Goal: Task Accomplishment & Management: Complete application form

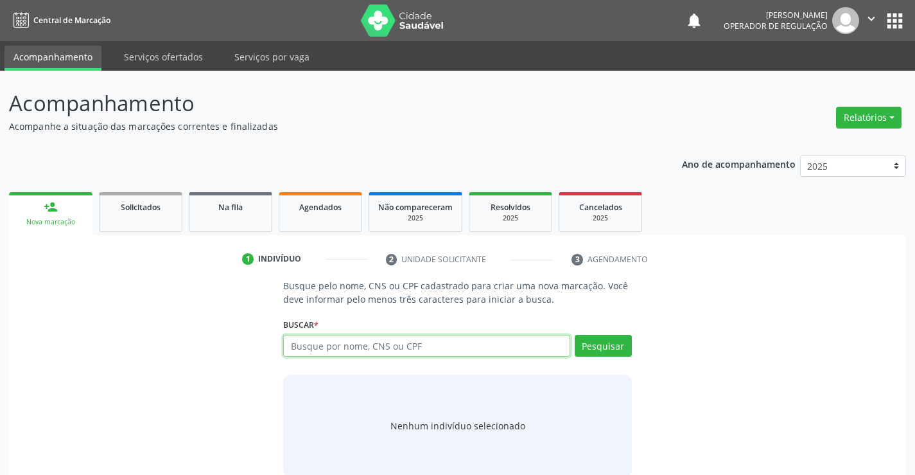
click at [424, 338] on input "text" at bounding box center [426, 346] width 286 height 22
type input "708402720345667"
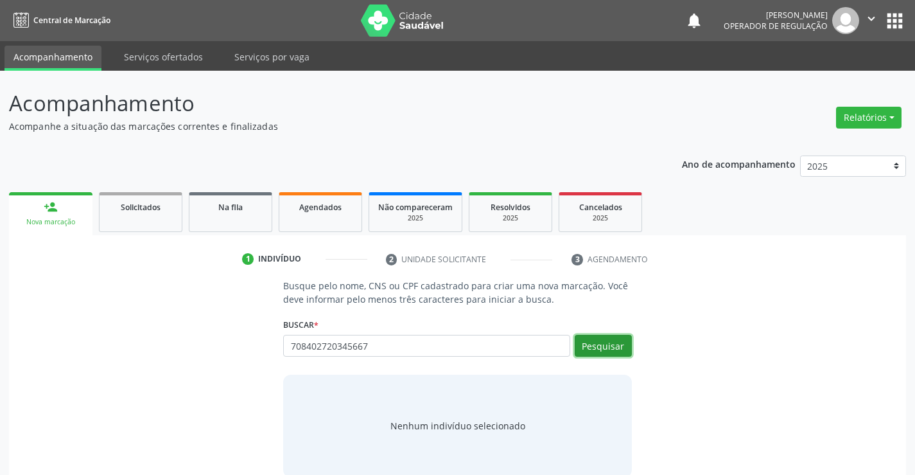
click at [605, 348] on button "Pesquisar" at bounding box center [603, 346] width 57 height 22
type input "708402720345667"
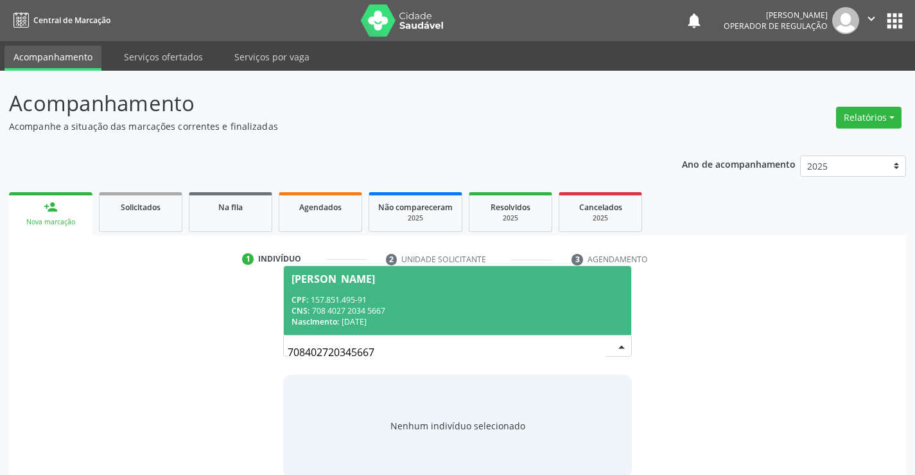
click at [428, 294] on div "CPF: 157.851.495-91" at bounding box center [457, 299] width 331 height 11
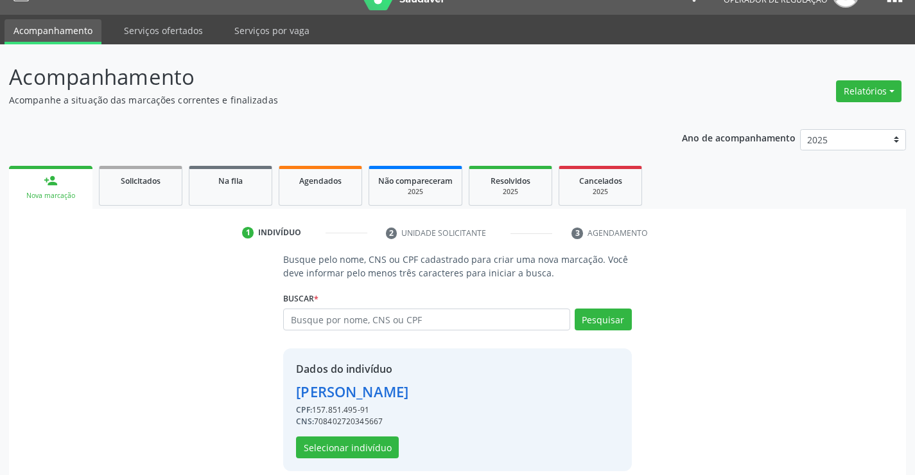
scroll to position [40, 0]
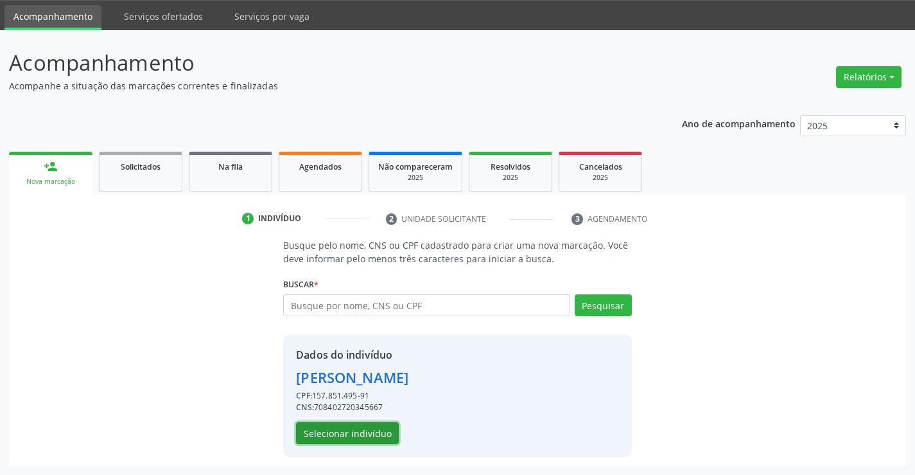
click at [353, 430] on button "Selecionar indivíduo" at bounding box center [347, 433] width 103 height 22
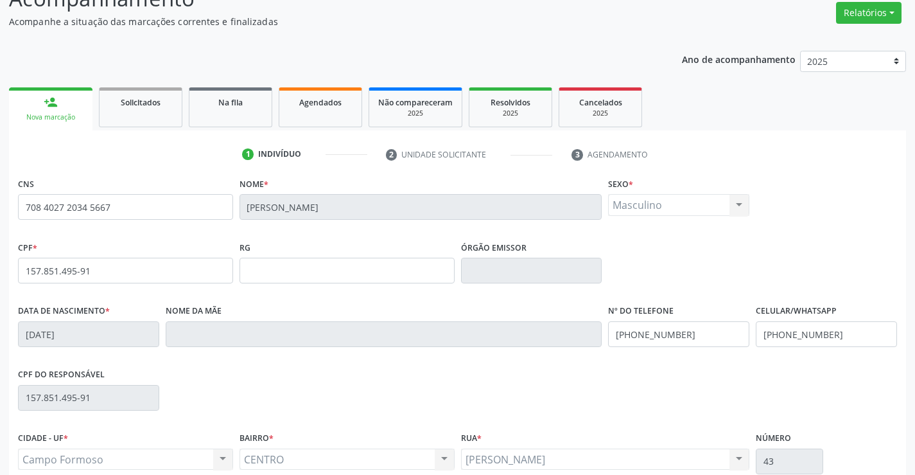
scroll to position [222, 0]
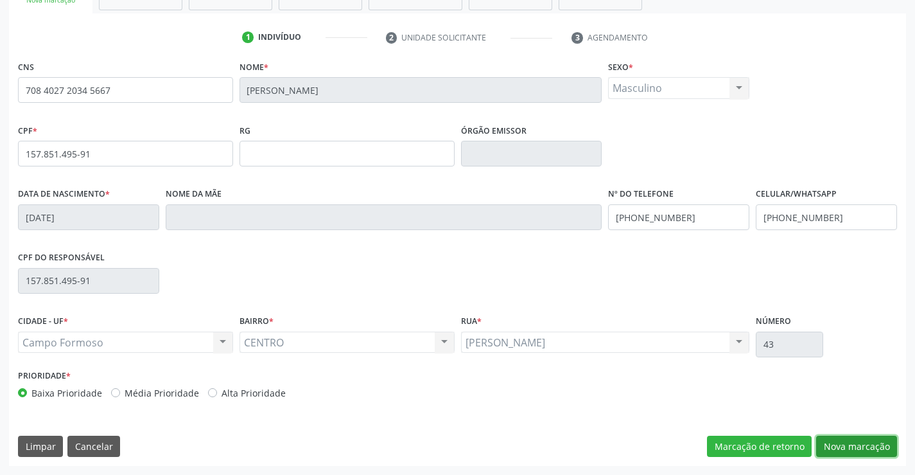
click at [867, 446] on button "Nova marcação" at bounding box center [856, 446] width 81 height 22
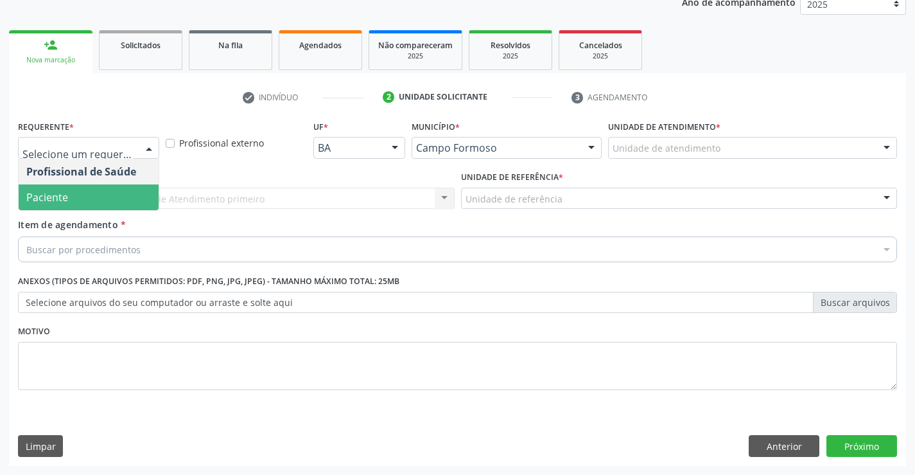
click at [75, 196] on span "Paciente" at bounding box center [89, 197] width 140 height 26
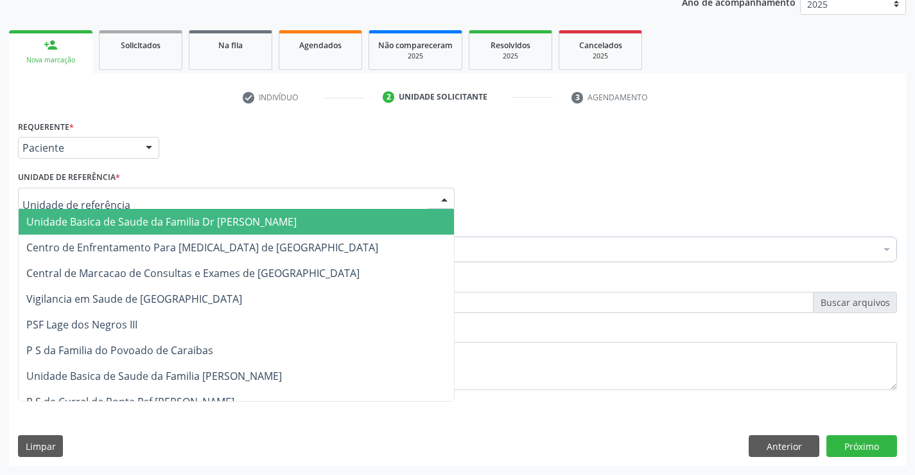
click at [155, 226] on span "Unidade Basica de Saude da Familia Dr [PERSON_NAME]" at bounding box center [161, 221] width 270 height 14
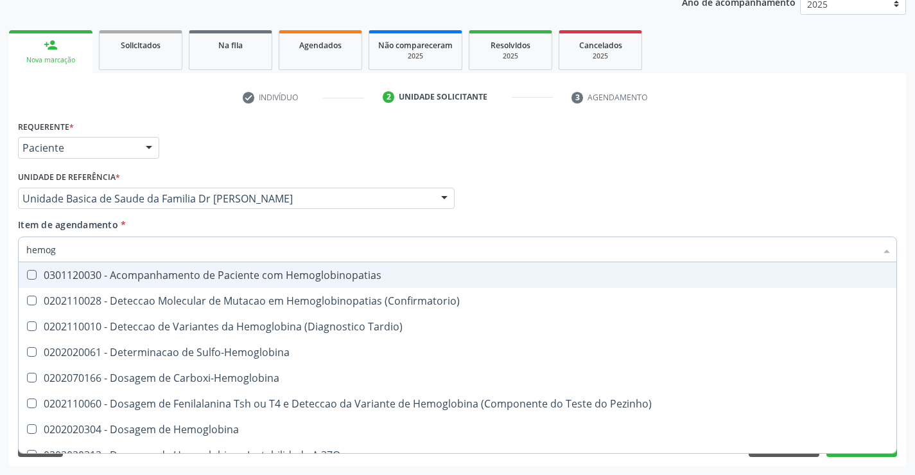
type input "hemogr"
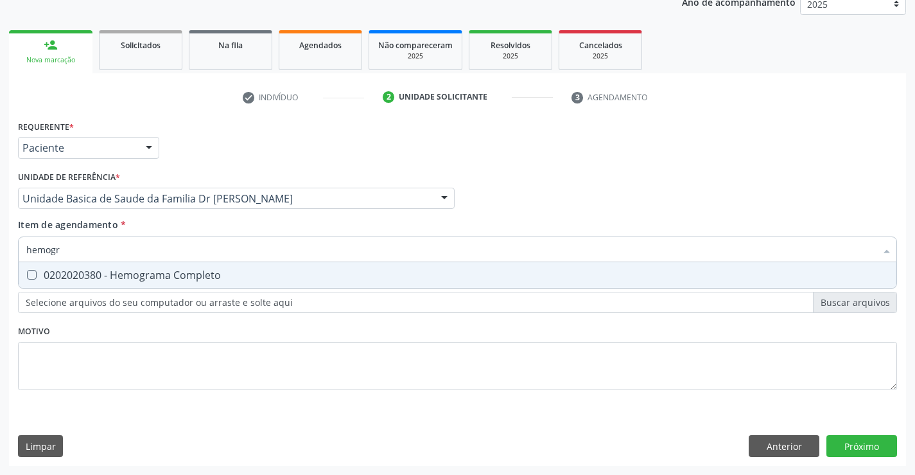
click at [134, 277] on div "0202020380 - Hemograma Completo" at bounding box center [457, 275] width 862 height 10
checkbox Completo "true"
type input "hemogr"
click at [125, 380] on div "Requerente * Paciente Profissional de Saúde Paciente Nenhum resultado encontrad…" at bounding box center [457, 262] width 879 height 291
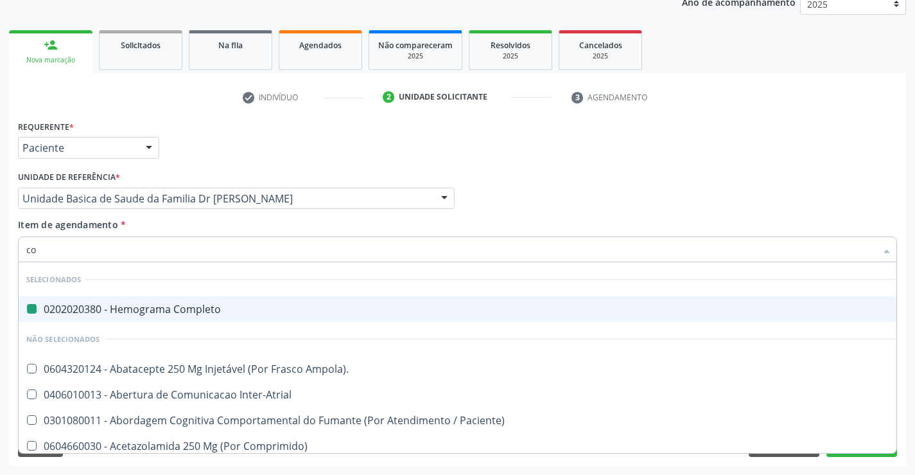
type input "col"
checkbox Completo "false"
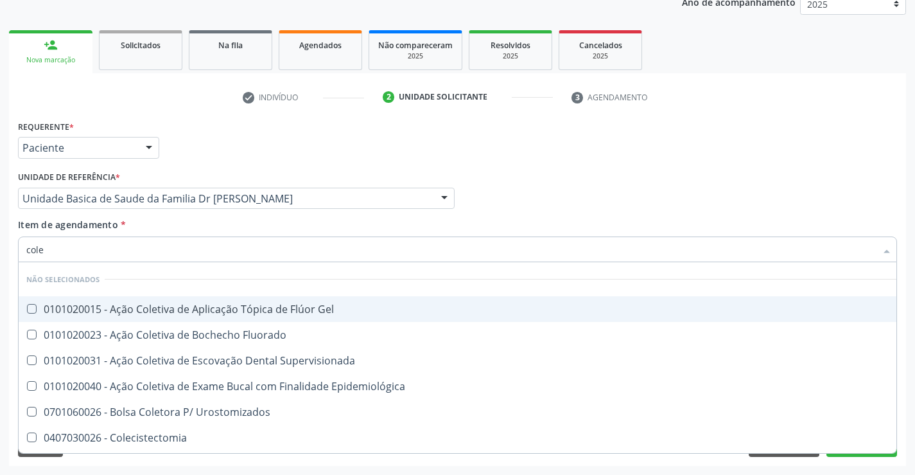
type input "coles"
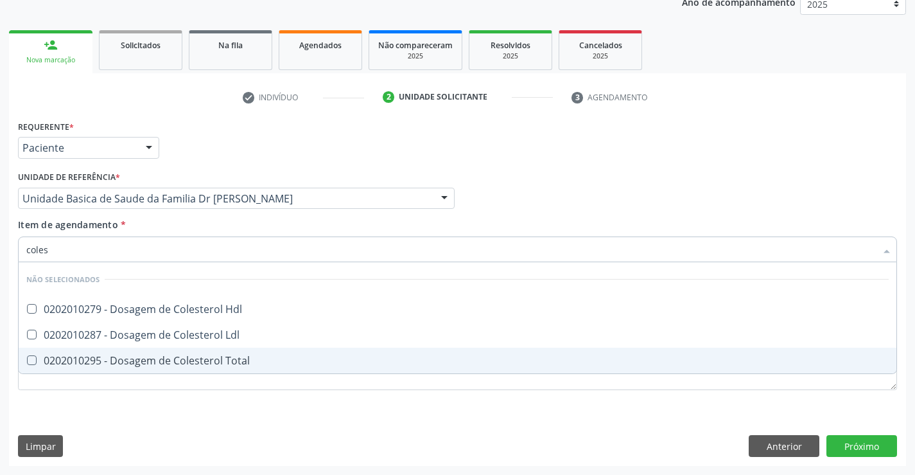
click at [139, 360] on div "0202010295 - Dosagem de Colesterol Total" at bounding box center [457, 360] width 862 height 10
checkbox Total "true"
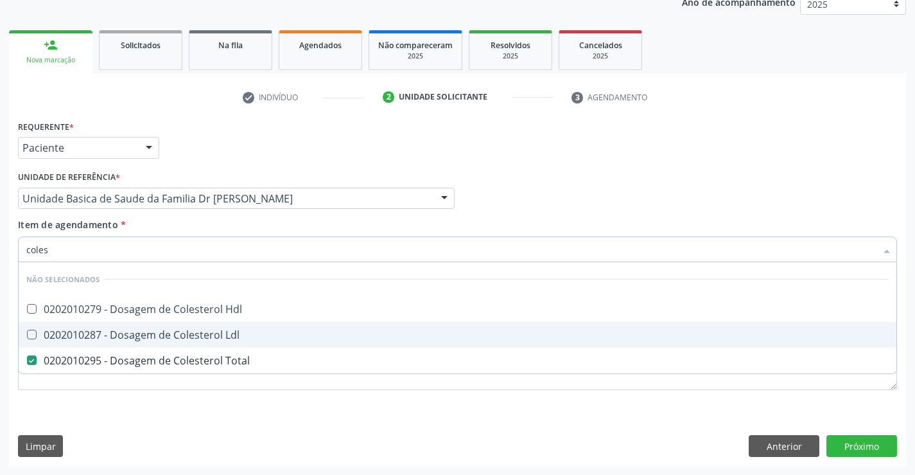
click at [141, 343] on span "0202010287 - Dosagem de Colesterol Ldl" at bounding box center [458, 335] width 878 height 26
checkbox Ldl "true"
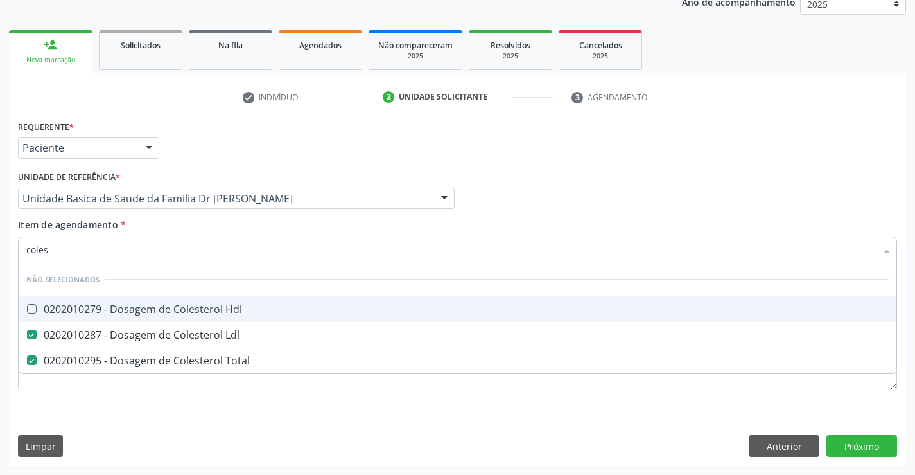
click at [152, 314] on div "0202010279 - Dosagem de Colesterol Hdl" at bounding box center [457, 309] width 862 height 10
checkbox Hdl "true"
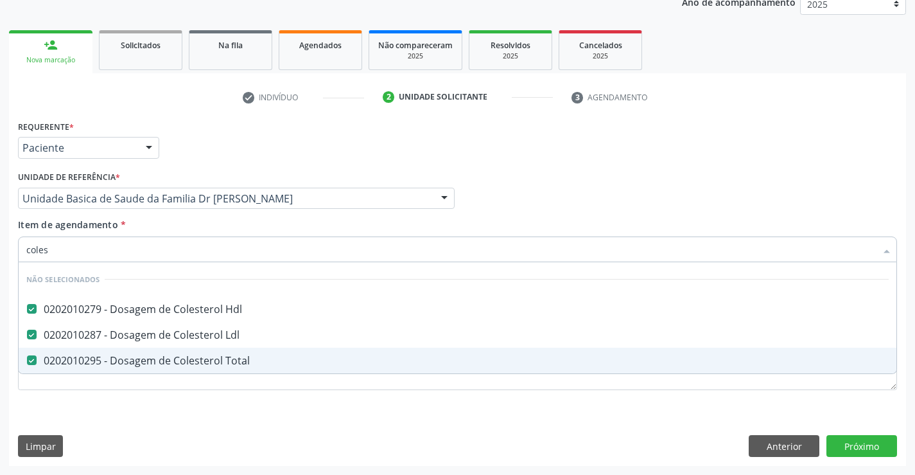
type input "coles"
click at [116, 399] on div "Requerente * Paciente Profissional de Saúde Paciente Nenhum resultado encontrad…" at bounding box center [457, 262] width 879 height 291
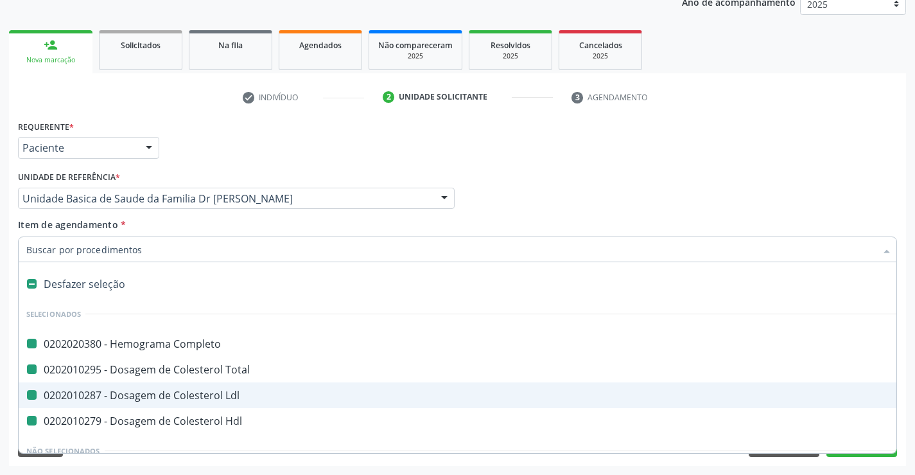
type input "u"
checkbox Completo "false"
checkbox Ldl "false"
checkbox Total "false"
checkbox Hdl "false"
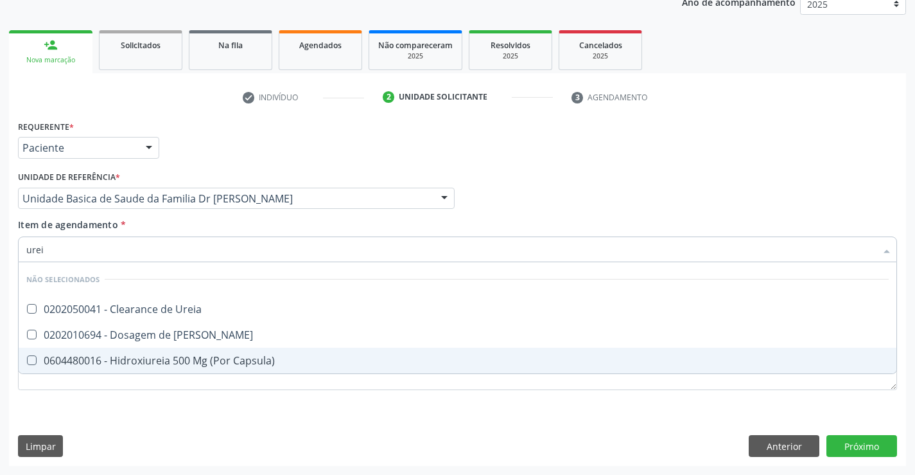
type input "ureia"
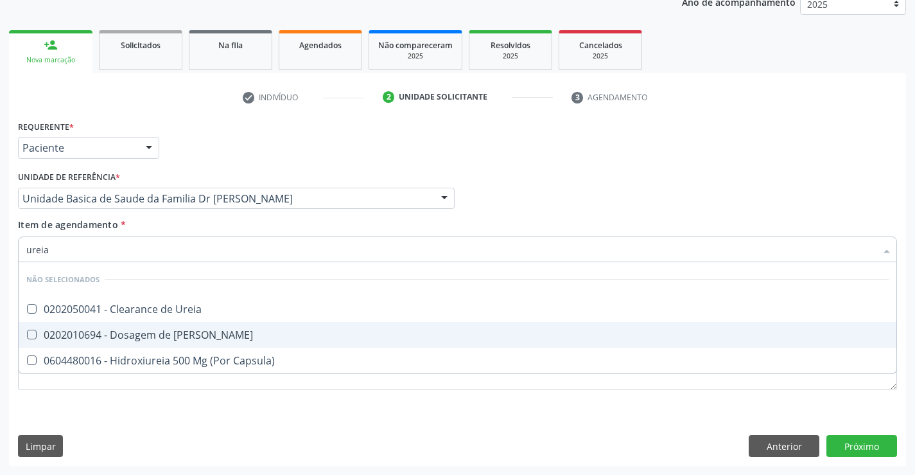
click at [192, 335] on div "0202010694 - Dosagem de Ureia" at bounding box center [457, 334] width 862 height 10
checkbox Ureia "true"
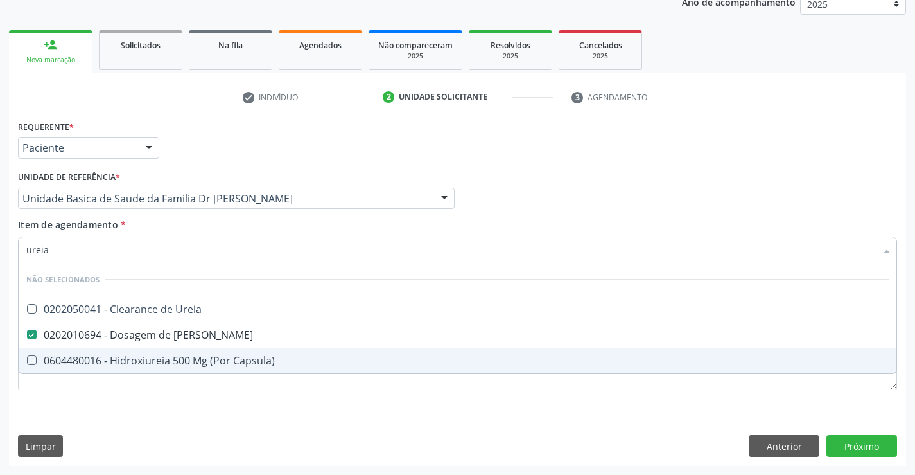
click at [149, 414] on div "Requerente * Paciente Profissional de Saúde Paciente Nenhum resultado encontrad…" at bounding box center [457, 291] width 897 height 349
checkbox Ureia "true"
checkbox Capsula\) "true"
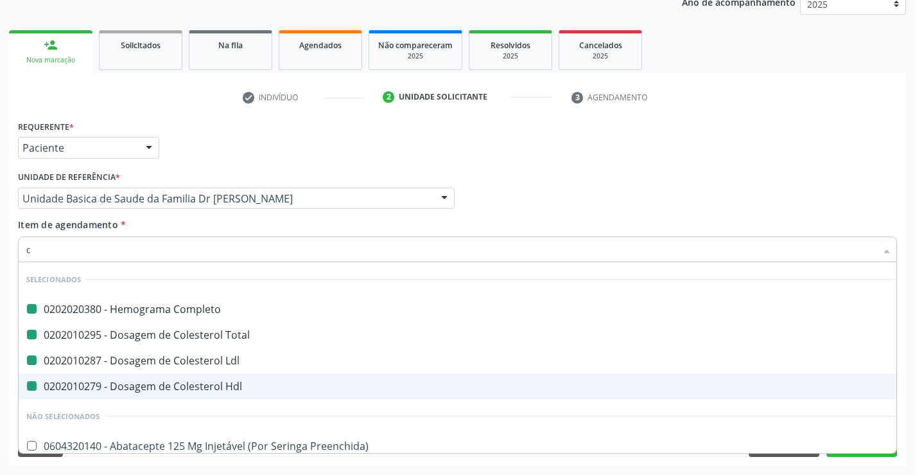
type input "cr"
checkbox Completo "false"
checkbox Ldl "false"
checkbox Total "false"
checkbox Hdl "false"
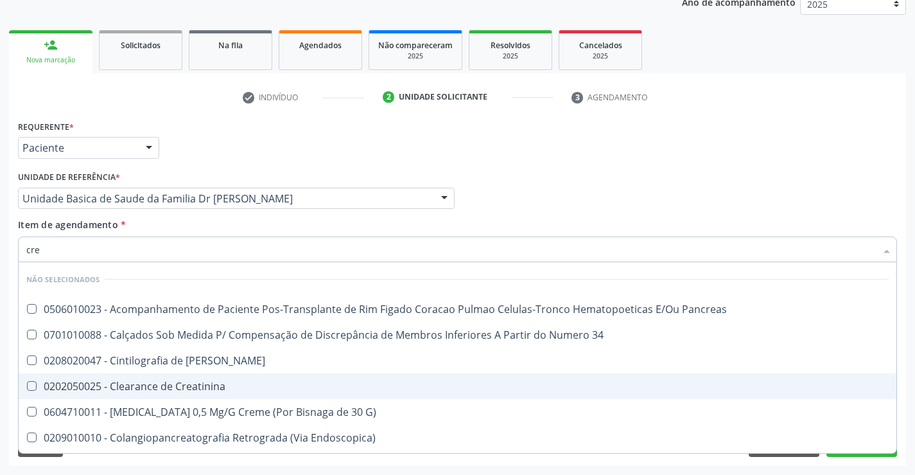
type input "crea"
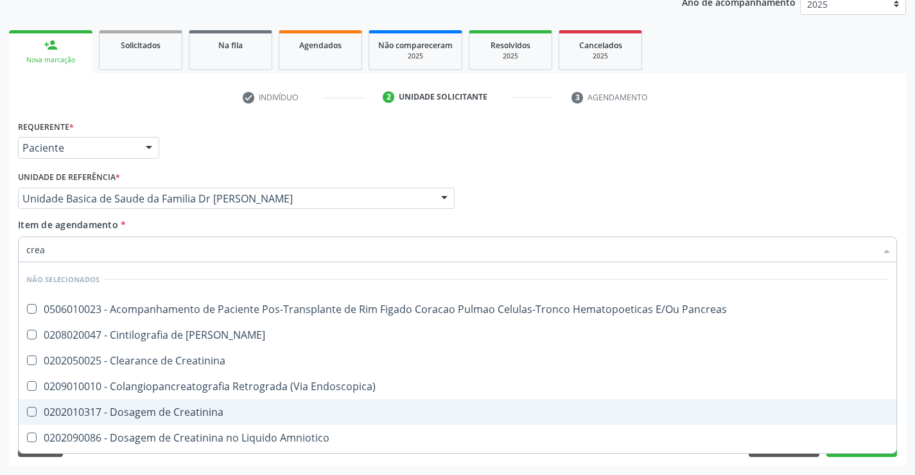
click at [203, 415] on div "0202010317 - Dosagem de Creatinina" at bounding box center [457, 411] width 862 height 10
checkbox Creatinina "true"
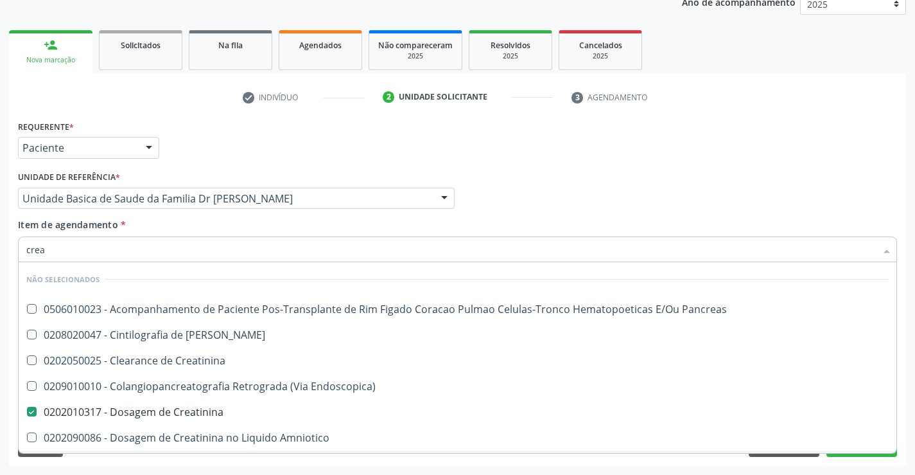
click at [170, 456] on div "Limpar Anterior Próximo" at bounding box center [457, 446] width 879 height 22
checkbox Pancreas "true"
checkbox Creatinina "true"
checkbox Pancreas "true"
checkbox Endoscopica\) "true"
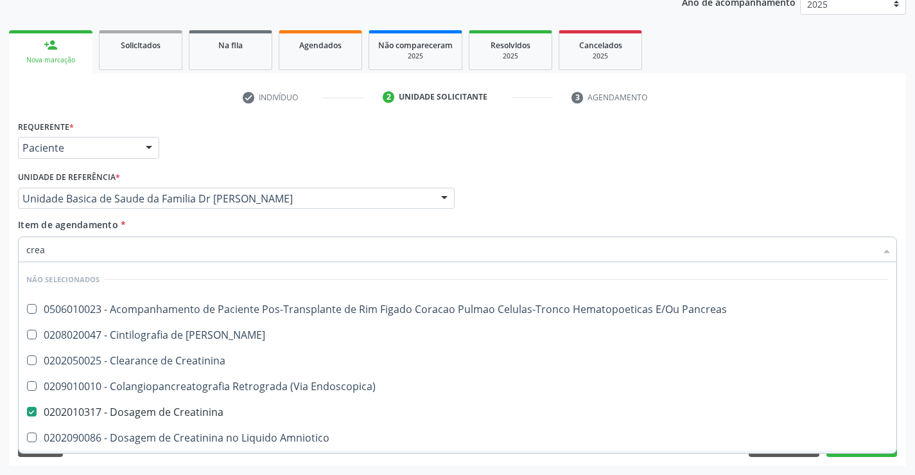
checkbox Amniotico "true"
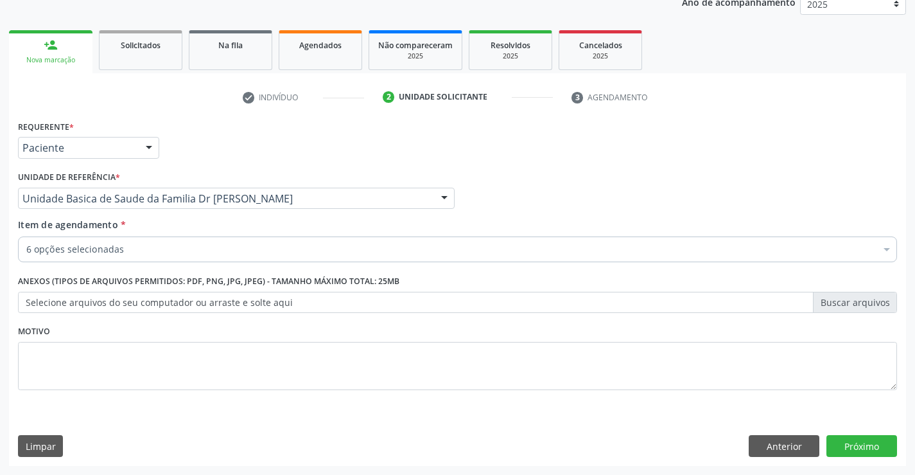
scroll to position [75, 0]
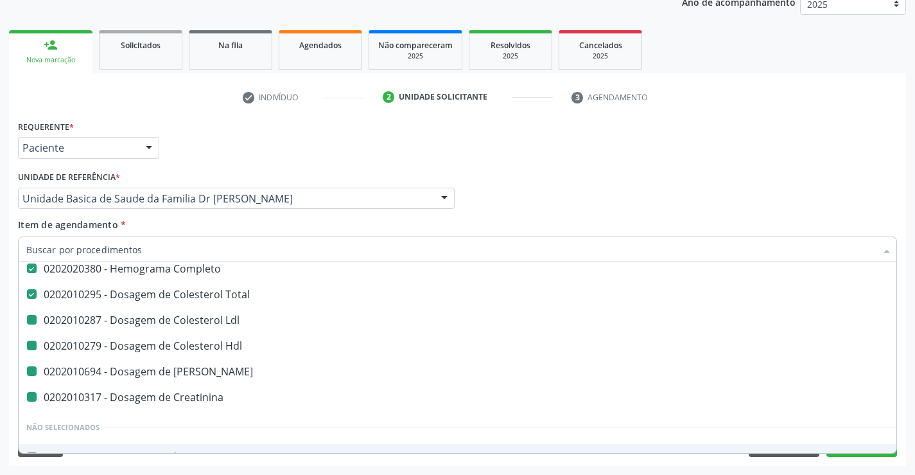
type input "u"
checkbox Ldl "false"
checkbox Hdl "false"
checkbox Creatinina "false"
checkbox Ureia "false"
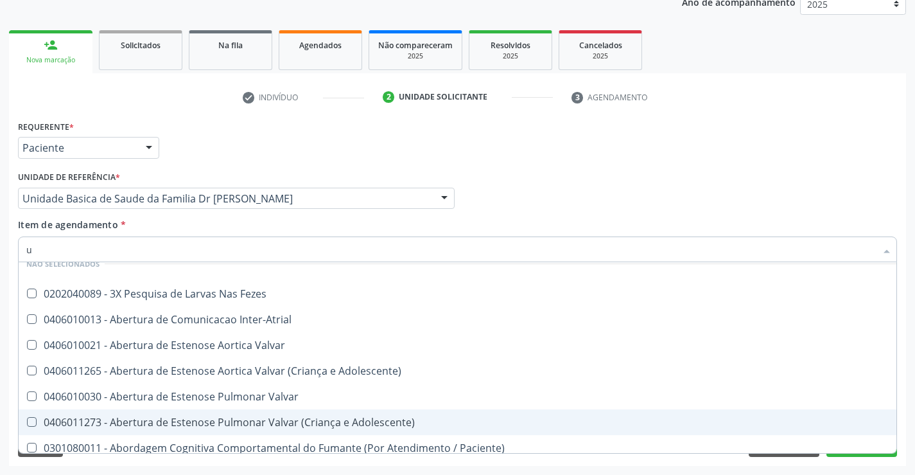
scroll to position [40, 0]
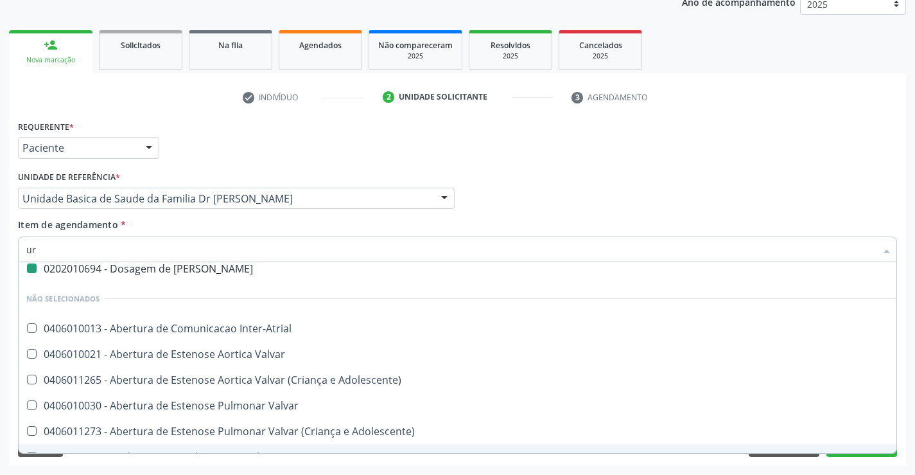
type input "uri"
checkbox Ureia "false"
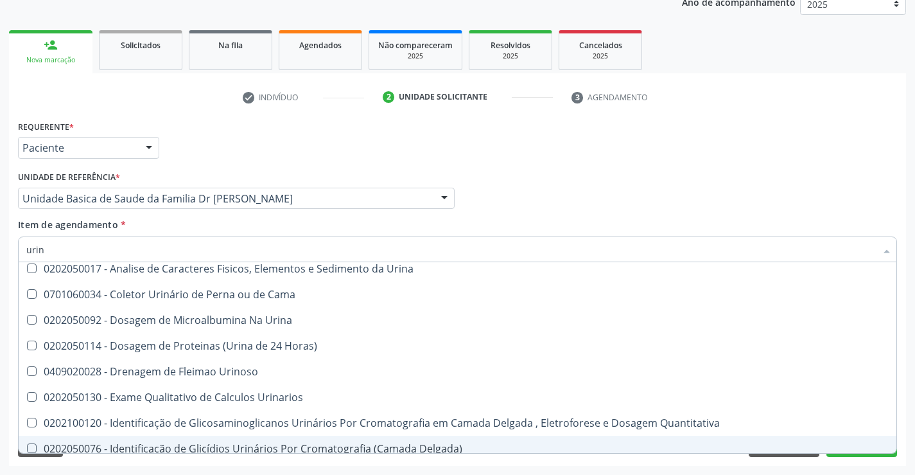
type input "urina"
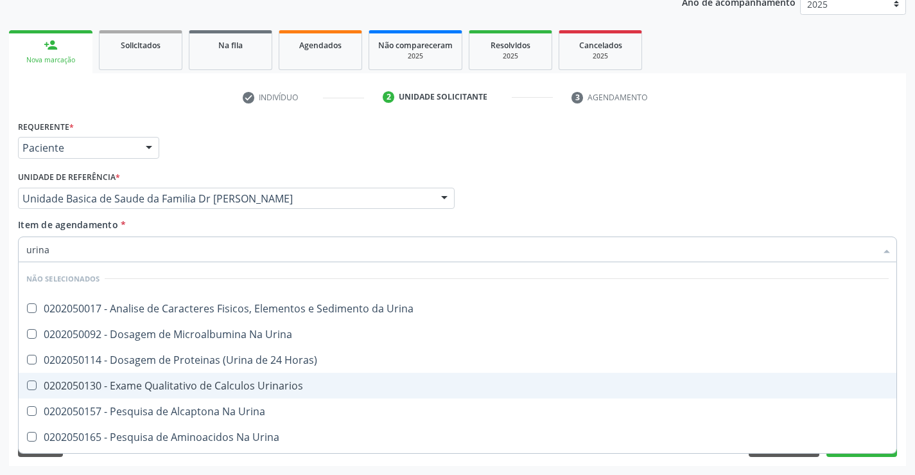
scroll to position [0, 0]
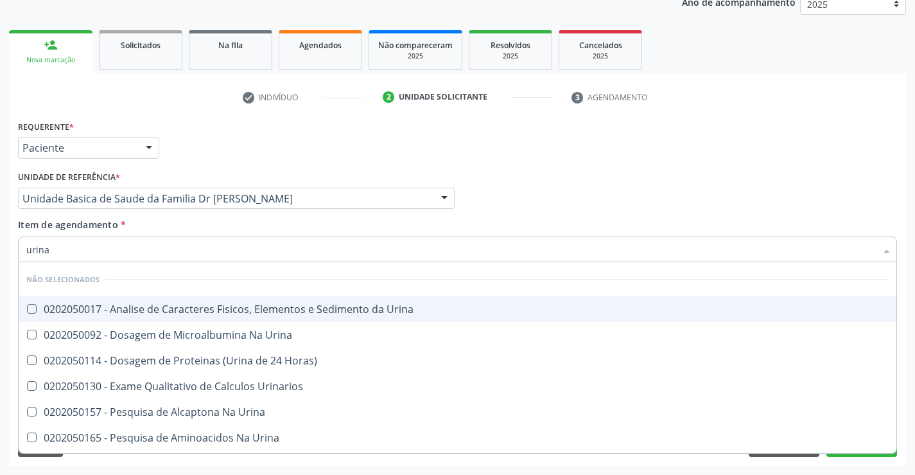
click at [211, 304] on div "0202050017 - Analise de Caracteres Fisicos, Elementos e Sedimento da Urina" at bounding box center [457, 309] width 862 height 10
checkbox Urina "true"
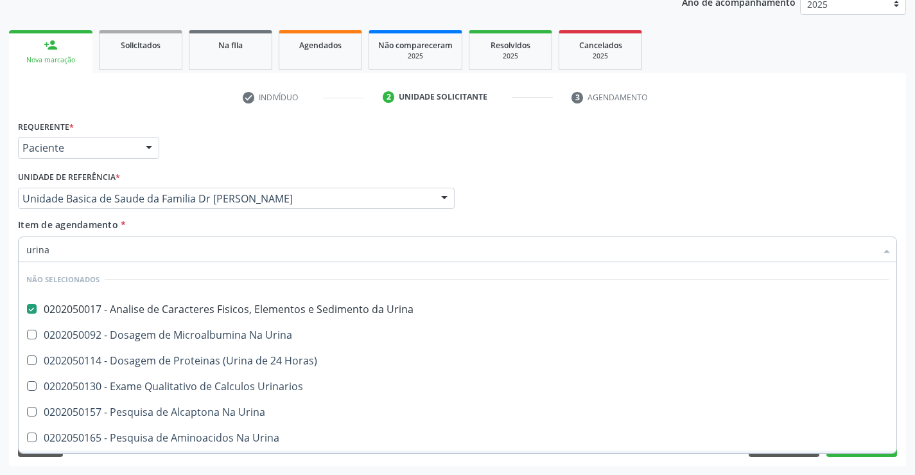
click at [180, 458] on div "Requerente * Paciente Profissional de Saúde Paciente Nenhum resultado encontrad…" at bounding box center [457, 291] width 897 height 349
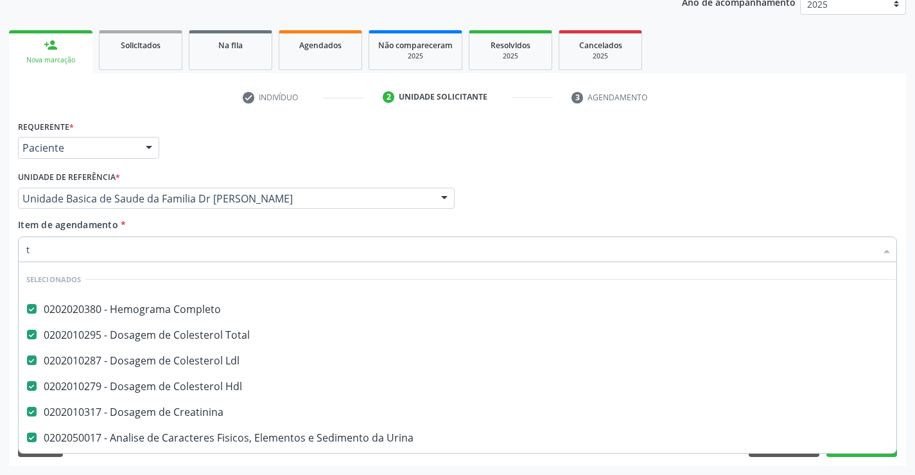
scroll to position [6, 0]
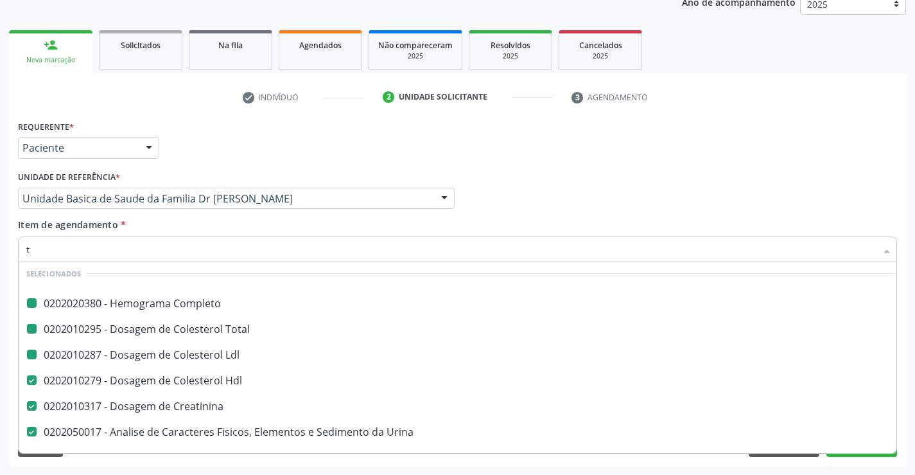
type input "tg"
checkbox Completo "false"
checkbox Ldl "false"
checkbox Total "false"
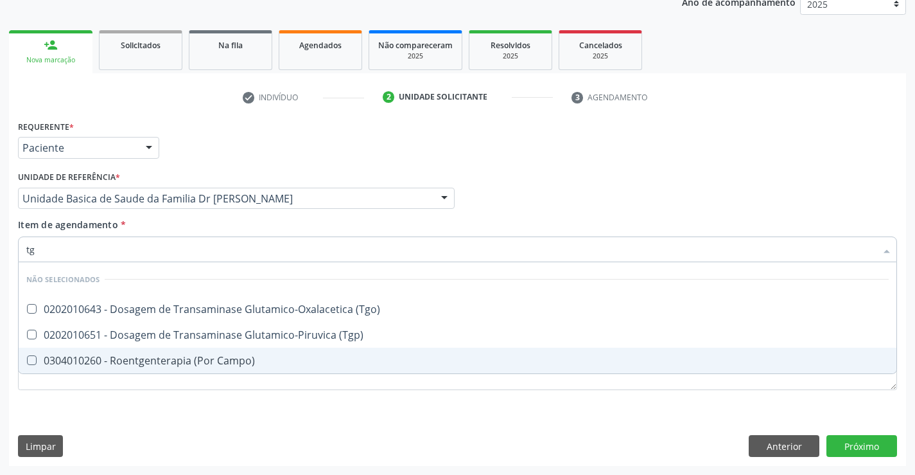
scroll to position [0, 0]
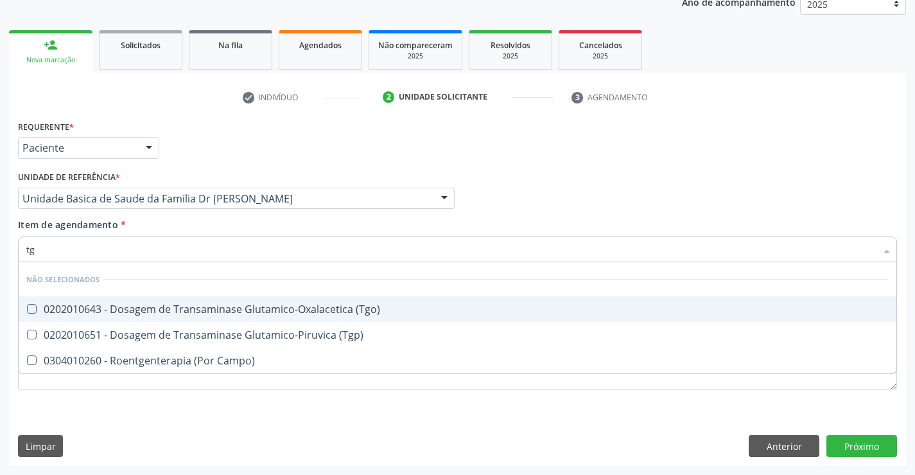
click at [241, 304] on div "0202010643 - Dosagem de Transaminase Glutamico-Oxalacetica (Tgo)" at bounding box center [457, 309] width 862 height 10
checkbox \(Tgo\) "true"
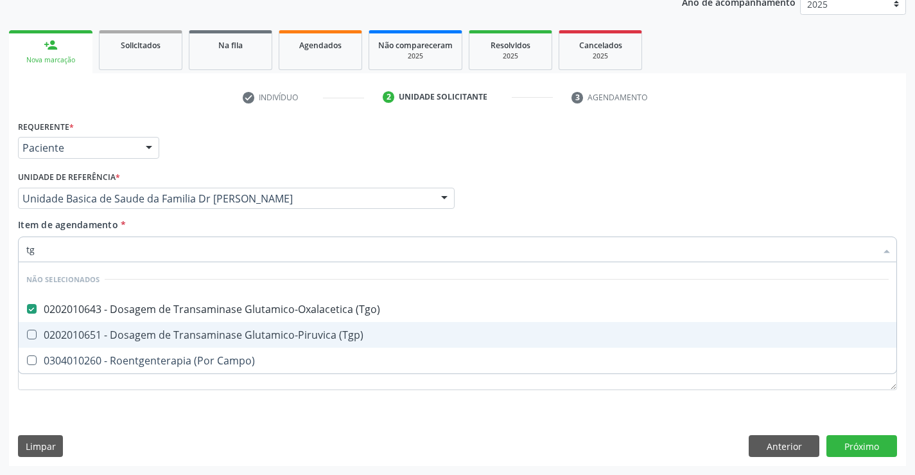
click at [233, 333] on div "0202010651 - Dosagem de Transaminase Glutamico-Piruvica (Tgp)" at bounding box center [457, 334] width 862 height 10
checkbox \(Tgp\) "true"
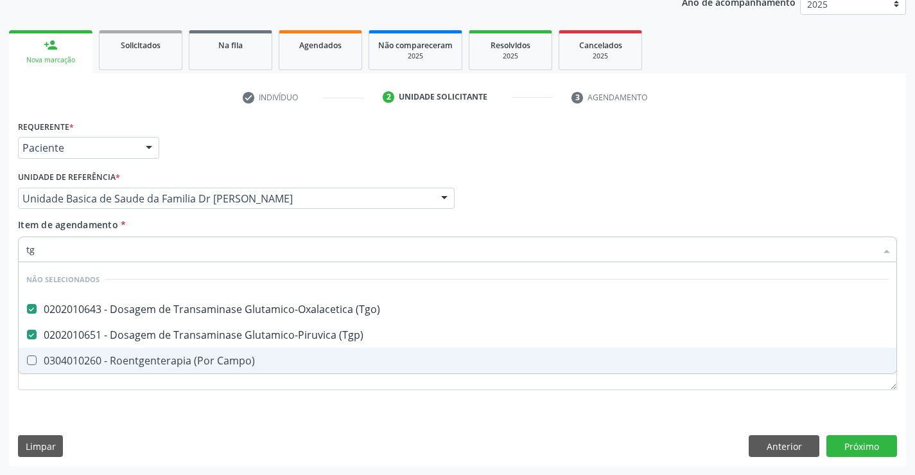
click at [174, 419] on div "Requerente * Paciente Profissional de Saúde Paciente Nenhum resultado encontrad…" at bounding box center [457, 291] width 897 height 349
checkbox Campo\) "true"
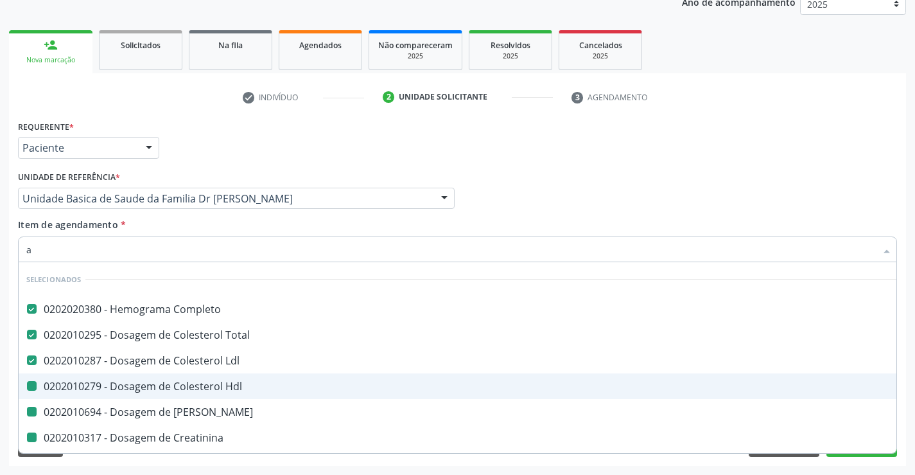
type input "ac"
checkbox Hdl "false"
checkbox Ureia "false"
checkbox Creatinina "false"
checkbox Urina "false"
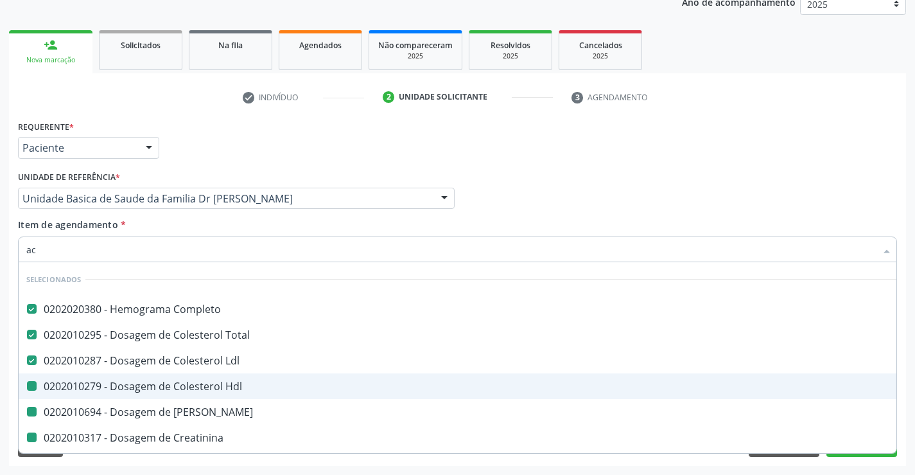
checkbox \(Tgo\) "false"
checkbox \(Tgp\) "false"
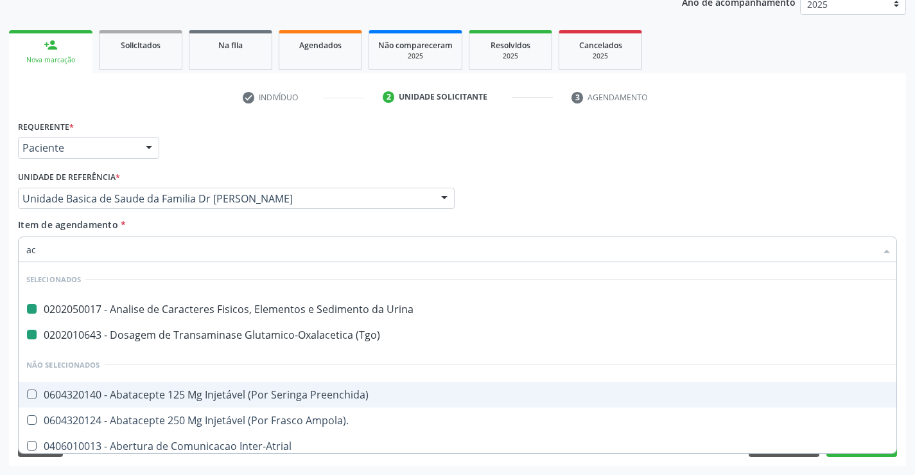
type input "aci"
checkbox Urina "false"
checkbox \(Tgo\) "false"
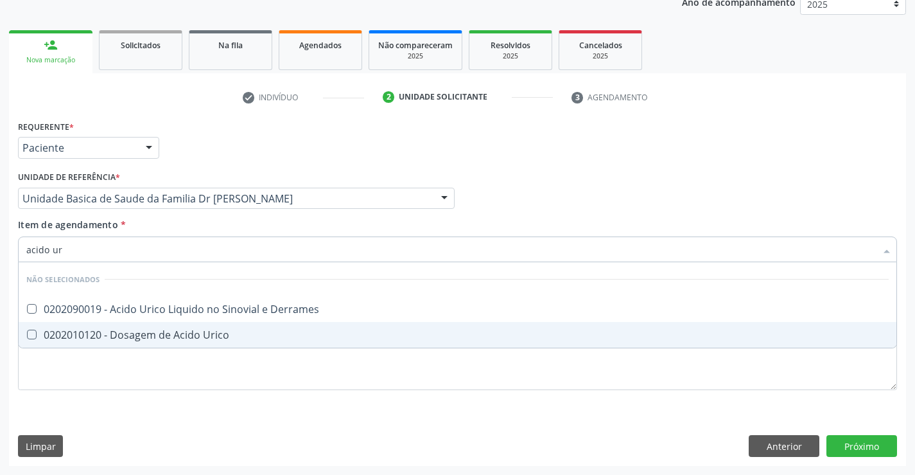
type input "acido uri"
click at [159, 334] on div "0202010120 - Dosagem de Acido Urico" at bounding box center [457, 334] width 862 height 10
checkbox Urico "true"
click at [125, 415] on div "Requerente * Paciente Profissional de Saúde Paciente Nenhum resultado encontrad…" at bounding box center [457, 291] width 897 height 349
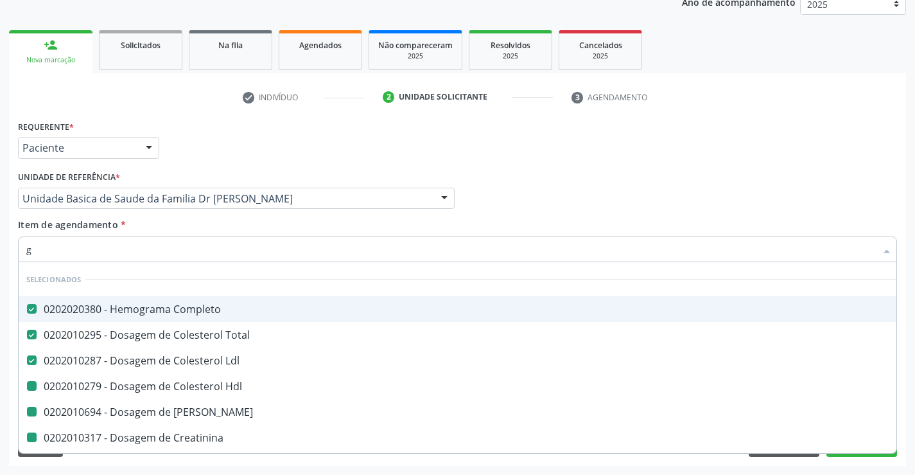
type input "gl"
checkbox Hdl "false"
checkbox Ureia "false"
checkbox Creatinina "false"
checkbox \(Tgo\) "false"
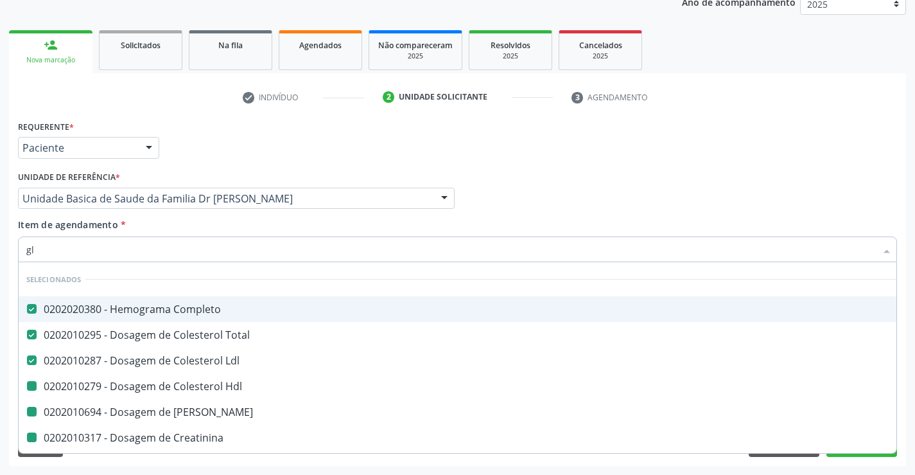
checkbox \(Tgp\) "false"
checkbox Urico "false"
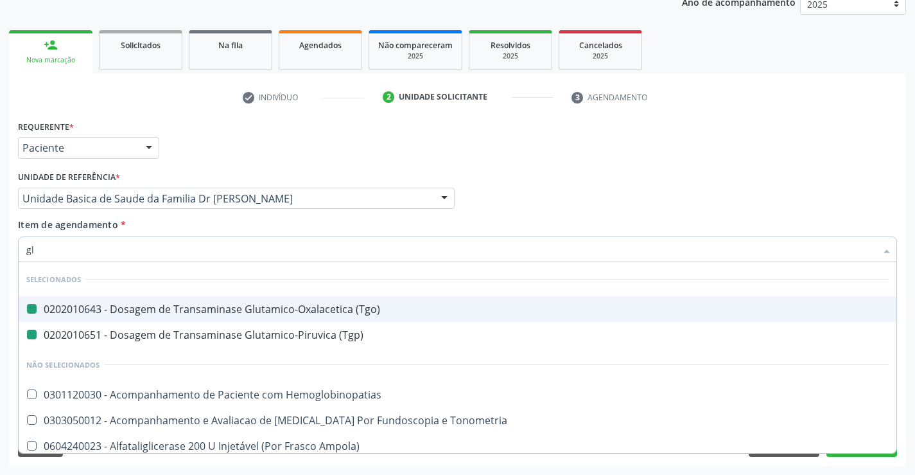
type input "gli"
checkbox \(Tgo\) "false"
checkbox \(Tgp\) "false"
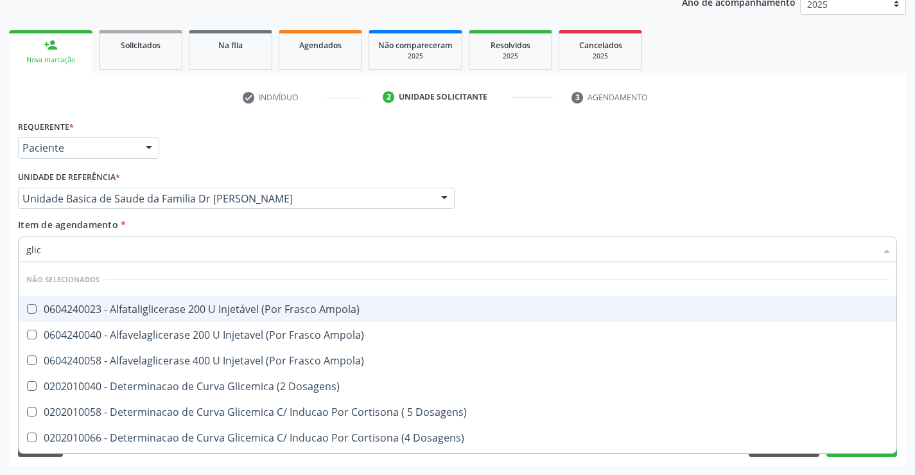
type input "glico"
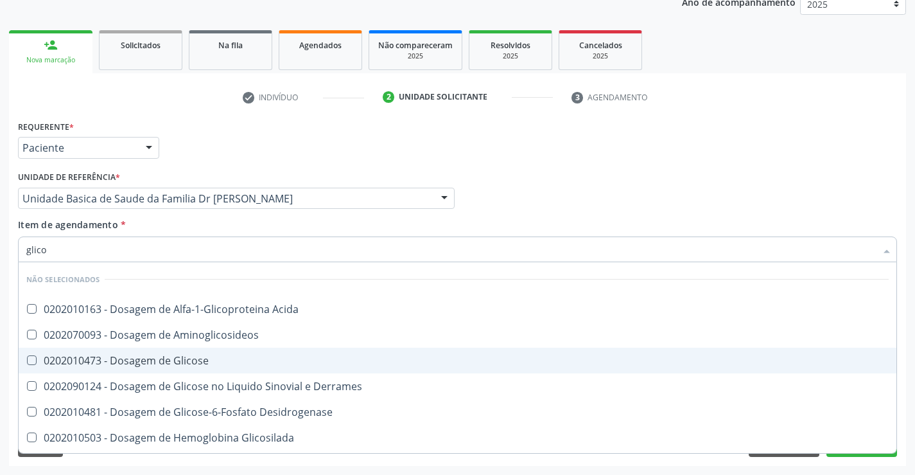
click at [216, 351] on span "0202010473 - Dosagem de Glicose" at bounding box center [458, 360] width 878 height 26
checkbox Glicose "true"
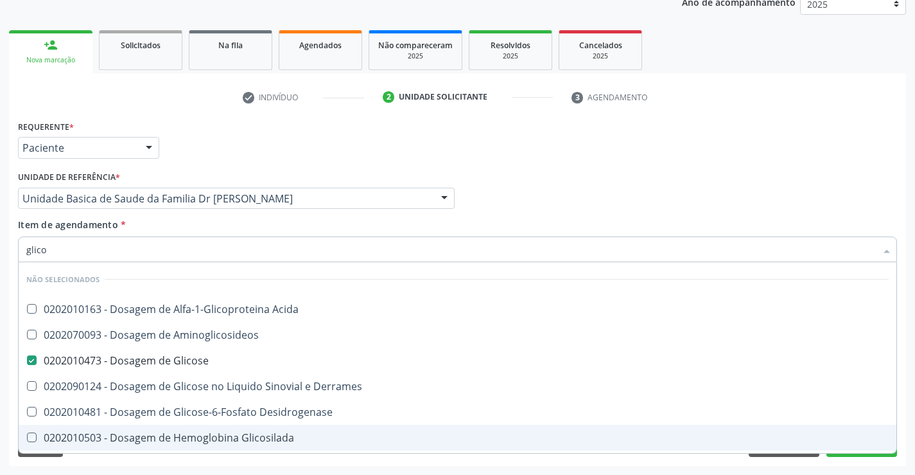
click at [159, 467] on div "Acompanhamento Acompanhe a situação das marcações correntes e finalizadas Relat…" at bounding box center [457, 192] width 915 height 566
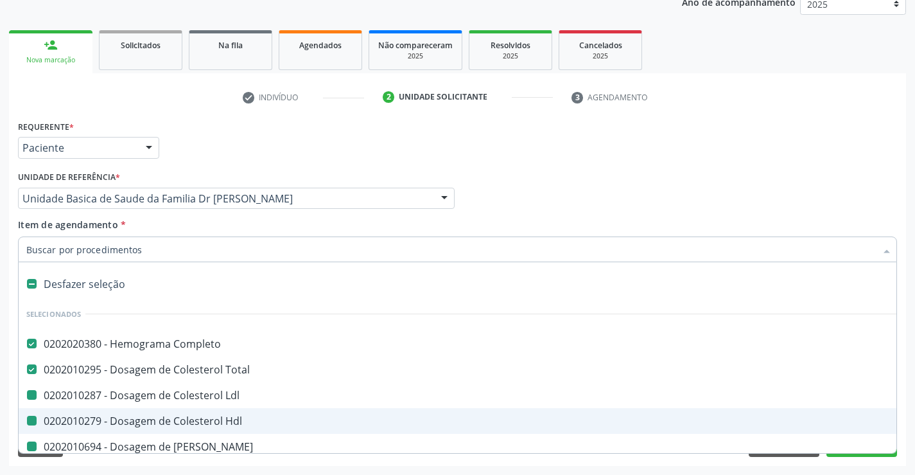
type input "f"
checkbox Hdl "false"
checkbox Ureia "false"
checkbox Creatinina "false"
checkbox Urina "false"
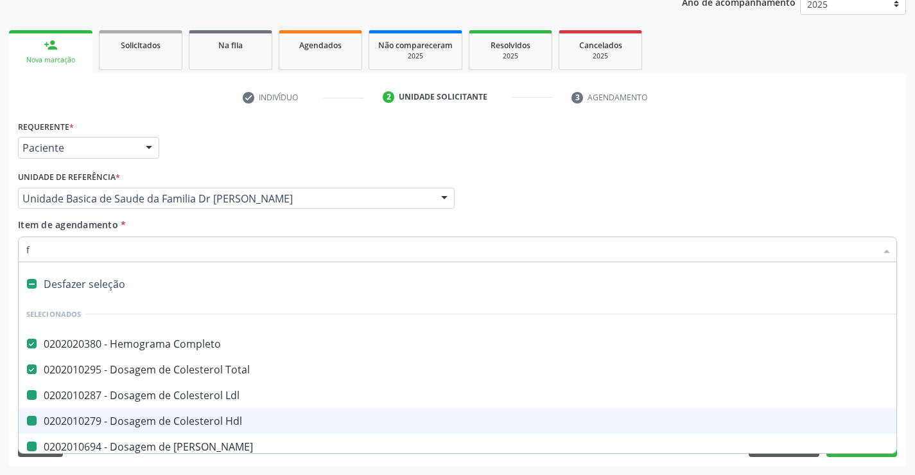
checkbox \(Tgo\) "false"
checkbox \(Tgp\) "false"
checkbox Ldl "false"
checkbox Urico "false"
checkbox Glicose "false"
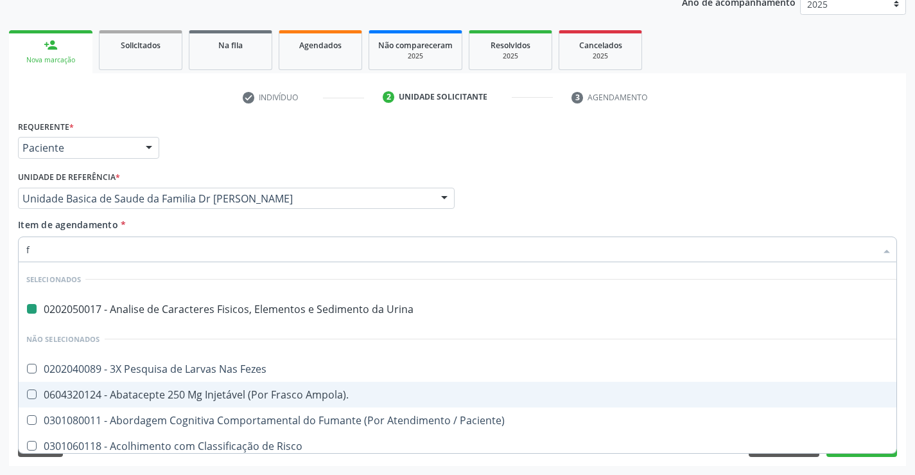
type input "fe"
checkbox Urina "false"
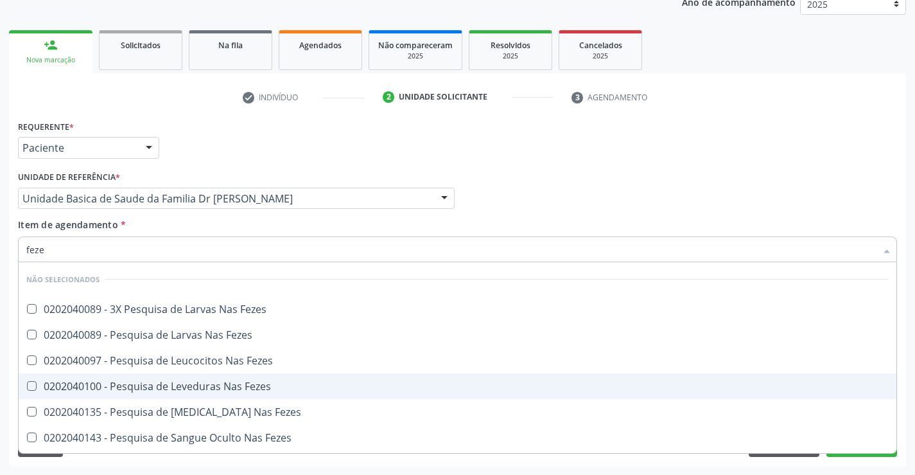
type input "fezes"
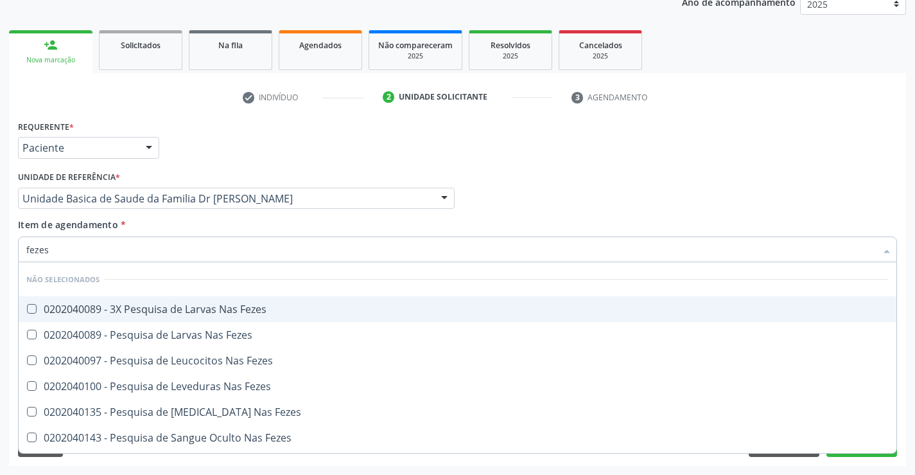
click at [147, 314] on div "0202040089 - 3X Pesquisa de Larvas Nas Fezes" at bounding box center [457, 309] width 862 height 10
click at [147, 311] on div "0202040089 - 3X Pesquisa de Larvas Nas Fezes" at bounding box center [457, 309] width 862 height 10
checkbox Fezes "false"
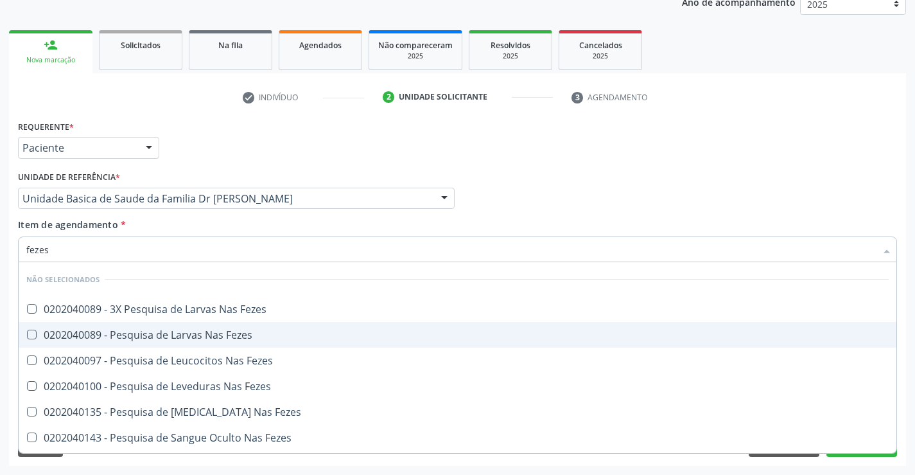
click at [147, 339] on div "0202040089 - Pesquisa de Larvas Nas Fezes" at bounding box center [457, 334] width 862 height 10
checkbox Fezes "true"
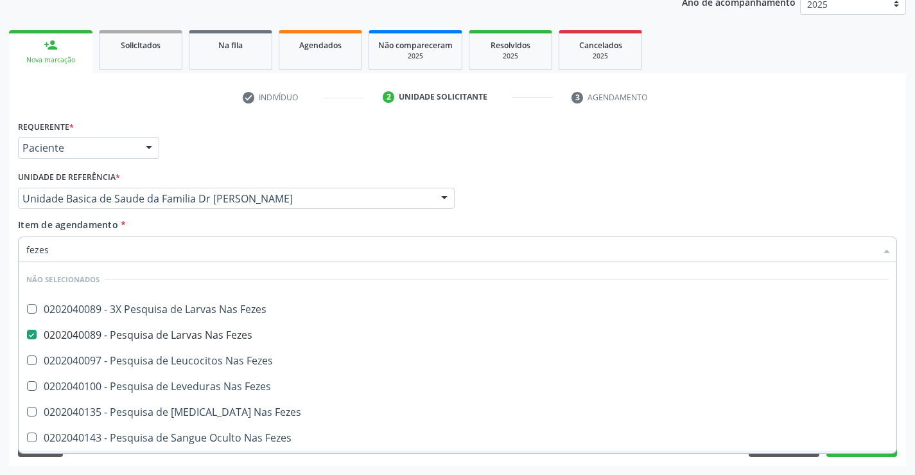
click at [119, 457] on div "Requerente * Paciente Profissional de Saúde Paciente Nenhum resultado encontrad…" at bounding box center [457, 291] width 897 height 349
checkbox Fezes "true"
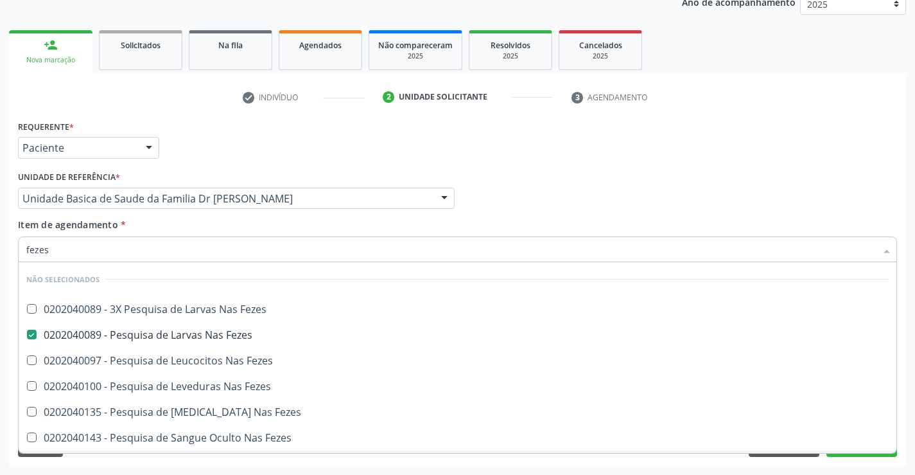
checkbox Fezes "true"
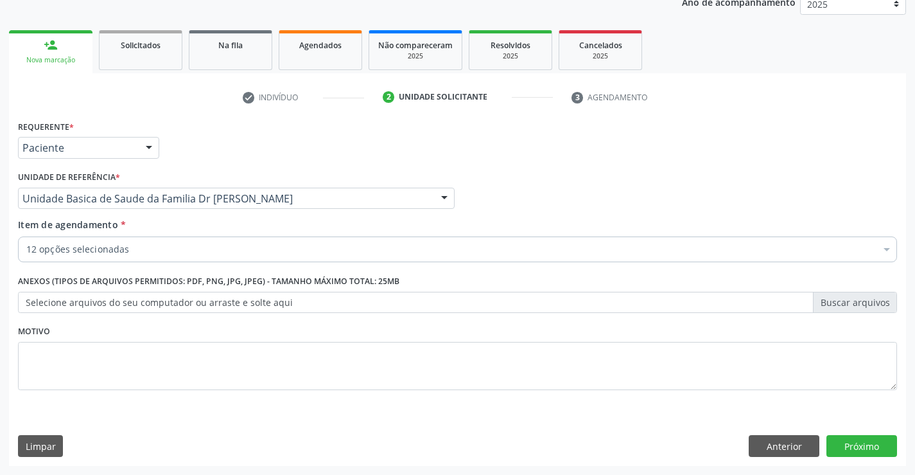
click at [91, 304] on label "Selecione arquivos do seu computador ou arraste e solte aqui" at bounding box center [457, 303] width 879 height 22
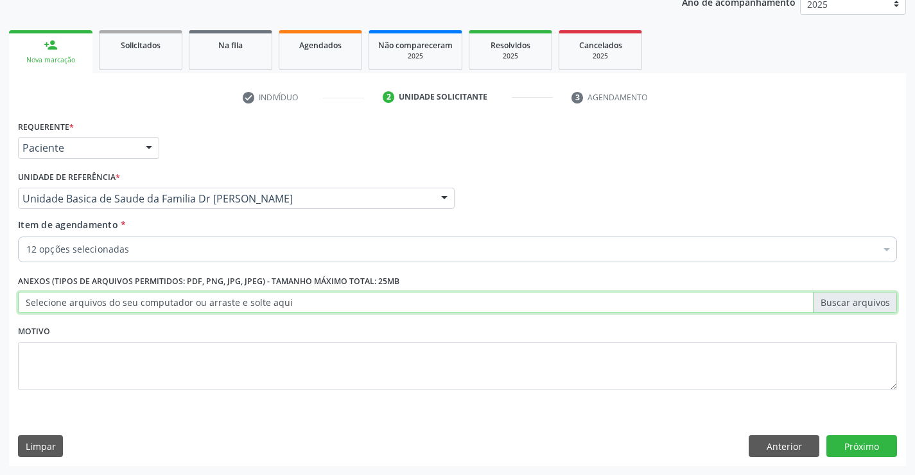
click at [91, 304] on input "Selecione arquivos do seu computador ou arraste e solte aqui" at bounding box center [457, 303] width 879 height 22
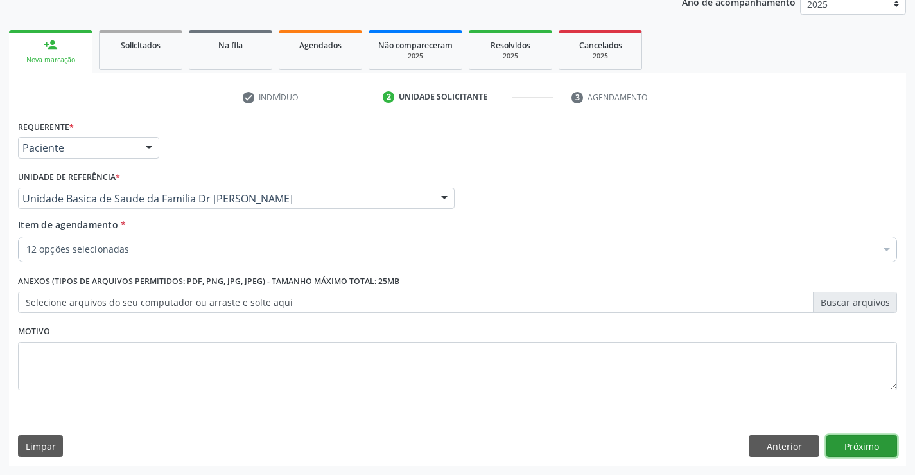
click at [862, 440] on button "Próximo" at bounding box center [861, 446] width 71 height 22
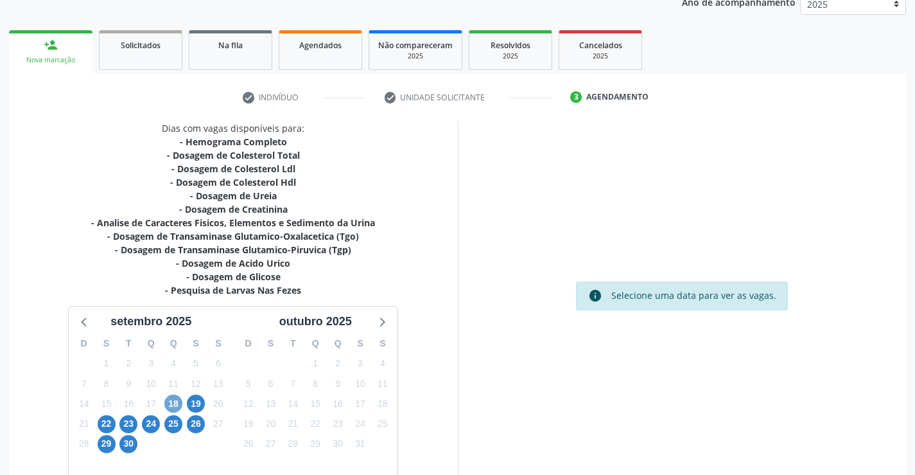
click at [177, 402] on span "18" at bounding box center [173, 403] width 18 height 18
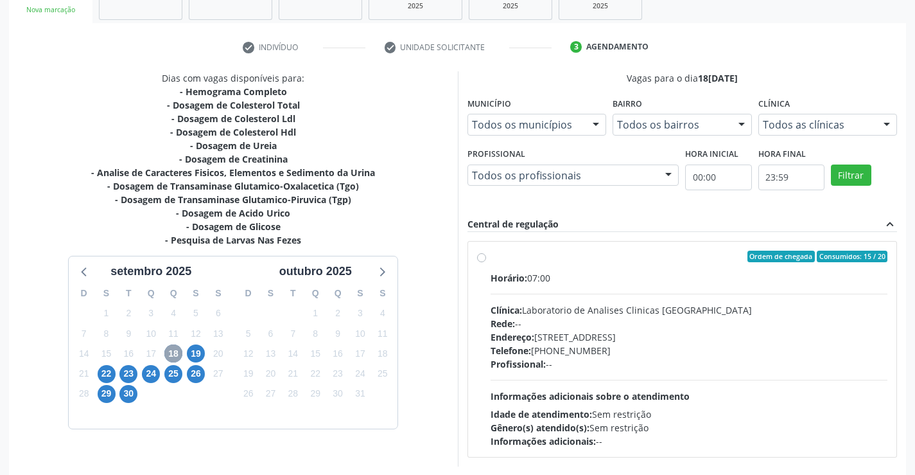
scroll to position [226, 0]
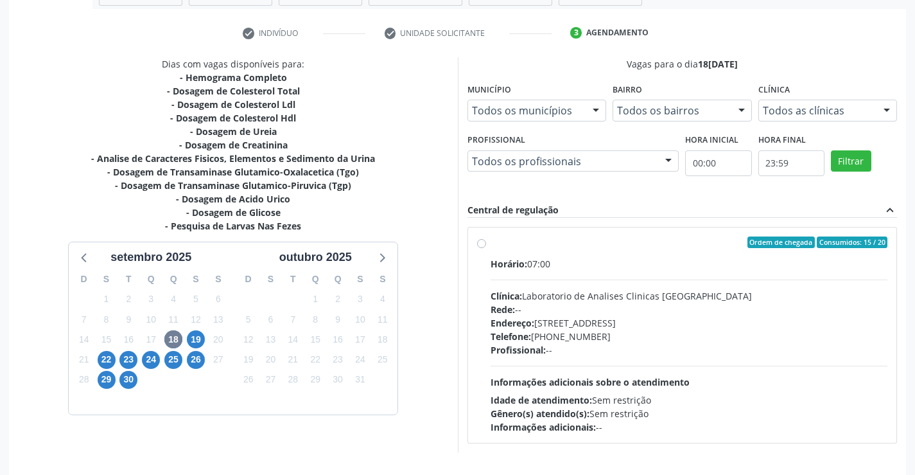
click at [480, 248] on div "Ordem de chegada Consumidos: 15 / 20 Horário: 07:00 Clínica: Laboratorio de Ana…" at bounding box center [682, 334] width 411 height 197
radio input "true"
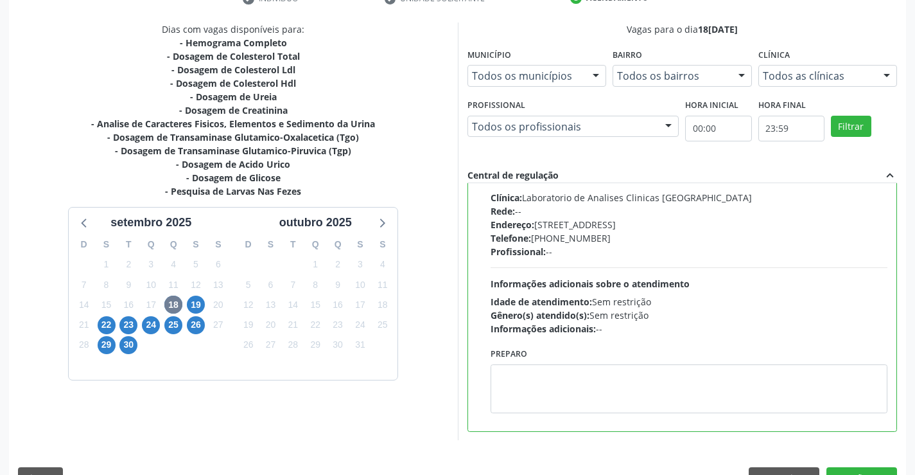
scroll to position [293, 0]
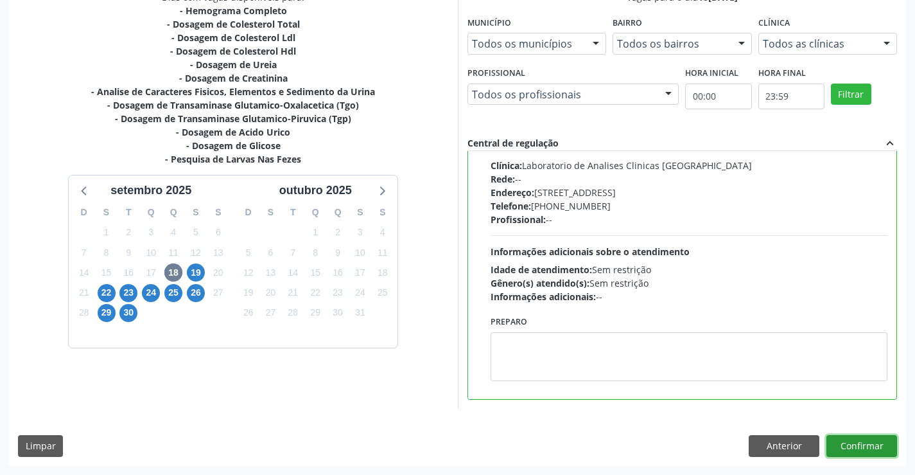
click at [861, 446] on button "Confirmar" at bounding box center [861, 446] width 71 height 22
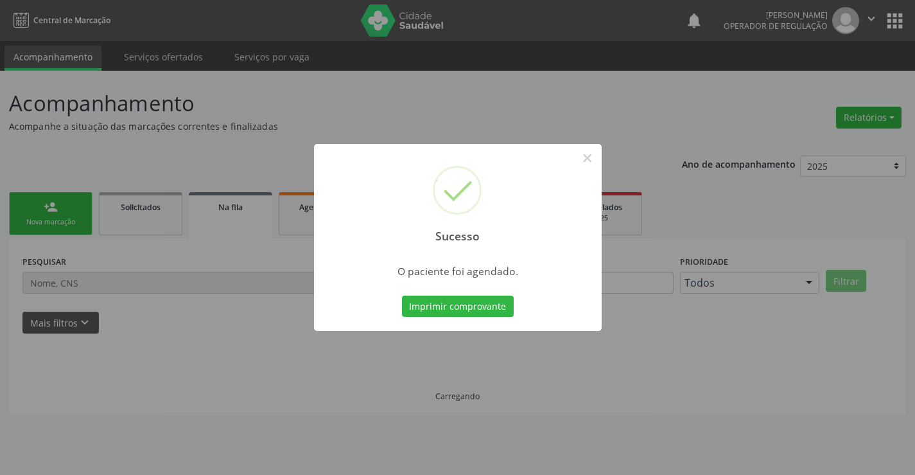
scroll to position [0, 0]
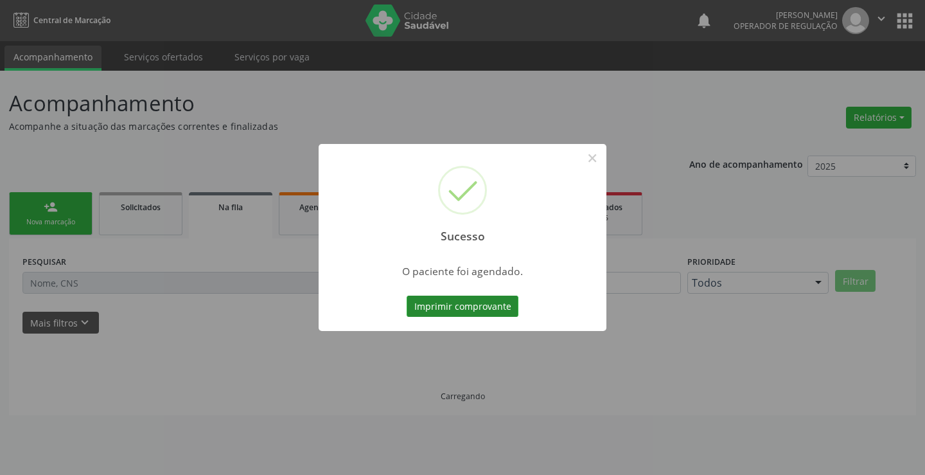
click at [441, 310] on button "Imprimir comprovante" at bounding box center [462, 306] width 112 height 22
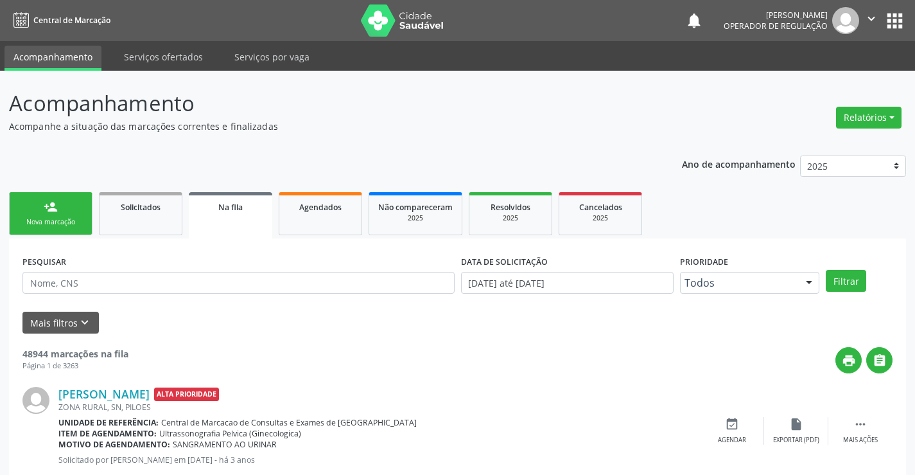
click at [81, 210] on link "person_add Nova marcação" at bounding box center [50, 213] width 83 height 43
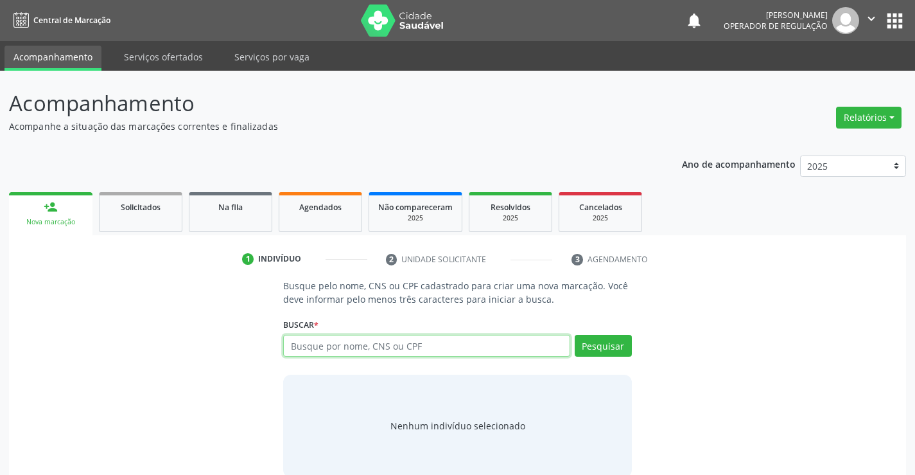
click at [328, 345] on input "text" at bounding box center [426, 346] width 286 height 22
type input "700403497886948"
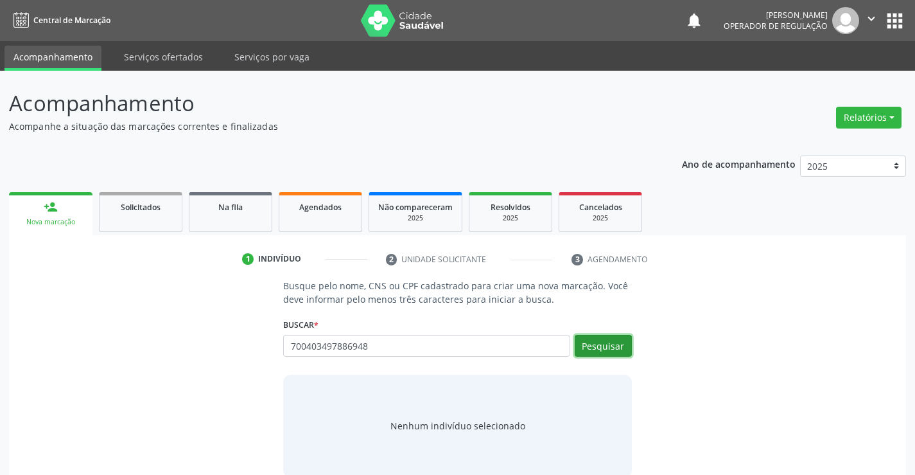
click at [601, 338] on button "Pesquisar" at bounding box center [603, 346] width 57 height 22
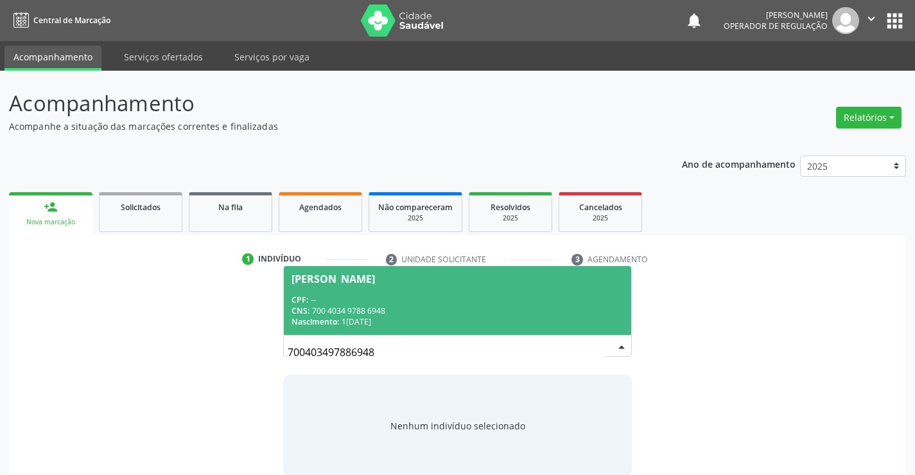
click at [426, 301] on div "CPF: --" at bounding box center [457, 299] width 331 height 11
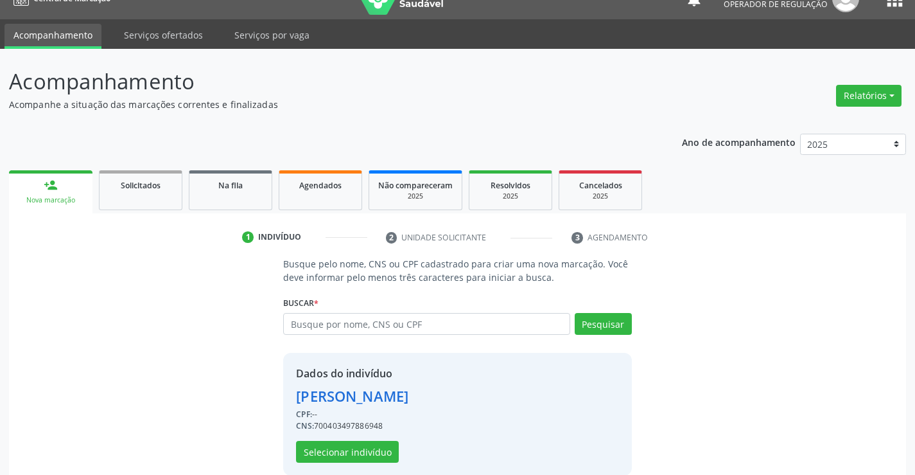
scroll to position [40, 0]
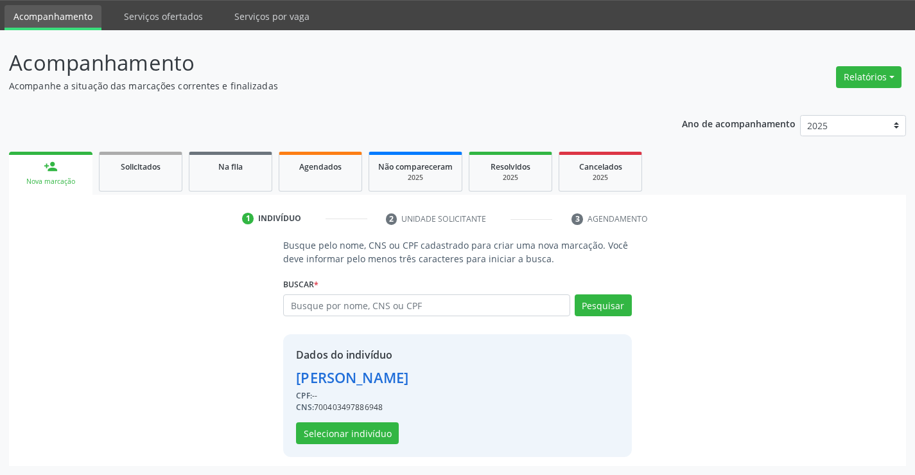
click at [347, 446] on div "Dados do indivíduo Marleide de Souza Muniz CPF: -- CNS: 700403497886948 Selecio…" at bounding box center [457, 395] width 348 height 123
click at [349, 427] on button "Selecionar indivíduo" at bounding box center [347, 433] width 103 height 22
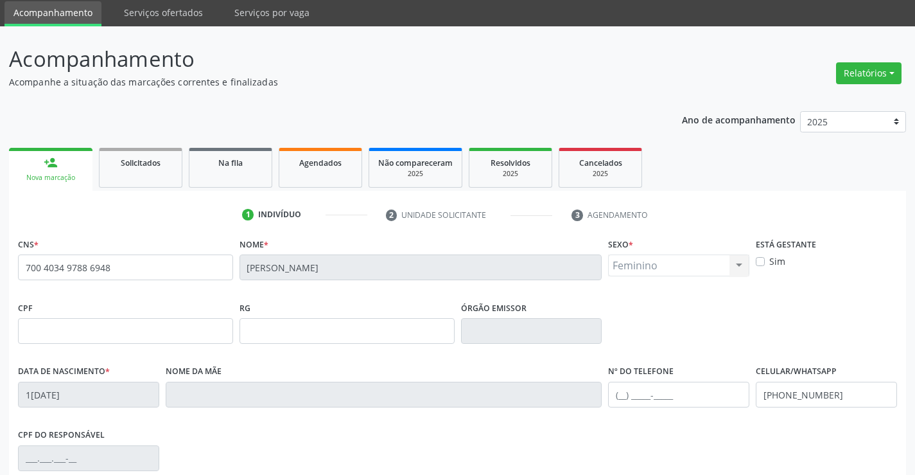
scroll to position [222, 0]
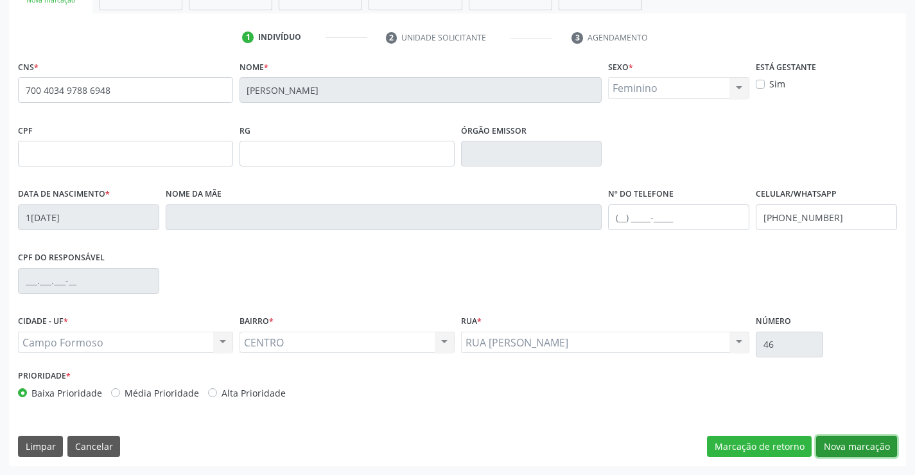
click at [842, 450] on button "Nova marcação" at bounding box center [856, 446] width 81 height 22
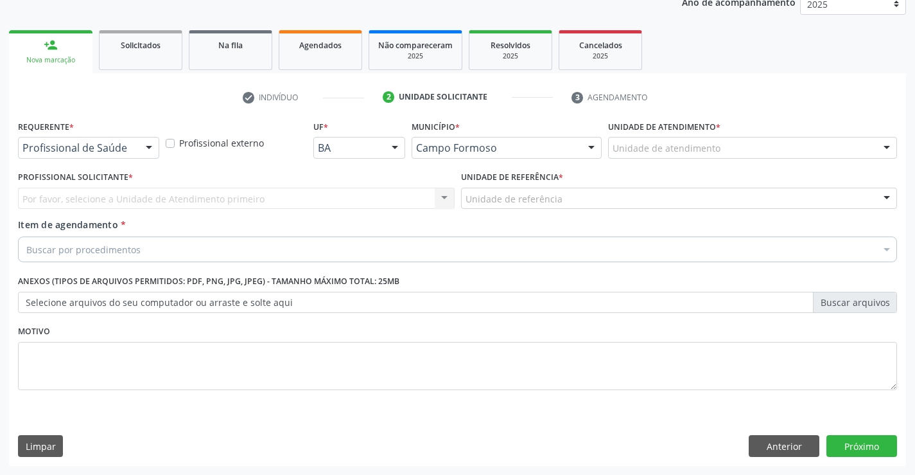
scroll to position [162, 0]
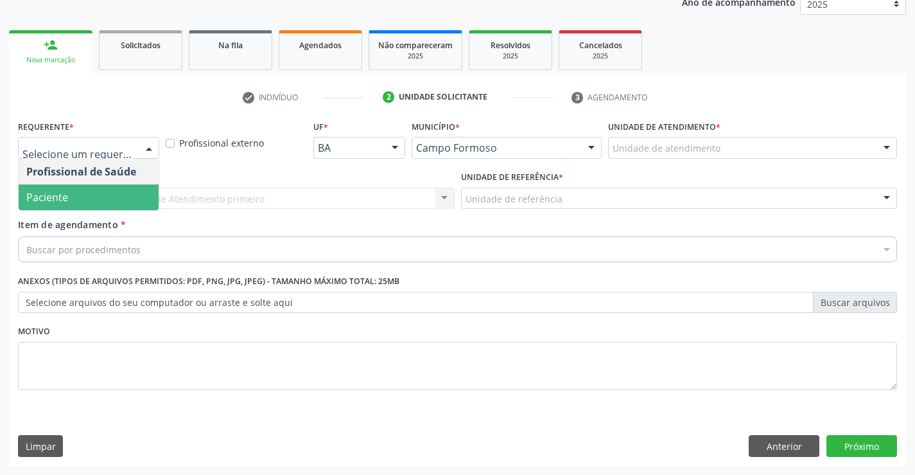
click at [62, 201] on span "Paciente" at bounding box center [47, 197] width 42 height 14
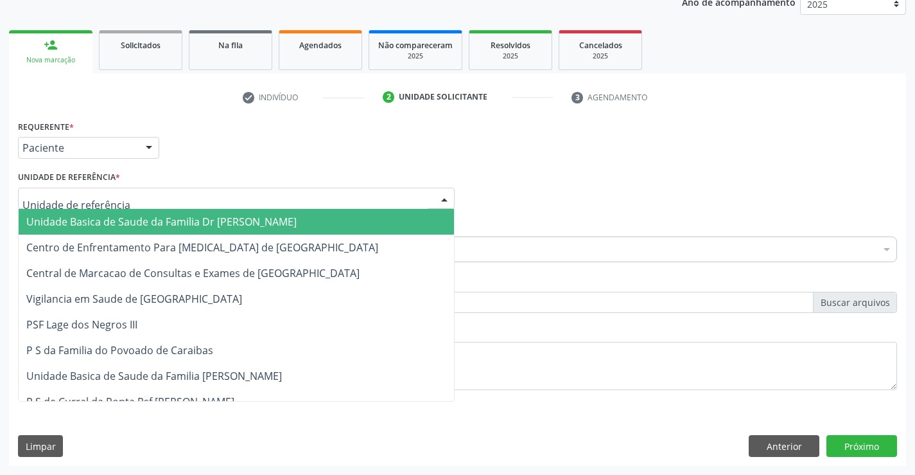
click at [78, 218] on span "Unidade Basica de Saude da Familia Dr [PERSON_NAME]" at bounding box center [161, 221] width 270 height 14
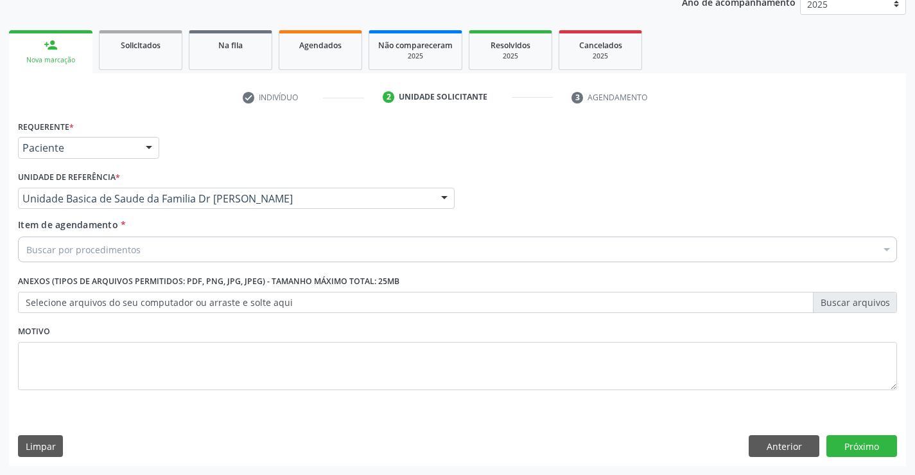
click at [91, 257] on div "Buscar por procedimentos" at bounding box center [457, 249] width 879 height 26
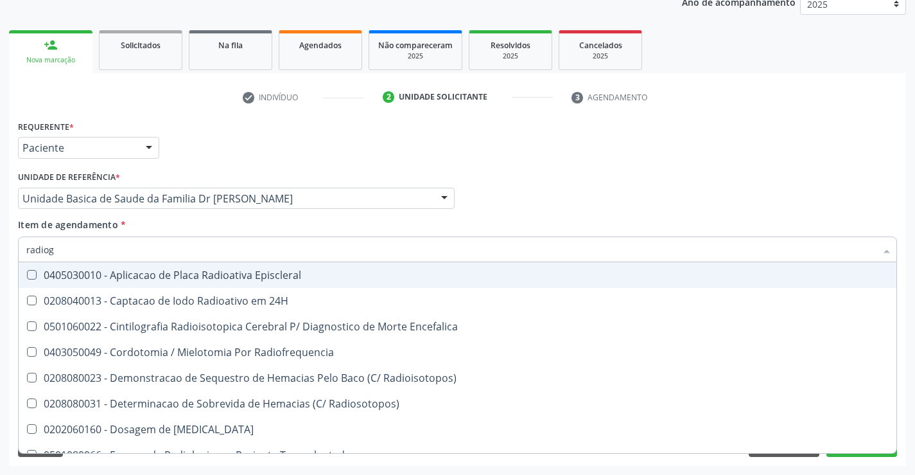
type input "radiogr"
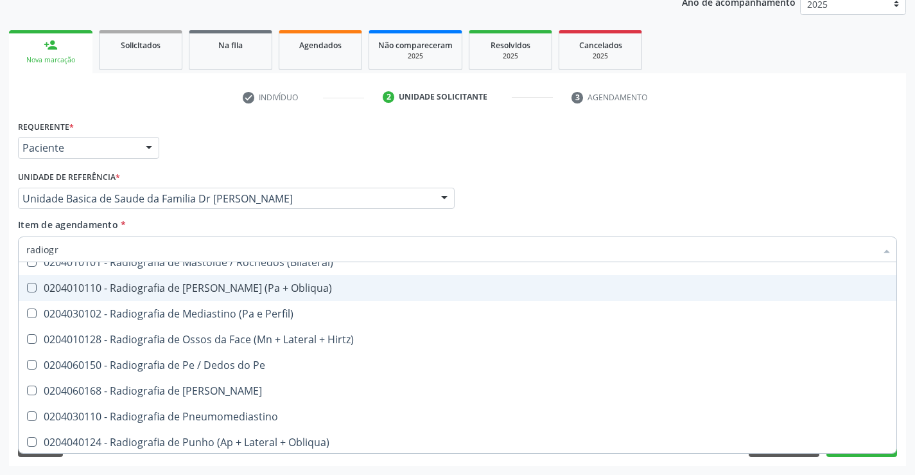
scroll to position [1413, 0]
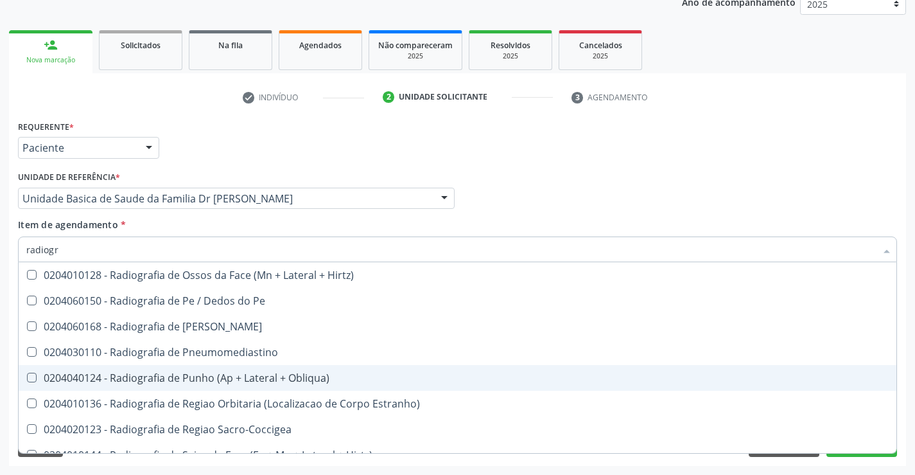
click at [159, 378] on div "0204040124 - Radiografia de Punho (Ap + Lateral + Obliqua)" at bounding box center [457, 377] width 862 height 10
checkbox Obliqua\) "true"
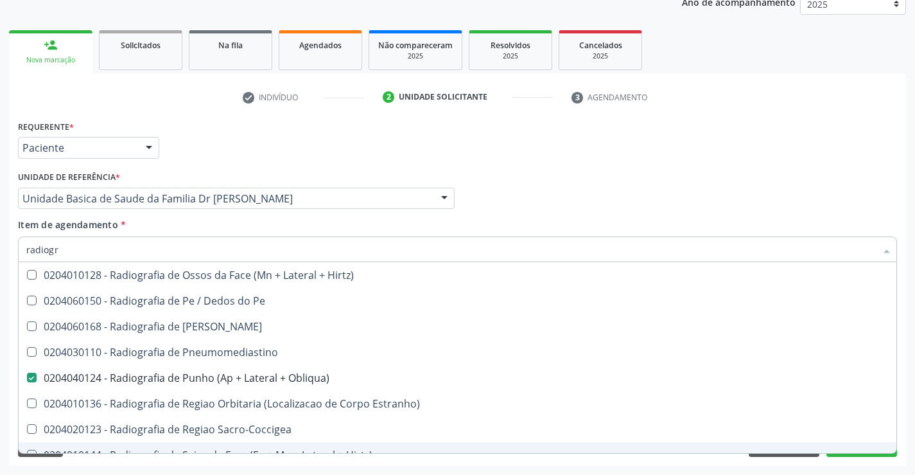
type input "radiogr"
click at [107, 463] on div "Requerente * Paciente Profissional de Saúde Paciente Nenhum resultado encontrad…" at bounding box center [457, 291] width 897 height 349
checkbox Oclusal "true"
checkbox Obliqua\) "false"
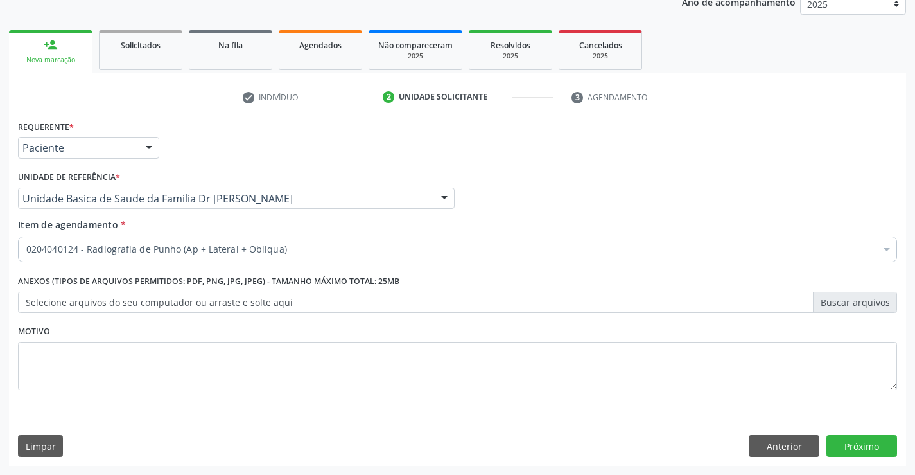
scroll to position [0, 0]
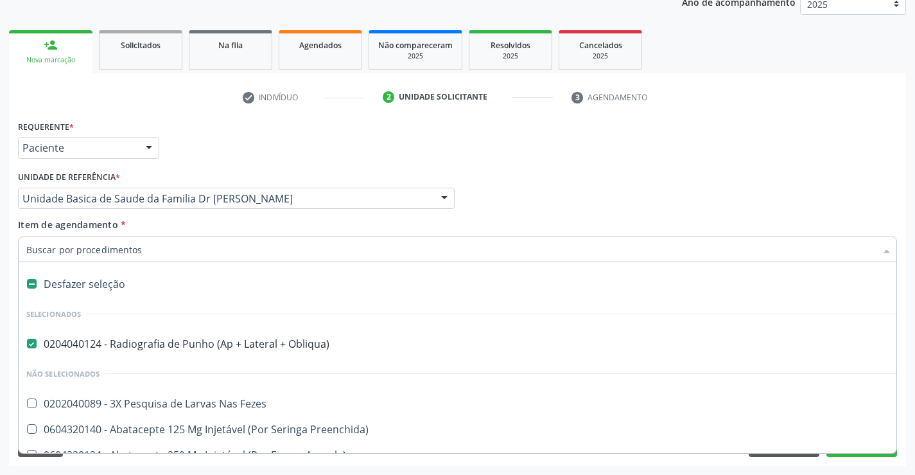
type input "o"
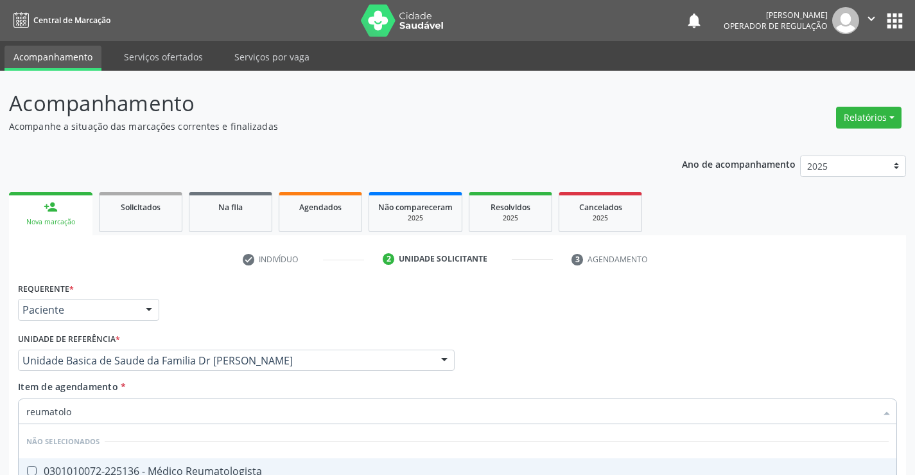
scroll to position [162, 0]
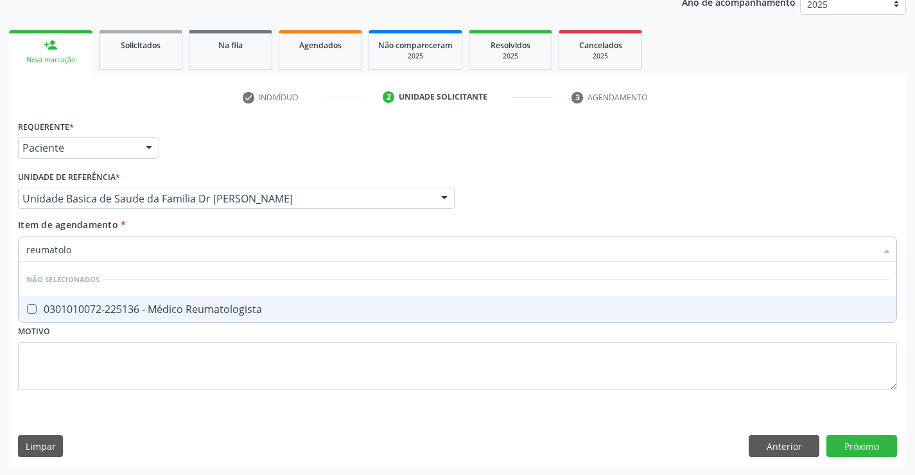
click at [124, 305] on div "0301010072-225136 - Médico Reumatologista" at bounding box center [457, 309] width 862 height 10
checkbox Reumatologista "true"
click at [110, 425] on div "Requerente * Paciente Profissional de Saúde Paciente Nenhum resultado encontrad…" at bounding box center [457, 291] width 897 height 349
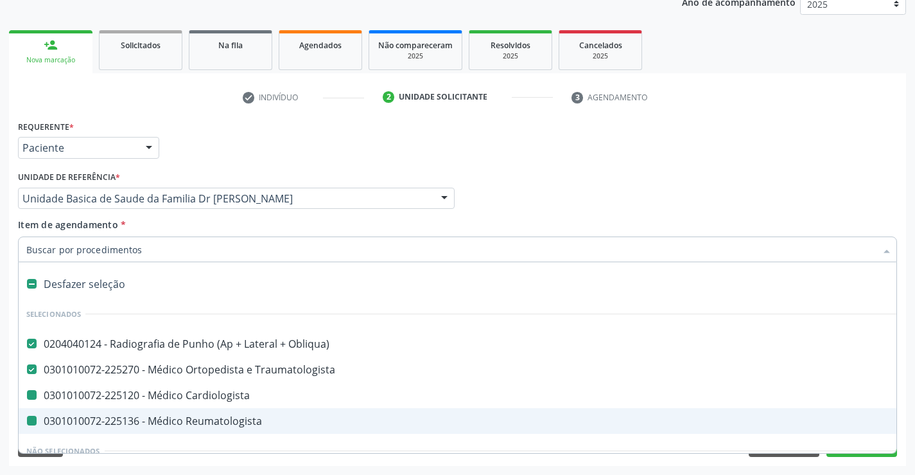
type input "n"
checkbox Cardiologista "false"
checkbox Reumatologista "false"
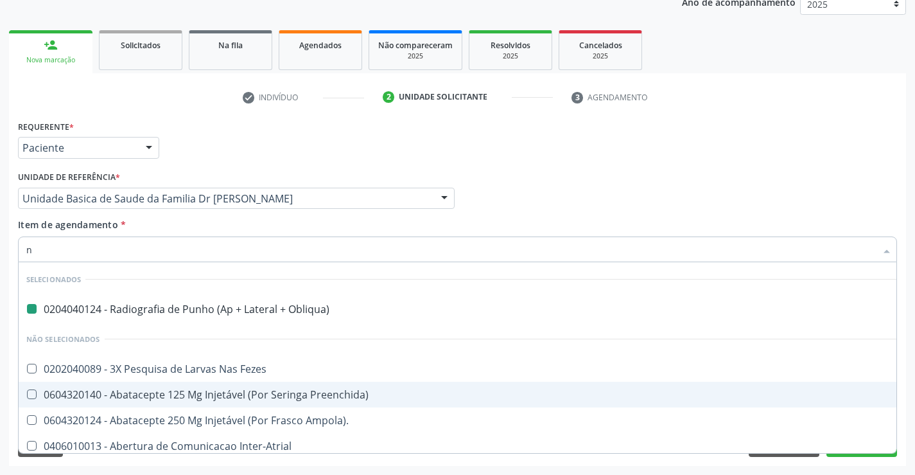
type input "ne"
checkbox Obliqua\) "false"
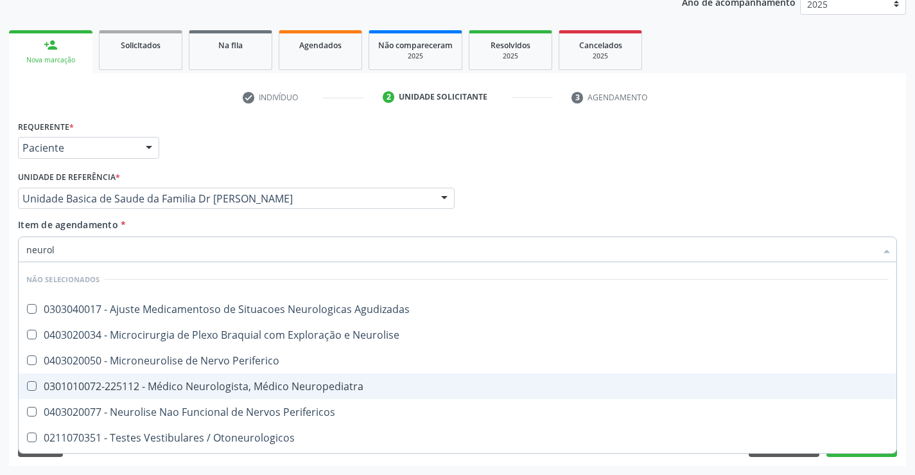
type input "neurolo"
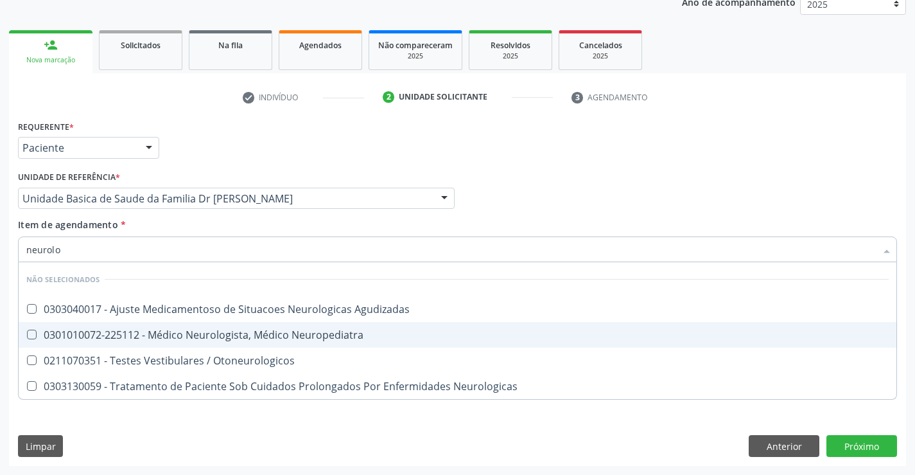
click at [159, 331] on div "0301010072-225112 - Médico Neurologista, Médico Neuropediatra" at bounding box center [457, 334] width 862 height 10
checkbox Neuropediatra "true"
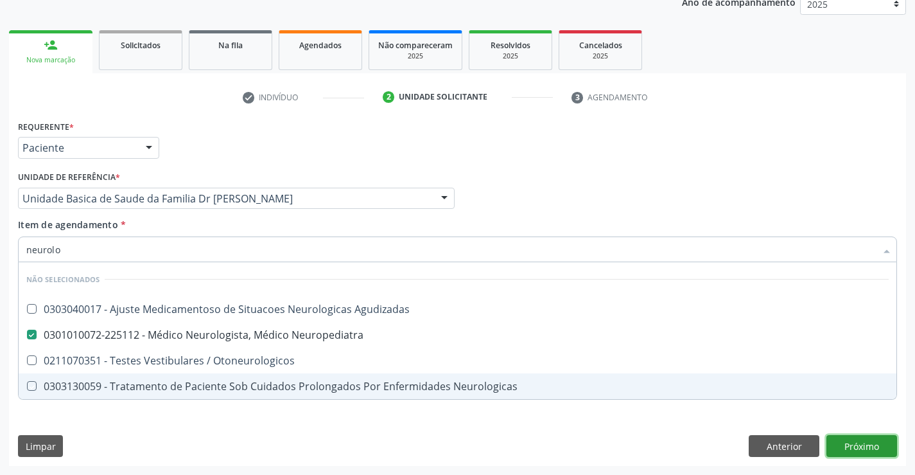
click at [855, 449] on div "Requerente * Paciente Profissional de Saúde Paciente Nenhum resultado encontrad…" at bounding box center [457, 291] width 897 height 349
checkbox Agudizadas "true"
checkbox Otoneurologicos "true"
checkbox Neurologicas "true"
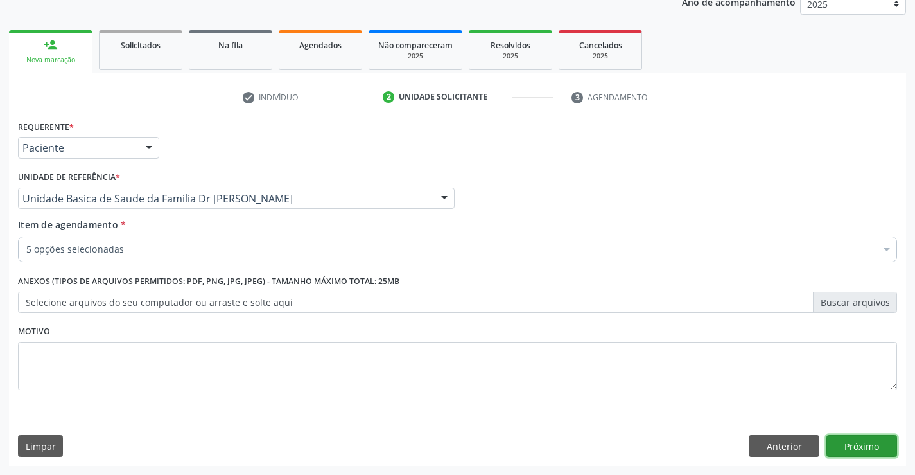
click at [855, 449] on button "Próximo" at bounding box center [861, 446] width 71 height 22
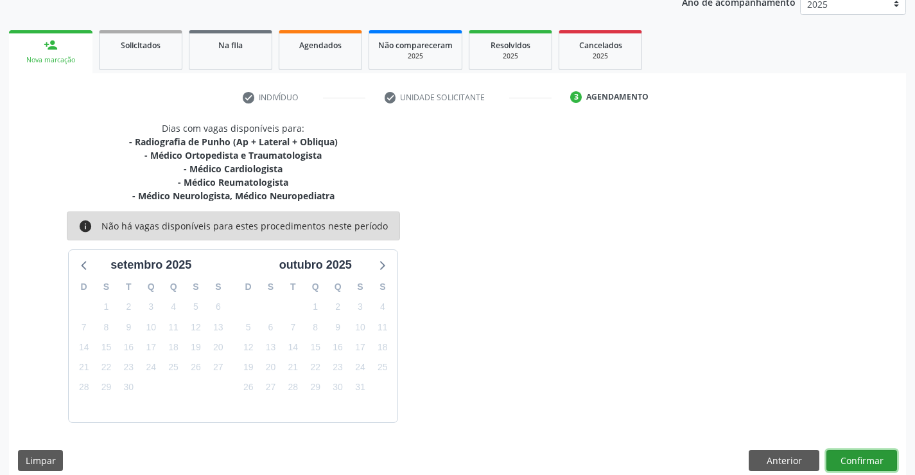
click at [849, 453] on button "Confirmar" at bounding box center [861, 460] width 71 height 22
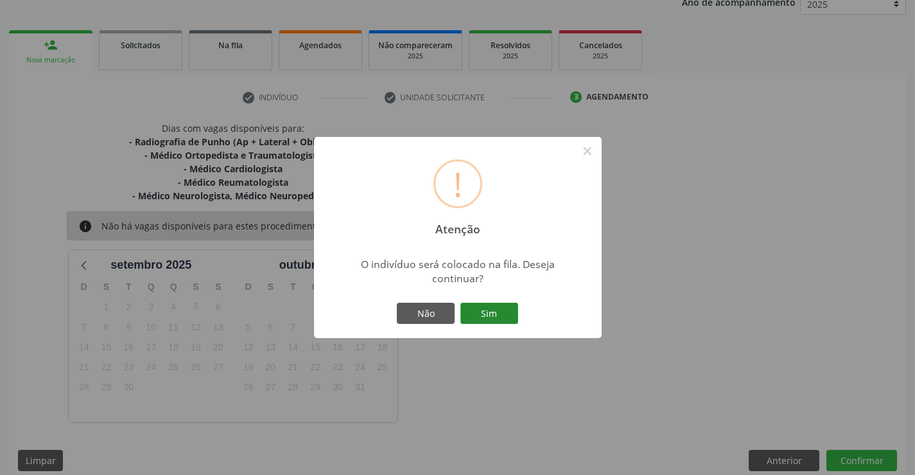
click at [500, 313] on button "Sim" at bounding box center [489, 313] width 58 height 22
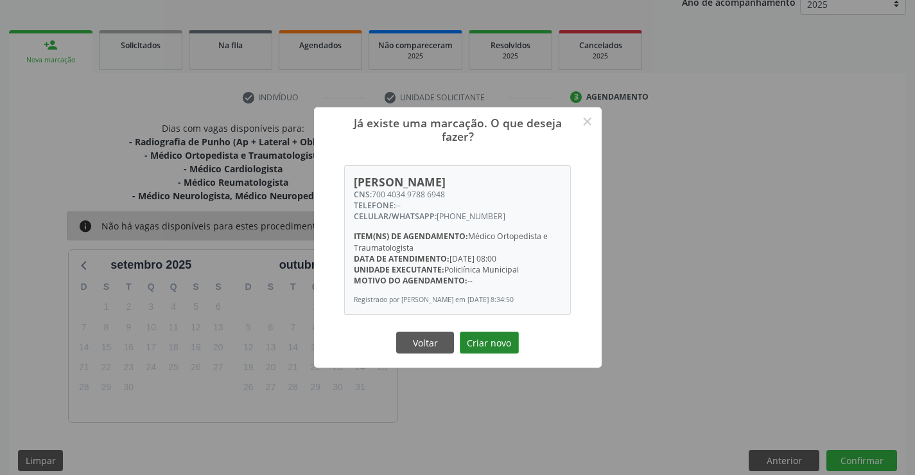
click at [485, 344] on button "Criar novo" at bounding box center [489, 342] width 59 height 22
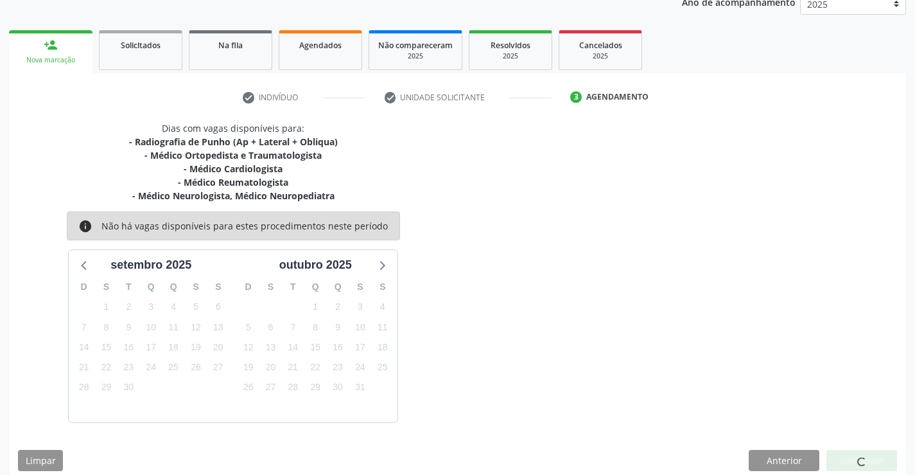
scroll to position [0, 0]
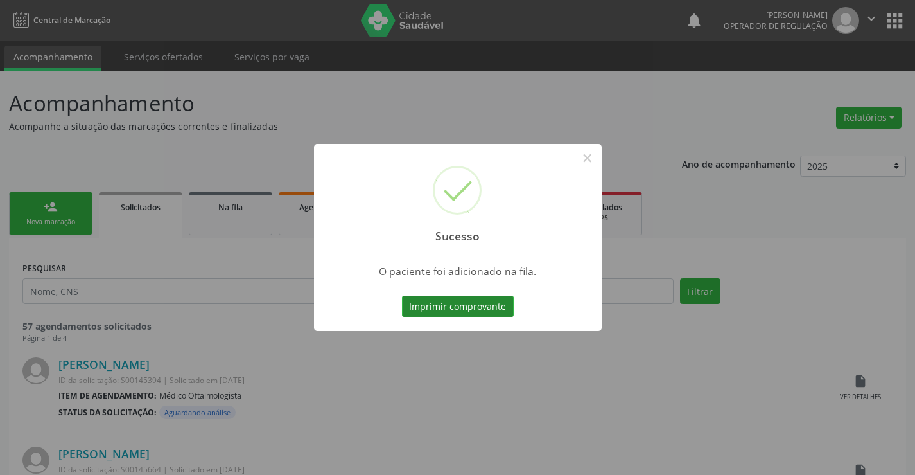
click at [473, 306] on button "Imprimir comprovante" at bounding box center [458, 306] width 112 height 22
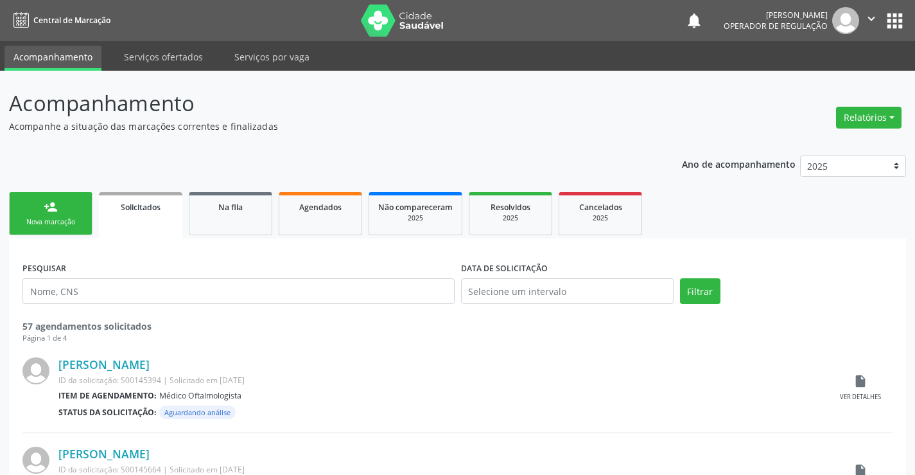
click at [81, 219] on div "Nova marcação" at bounding box center [51, 222] width 64 height 10
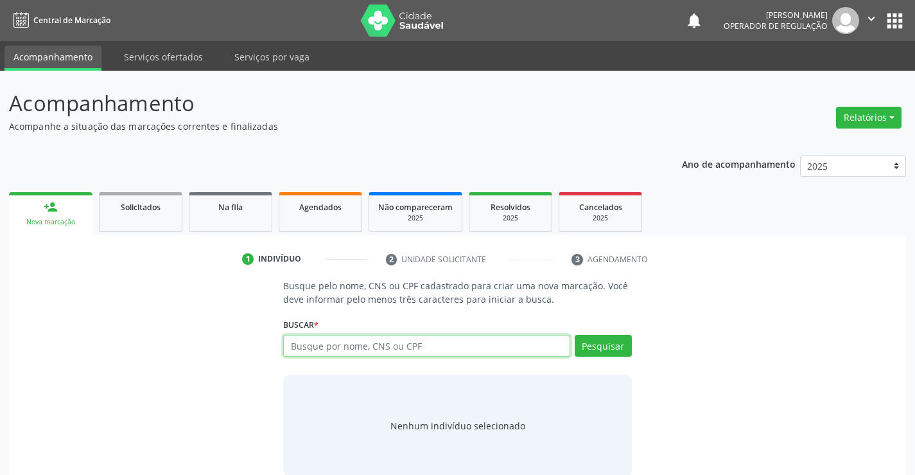
click at [322, 345] on input "text" at bounding box center [426, 346] width 286 height 22
type input "706206053281567"
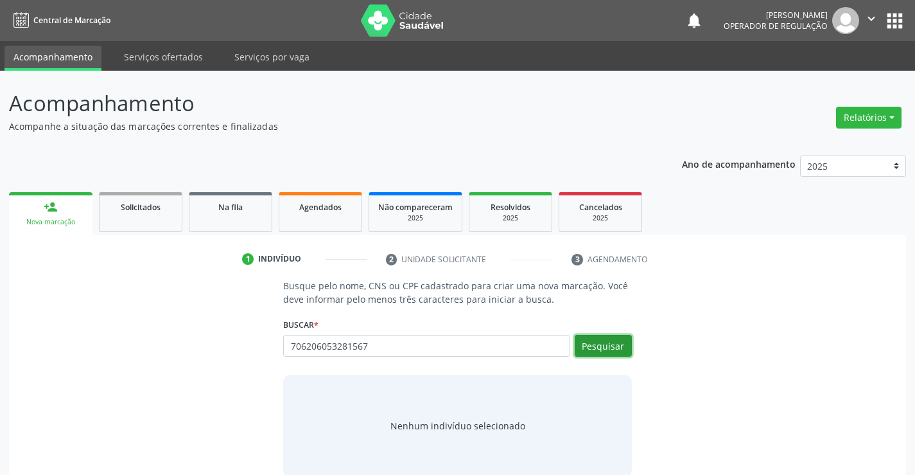
click at [593, 342] on button "Pesquisar" at bounding box center [603, 346] width 57 height 22
type input "706206053281567"
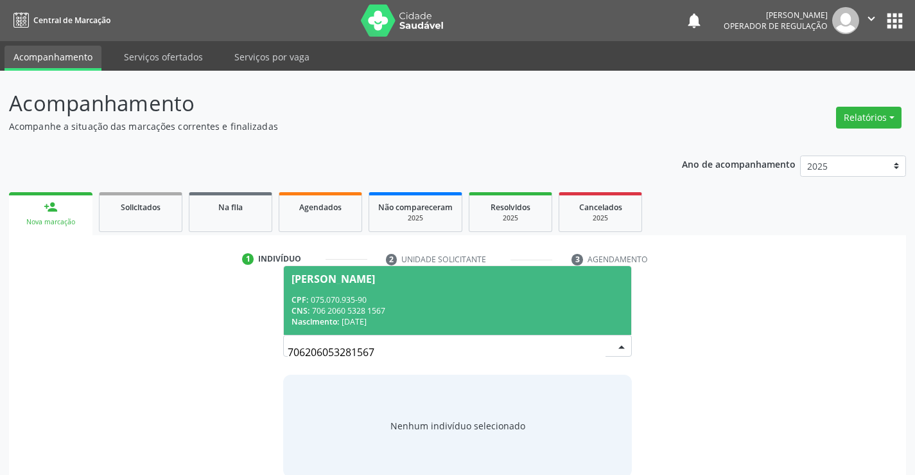
click at [345, 303] on div "CPF: 075.070.935-90" at bounding box center [457, 299] width 331 height 11
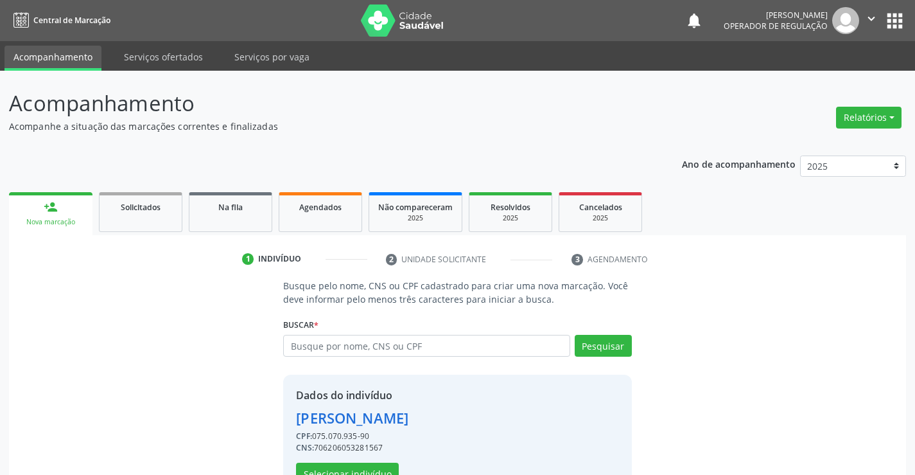
scroll to position [40, 0]
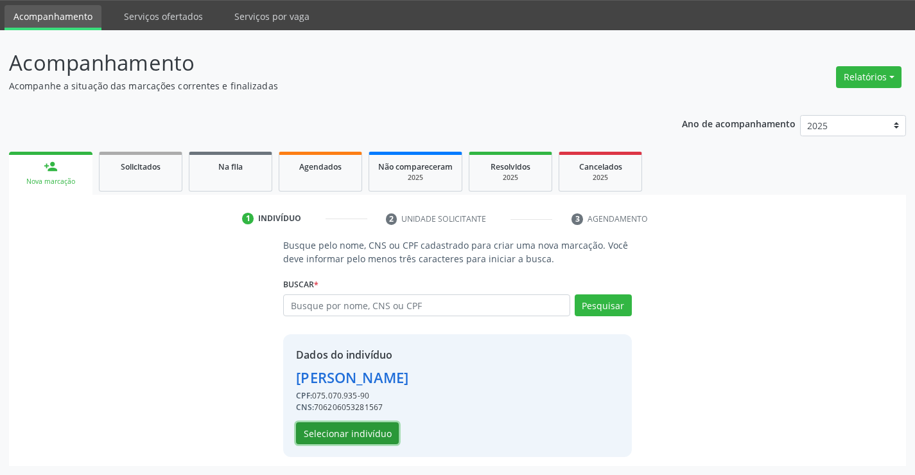
click at [363, 428] on button "Selecionar indivíduo" at bounding box center [347, 433] width 103 height 22
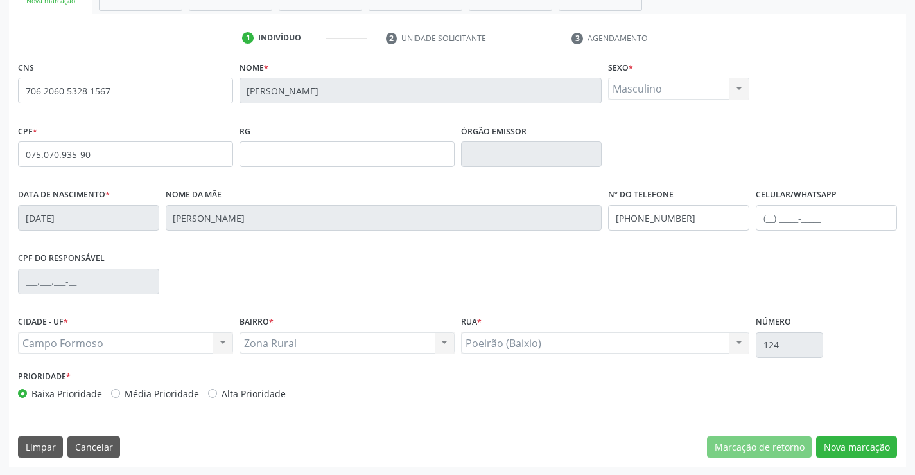
scroll to position [222, 0]
click at [832, 442] on button "Nova marcação" at bounding box center [856, 446] width 81 height 22
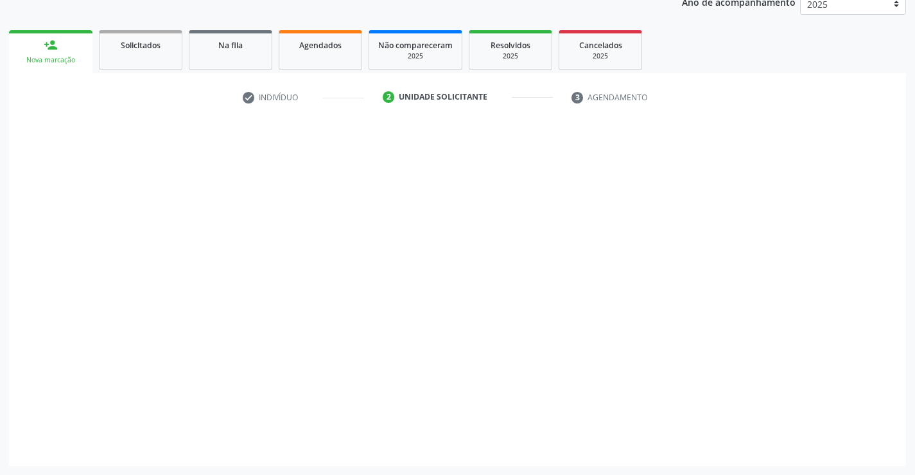
scroll to position [162, 0]
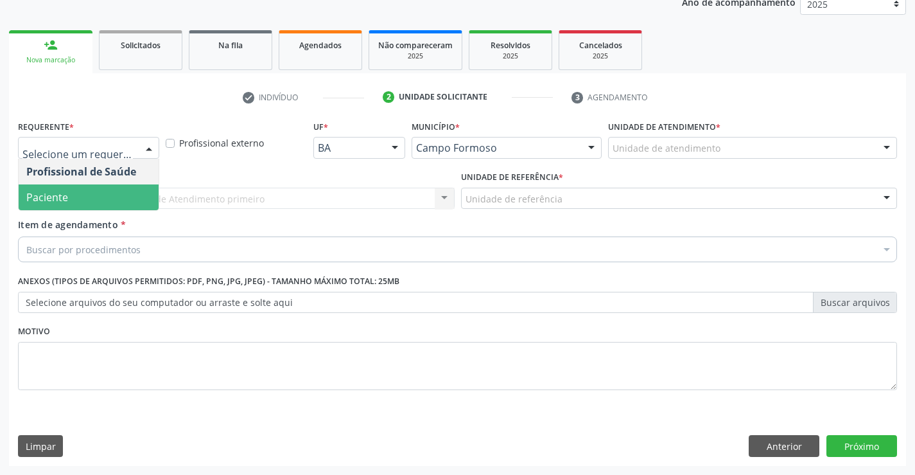
click at [75, 203] on span "Paciente" at bounding box center [89, 197] width 140 height 26
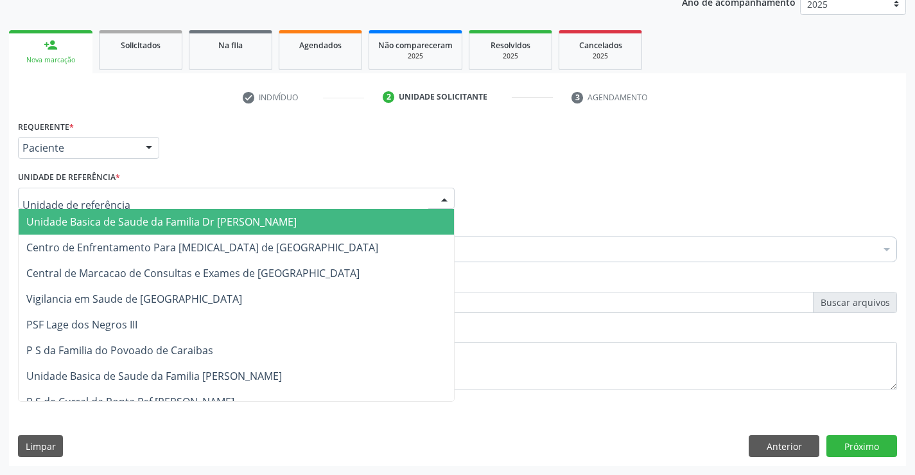
click at [135, 227] on span "Unidade Basica de Saude da Familia Dr [PERSON_NAME]" at bounding box center [161, 221] width 270 height 14
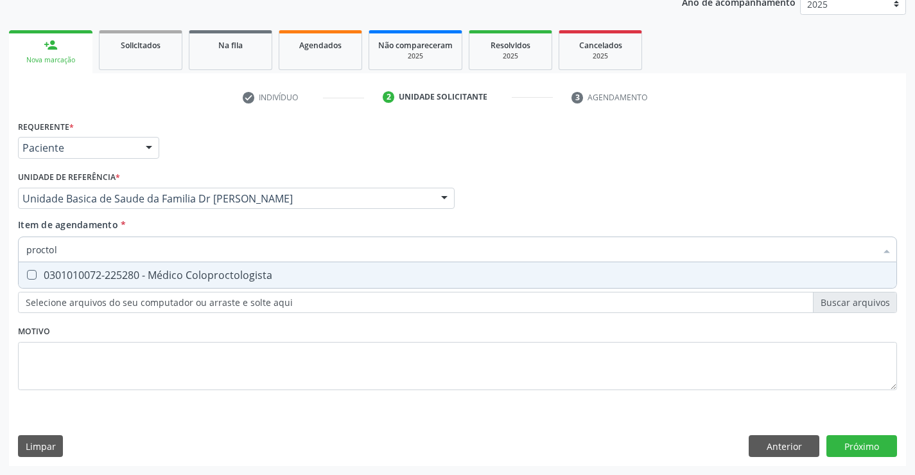
type input "proctolo"
click at [114, 279] on div "0301010072-225280 - Médico Coloproctologista" at bounding box center [457, 275] width 862 height 10
checkbox Coloproctologista "true"
type input "proctolo"
click at [100, 364] on div "Requerente * Paciente Profissional de Saúde Paciente Nenhum resultado encontrad…" at bounding box center [457, 262] width 879 height 291
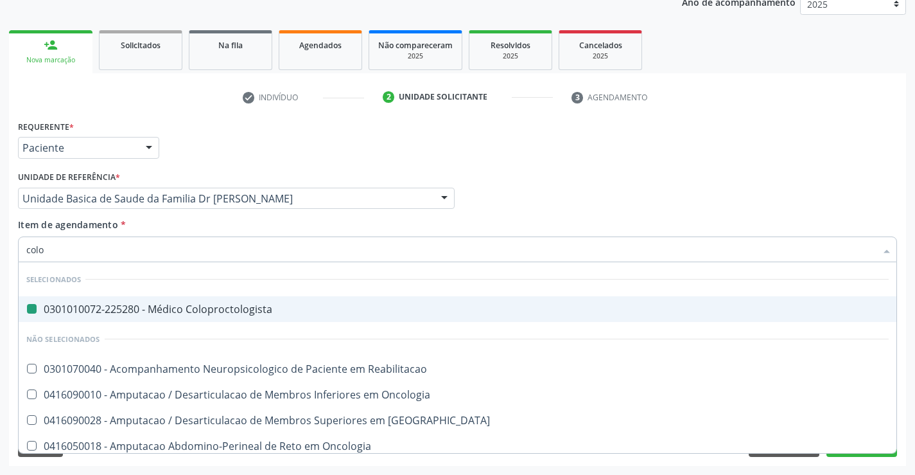
type input "colon"
checkbox Coloproctologista "false"
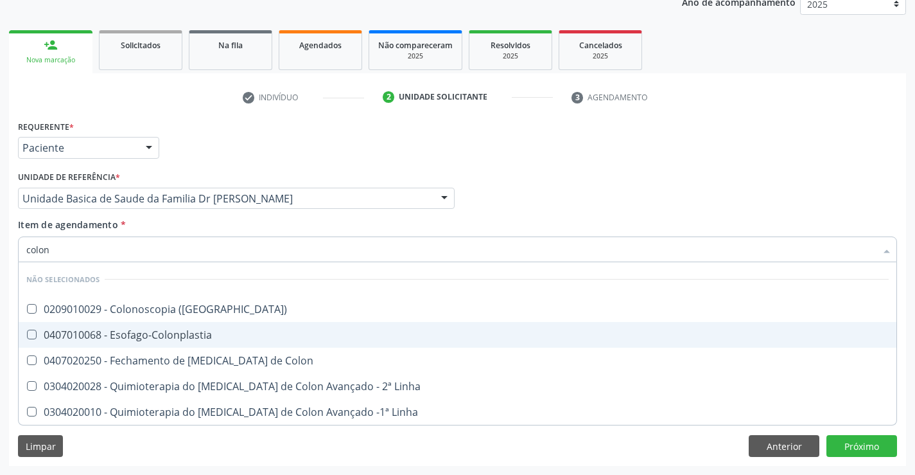
type input "colono"
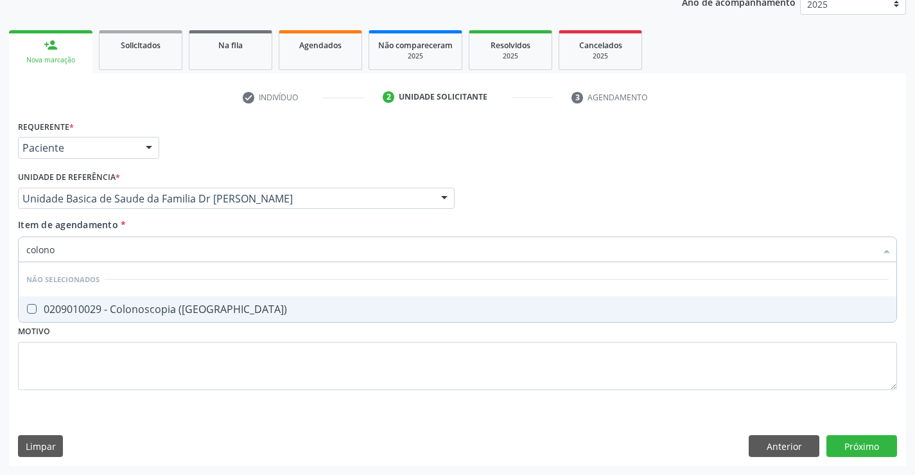
click at [129, 308] on div "0209010029 - Colonoscopia ([GEOGRAPHIC_DATA])" at bounding box center [457, 309] width 862 height 10
checkbox \(Coloscopia\) "true"
click at [123, 365] on div "Requerente * Paciente Profissional de Saúde Paciente Nenhum resultado encontrad…" at bounding box center [457, 262] width 879 height 291
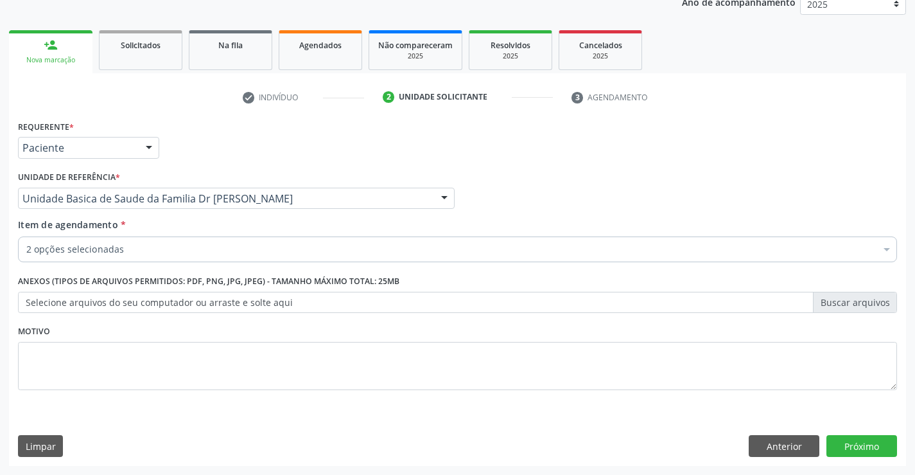
click at [133, 258] on div "2 opções selecionadas" at bounding box center [457, 249] width 879 height 26
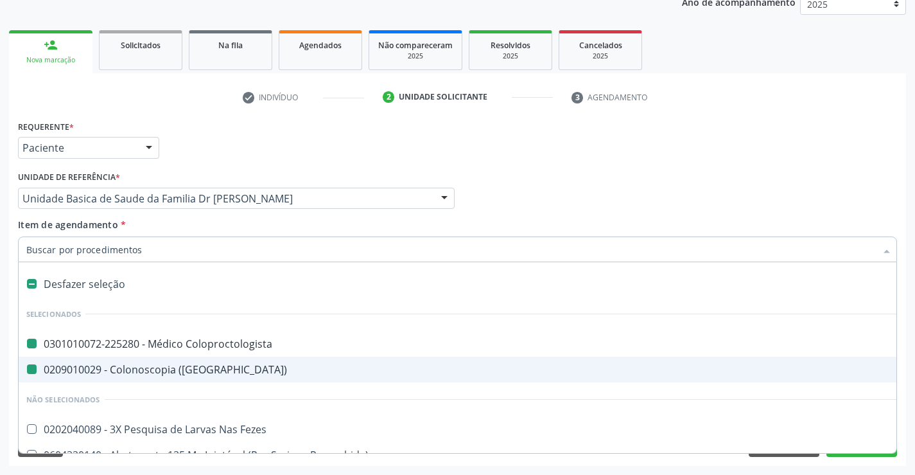
type input "u"
checkbox Coloproctologista "false"
checkbox \(Coloscopia\) "false"
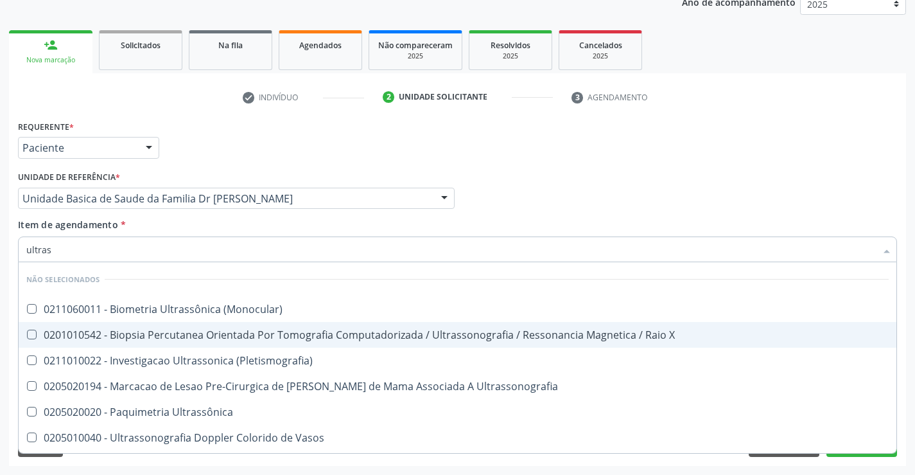
type input "ultrass"
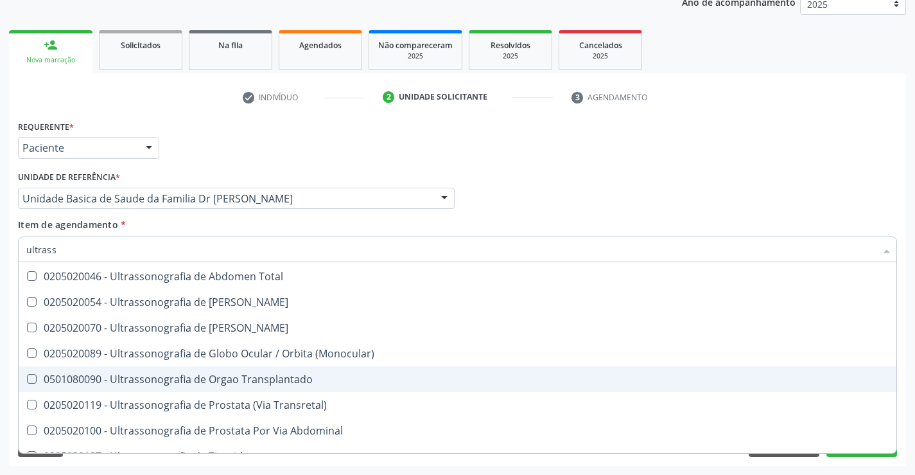
scroll to position [370, 0]
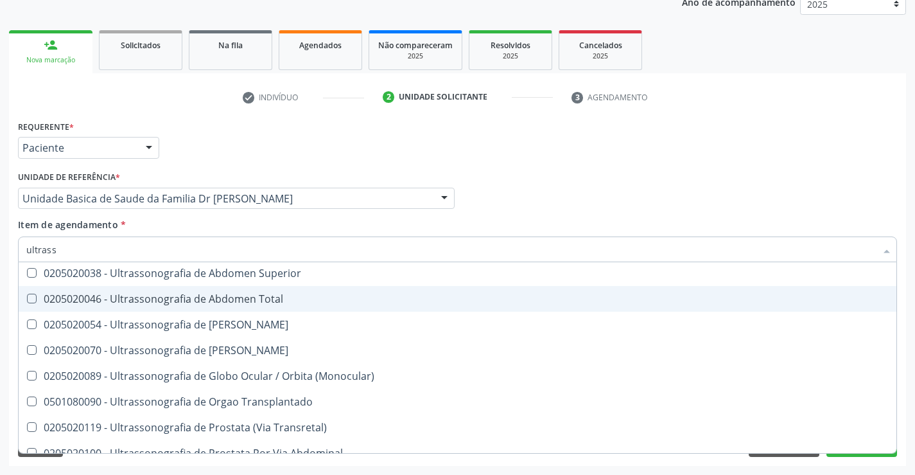
click at [272, 302] on div "0205020046 - Ultrassonografia de Abdomen Total" at bounding box center [457, 298] width 862 height 10
checkbox Total "true"
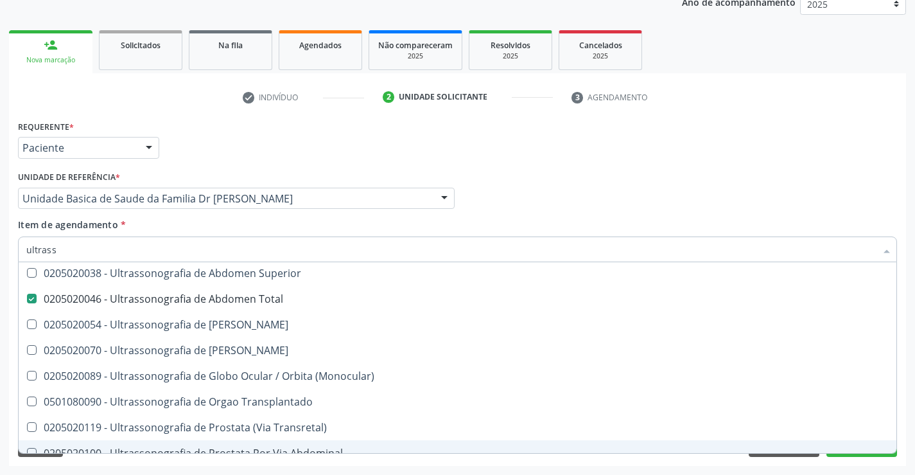
click at [254, 463] on div "Requerente * Paciente Profissional de Saúde Paciente Nenhum resultado encontrad…" at bounding box center [457, 291] width 897 height 349
checkbox \(Monocular\) "true"
checkbox X "true"
checkbox Total "false"
checkbox \(Pletismografia\) "true"
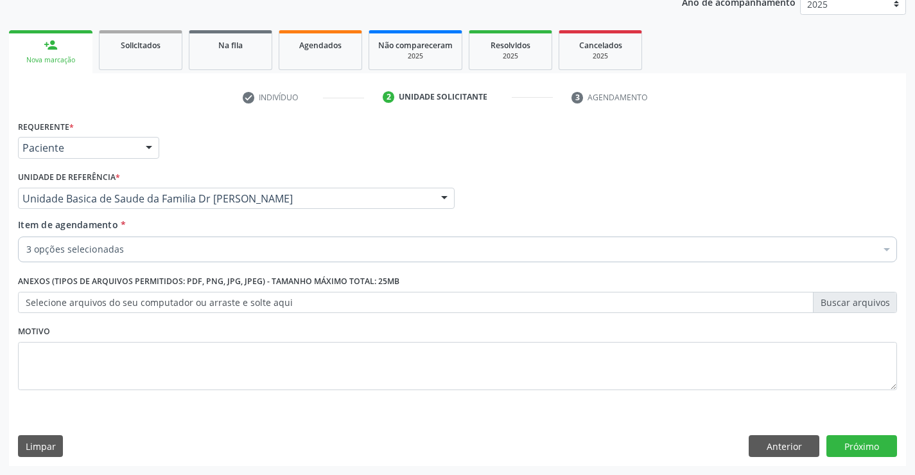
scroll to position [0, 0]
click at [866, 439] on button "Próximo" at bounding box center [861, 446] width 71 height 22
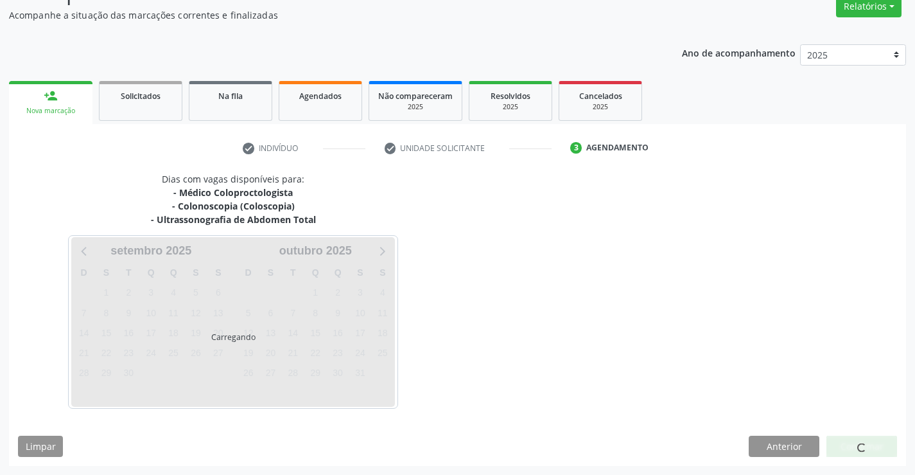
scroll to position [149, 0]
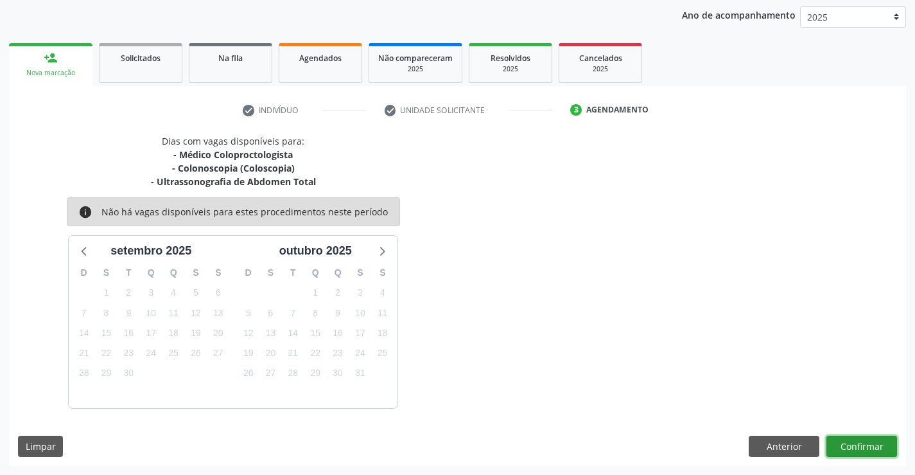
click at [860, 444] on button "Confirmar" at bounding box center [861, 446] width 71 height 22
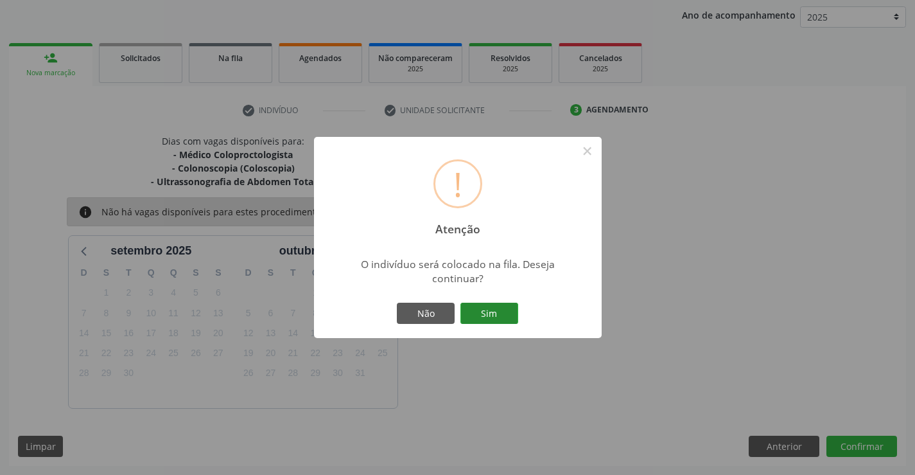
click at [489, 317] on button "Sim" at bounding box center [489, 313] width 58 height 22
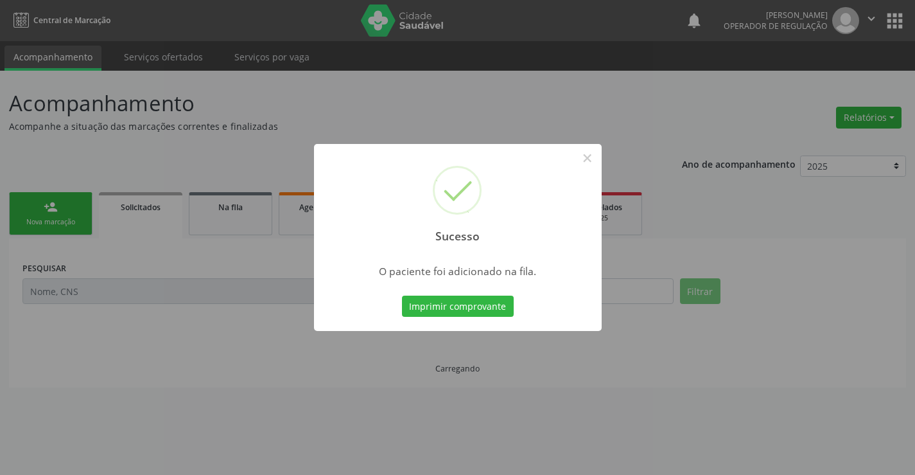
scroll to position [0, 0]
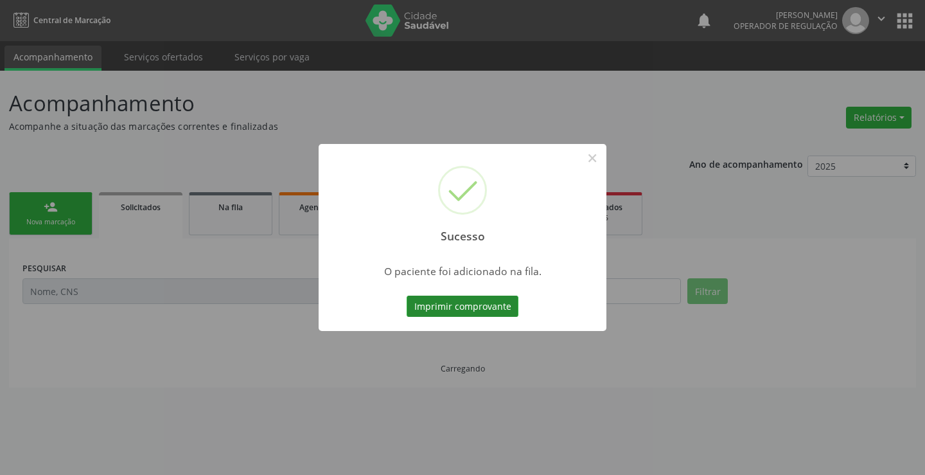
click at [489, 310] on button "Imprimir comprovante" at bounding box center [462, 306] width 112 height 22
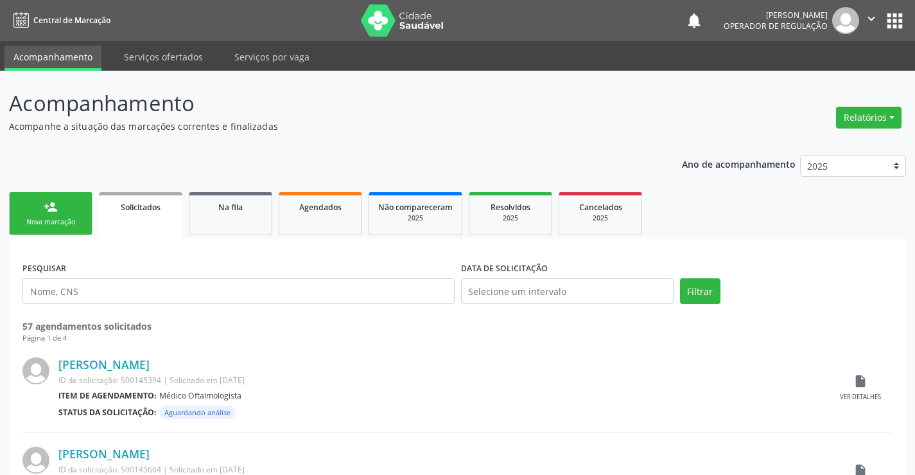
click at [76, 202] on link "person_add Nova marcação" at bounding box center [50, 213] width 83 height 43
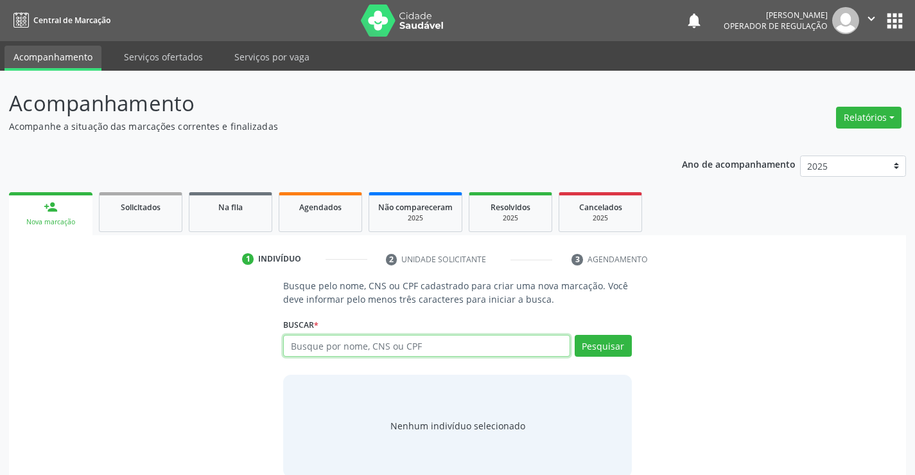
click at [371, 347] on input "text" at bounding box center [426, 346] width 286 height 22
type input "702005386403789"
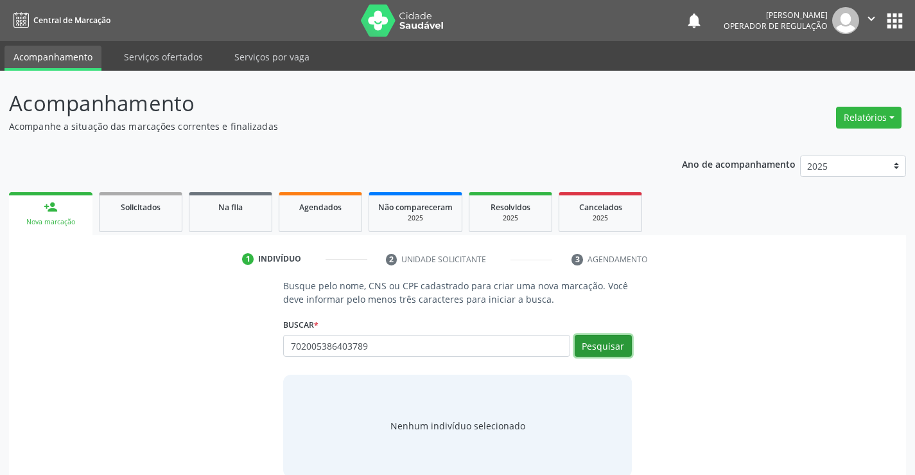
click at [618, 342] on button "Pesquisar" at bounding box center [603, 346] width 57 height 22
type input "702005386403789"
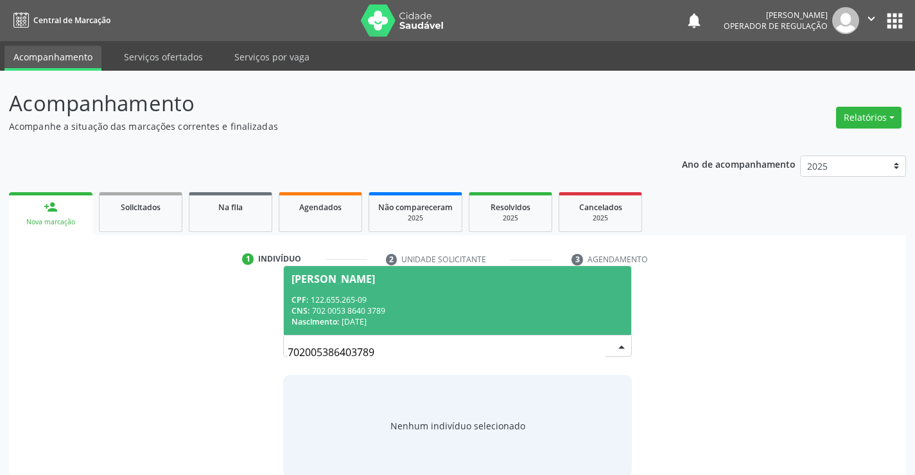
click at [424, 306] on div "CNS: 702 0053 8640 3789" at bounding box center [457, 310] width 331 height 11
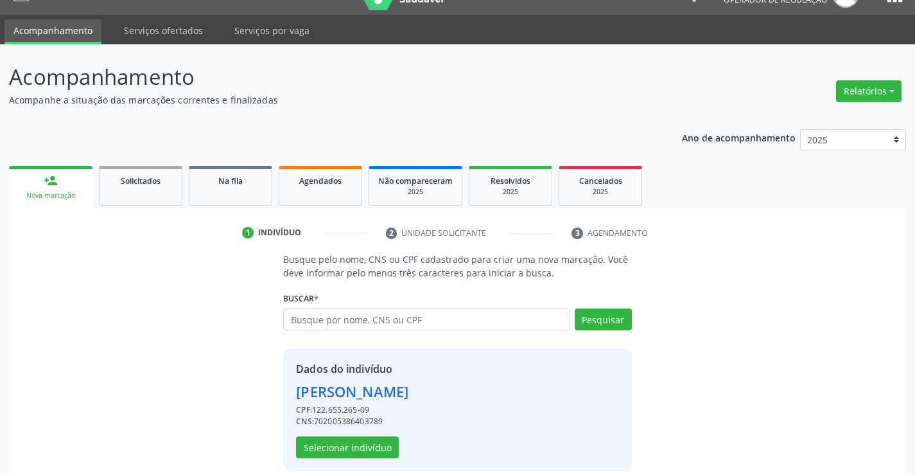
scroll to position [40, 0]
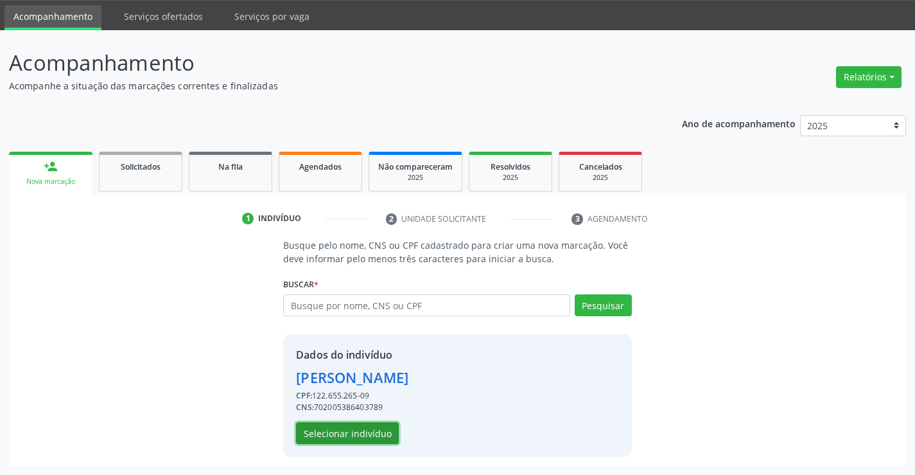
click at [373, 427] on button "Selecionar indivíduo" at bounding box center [347, 433] width 103 height 22
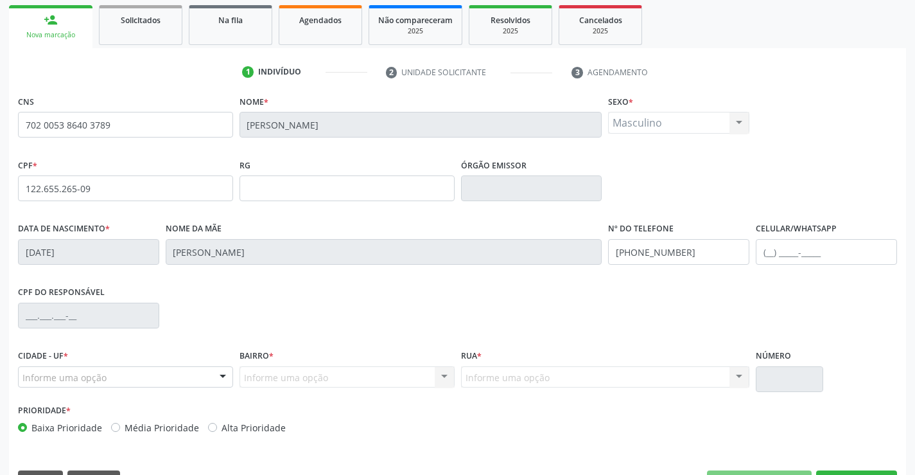
scroll to position [222, 0]
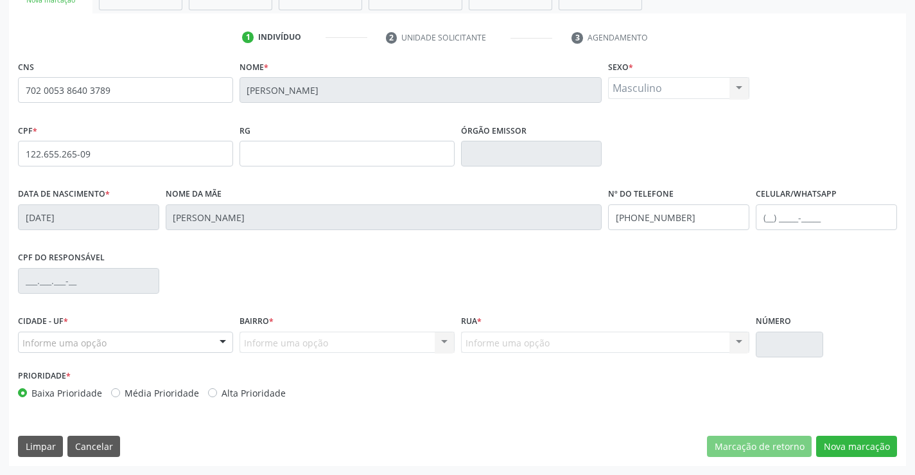
click at [121, 346] on div "Informe uma opção" at bounding box center [125, 342] width 215 height 22
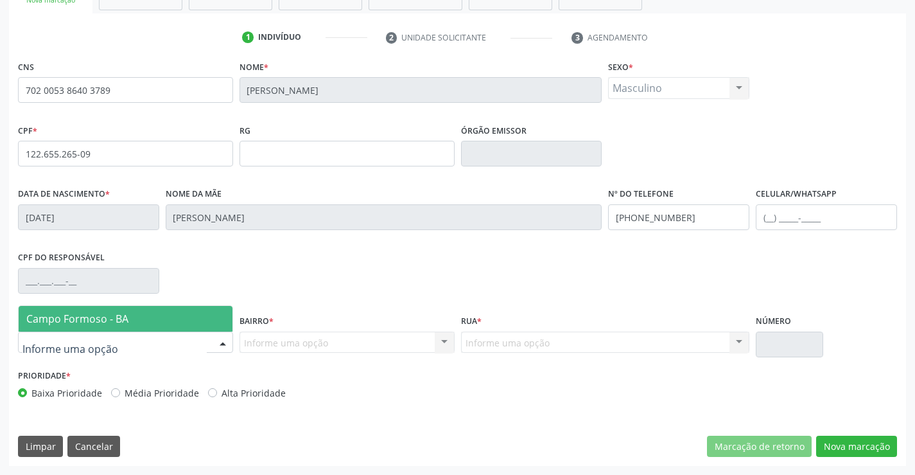
click at [152, 326] on span "Campo Formoso - BA" at bounding box center [126, 319] width 214 height 26
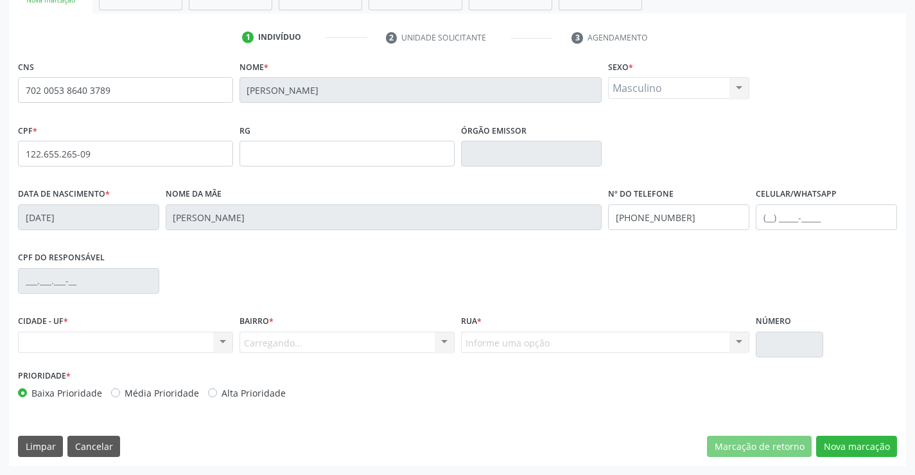
click at [306, 342] on div "Carregando... Nenhum resultado encontrado para: " " Nenhuma opção encontrada. D…" at bounding box center [347, 342] width 215 height 22
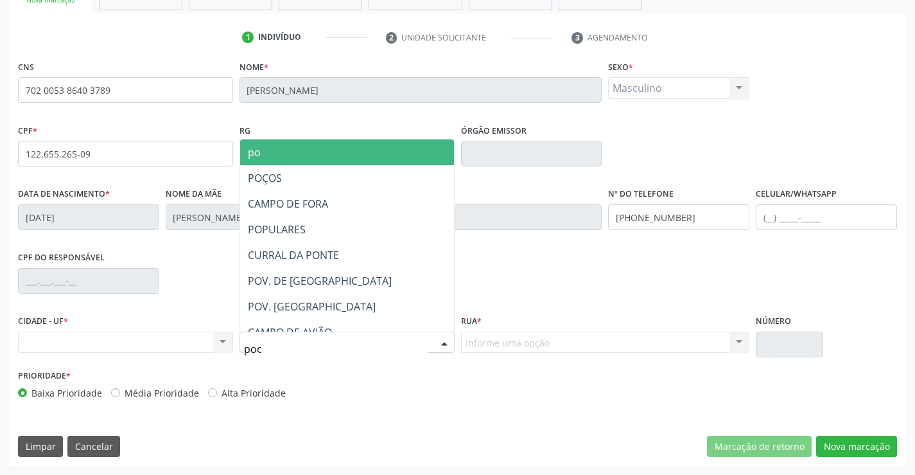
type input "poco"
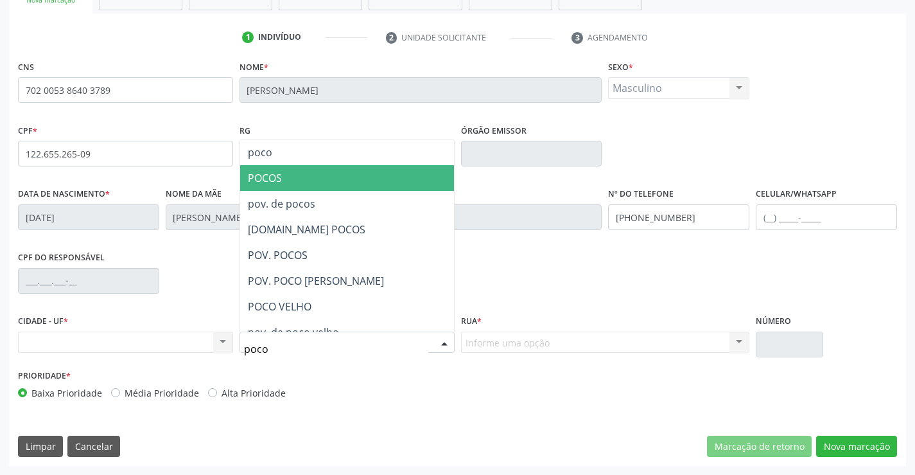
click at [272, 173] on span "POCOS" at bounding box center [265, 178] width 34 height 14
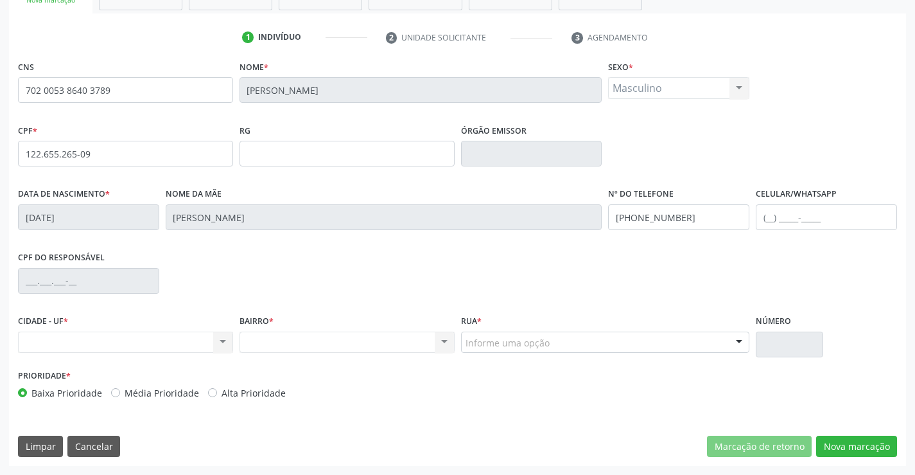
click at [269, 340] on div "Nenhum resultado encontrado para: " " Não há nenhuma opção para ser exibida." at bounding box center [347, 342] width 215 height 22
click at [284, 342] on div "Nenhum resultado encontrado para: " " Não há nenhuma opção para ser exibida." at bounding box center [347, 342] width 215 height 22
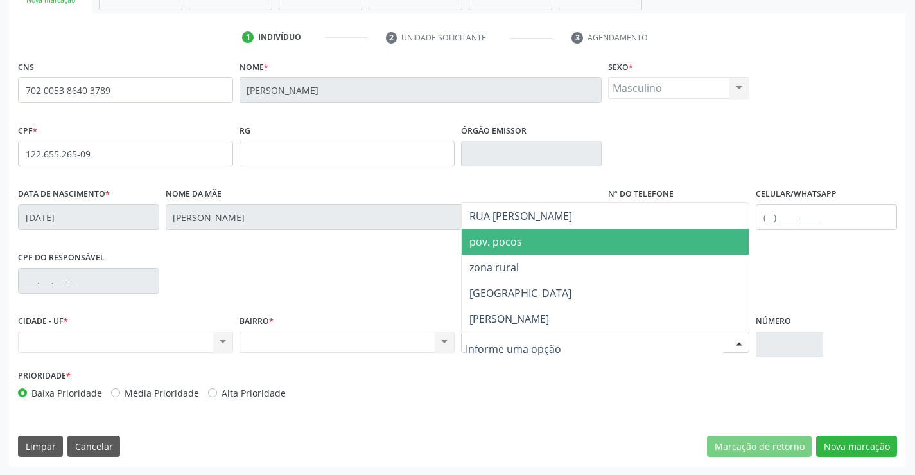
click at [525, 247] on span "pov. pocos" at bounding box center [606, 242] width 288 height 26
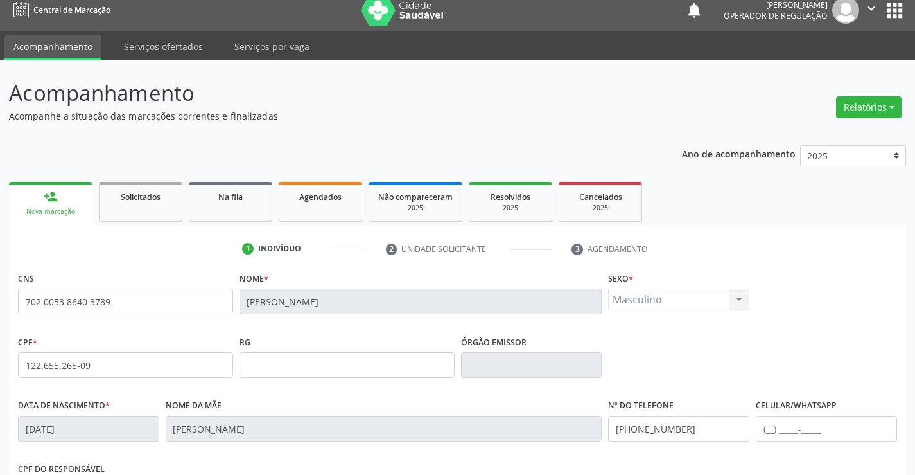
scroll to position [0, 0]
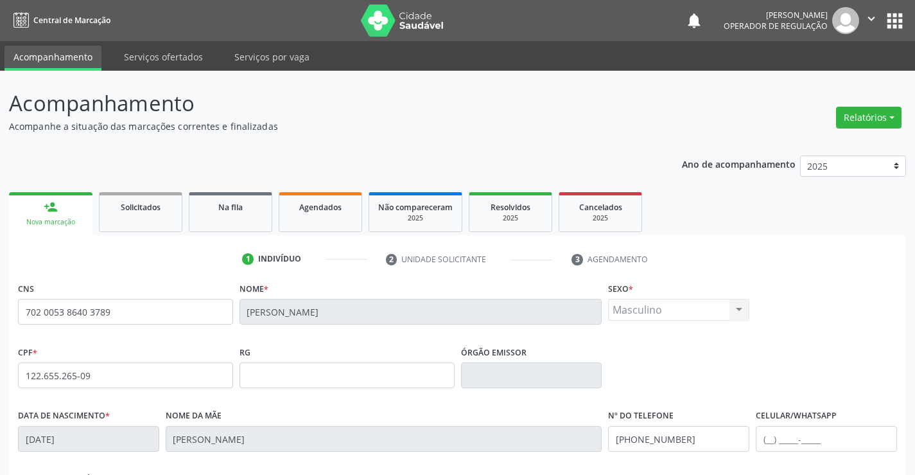
click at [894, 17] on button "apps" at bounding box center [895, 21] width 22 height 22
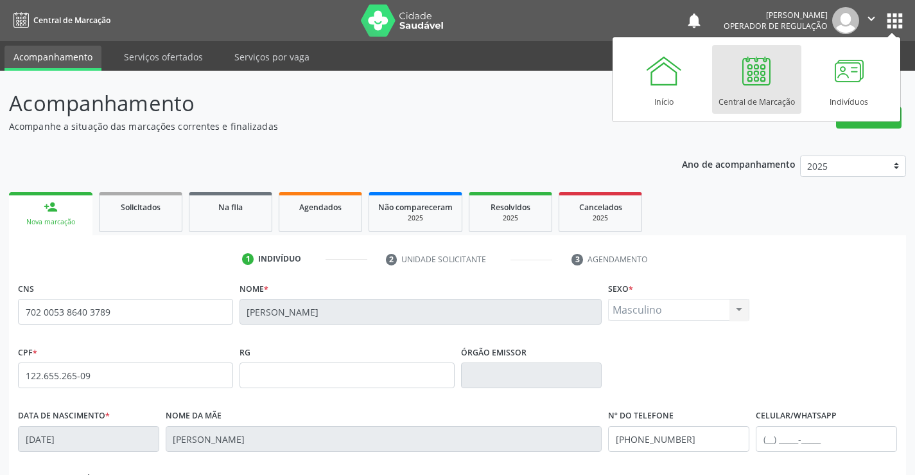
click at [771, 103] on div "Central de Marcação" at bounding box center [757, 98] width 76 height 17
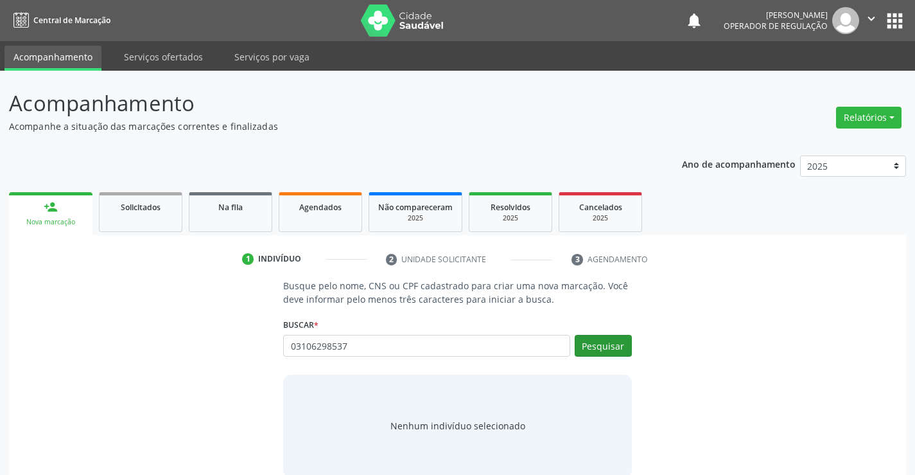
type input "03106298537"
click at [593, 344] on button "Pesquisar" at bounding box center [603, 346] width 57 height 22
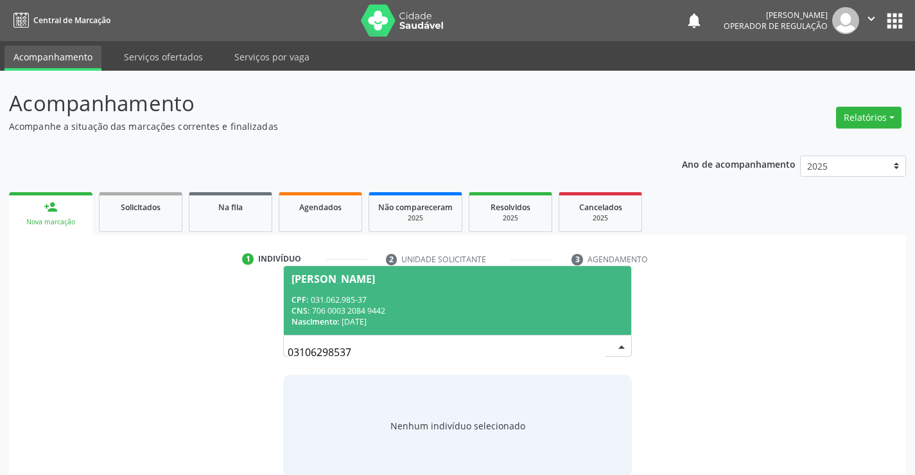
click at [401, 311] on div "CNS: 706 0003 2084 9442" at bounding box center [457, 310] width 331 height 11
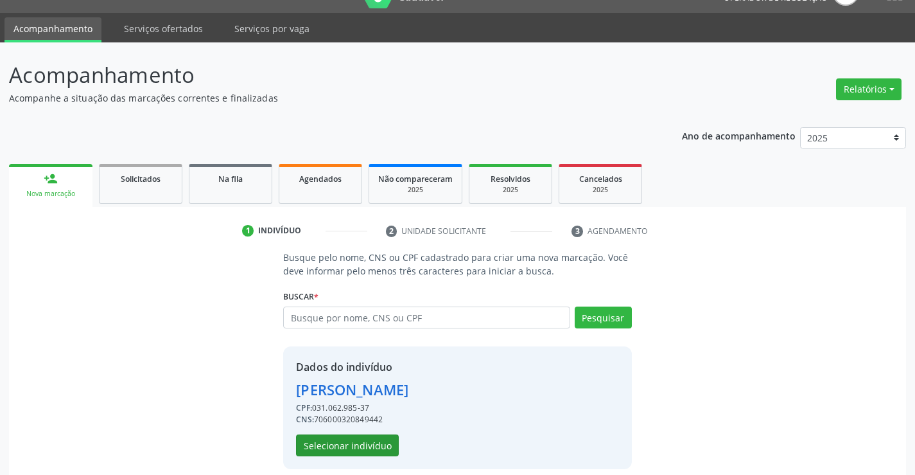
scroll to position [40, 0]
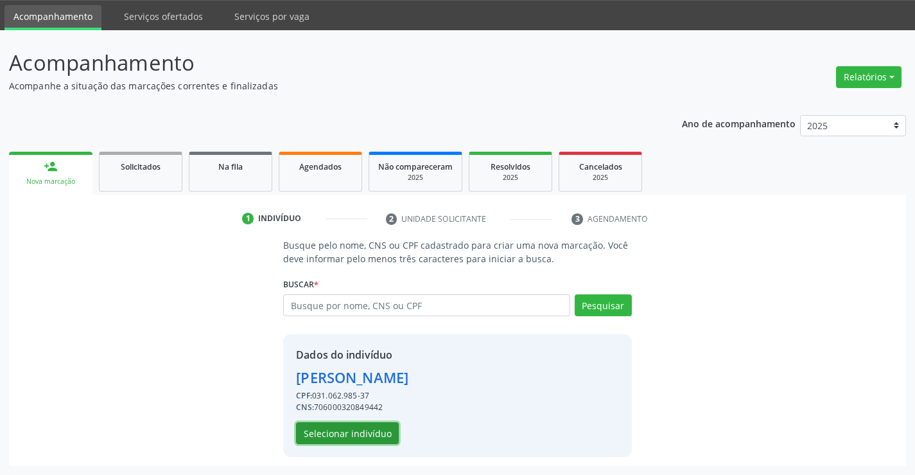
click at [358, 433] on button "Selecionar indivíduo" at bounding box center [347, 433] width 103 height 22
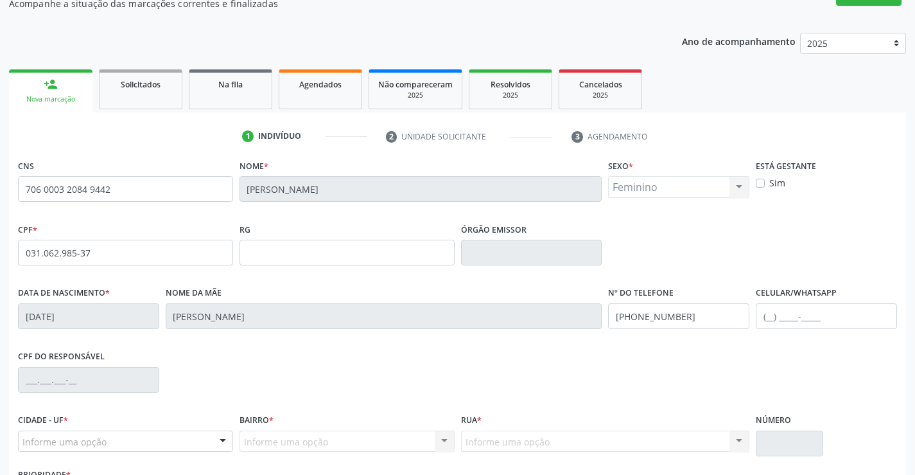
scroll to position [222, 0]
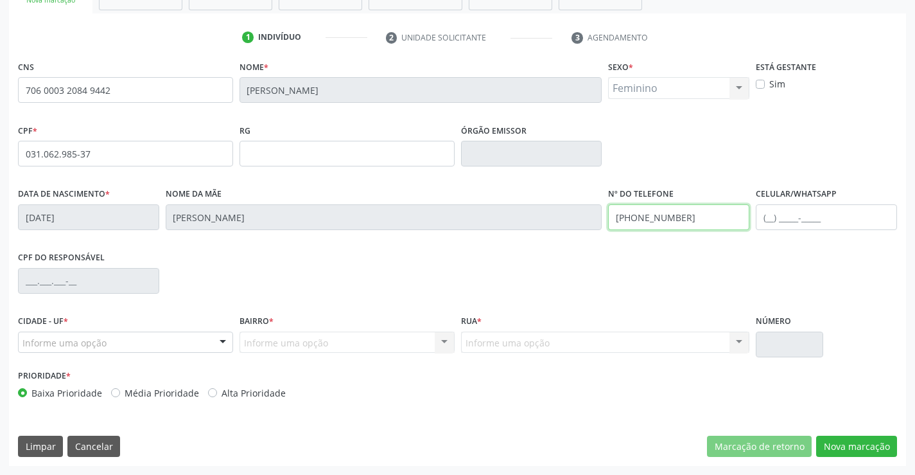
click at [600, 212] on div "Data de nascimento * 12/04/1986 Nome da mãe Maria Sara da Silva Nascimento Nº d…" at bounding box center [457, 216] width 885 height 64
type input "(74) 98869-1697"
click at [848, 444] on button "Nova marcação" at bounding box center [856, 446] width 81 height 22
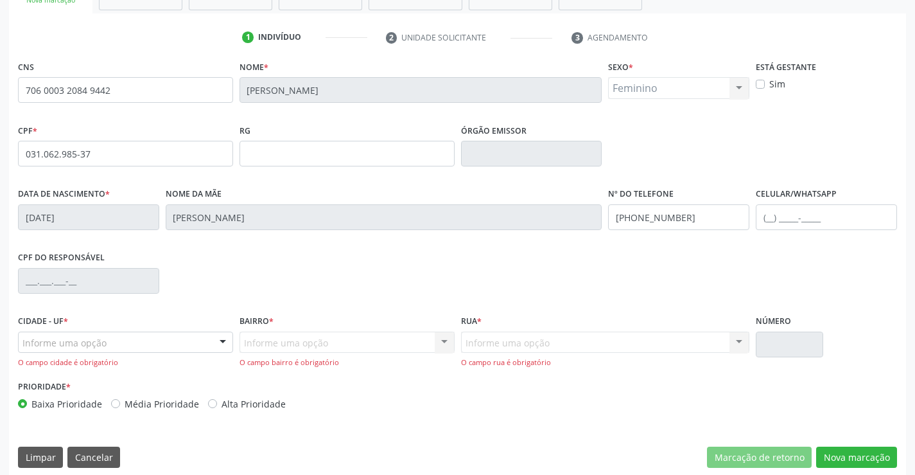
click at [141, 335] on div "Informe uma opção" at bounding box center [125, 342] width 215 height 22
type input "poco"
drag, startPoint x: 65, startPoint y: 351, endPoint x: 0, endPoint y: 349, distance: 64.9
click at [0, 349] on div "Acompanhamento Acompanhe a situação das marcações correntes e finalizadas Relat…" at bounding box center [457, 167] width 915 height 636
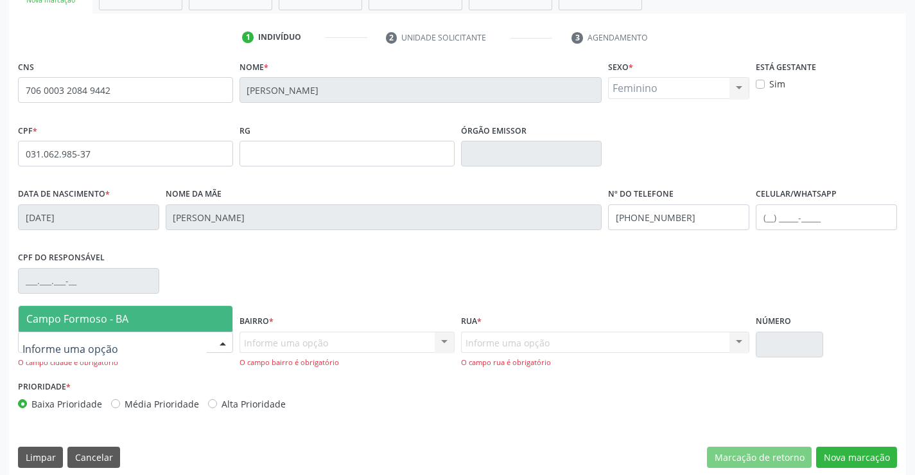
drag, startPoint x: 134, startPoint y: 314, endPoint x: 240, endPoint y: 341, distance: 108.7
click at [135, 314] on span "Campo Formoso - BA" at bounding box center [126, 319] width 214 height 26
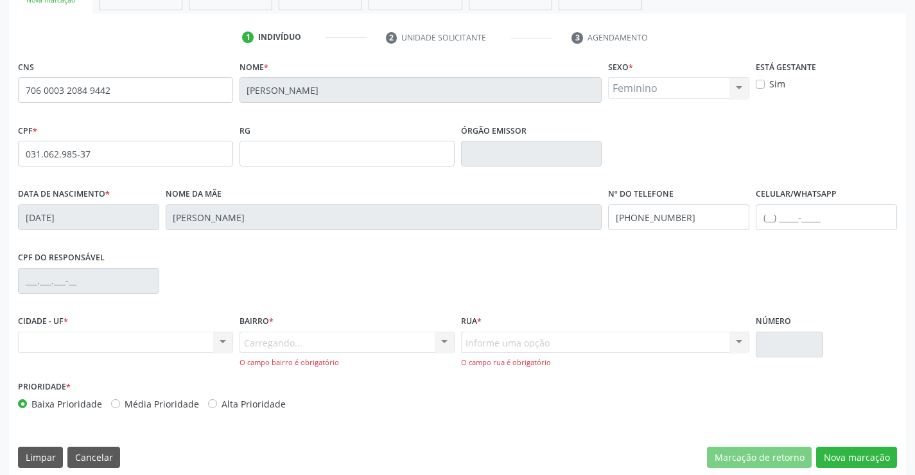
click at [307, 344] on div "Carregando... Nenhum resultado encontrado para: " " Nenhuma opção encontrada. D…" at bounding box center [347, 349] width 215 height 37
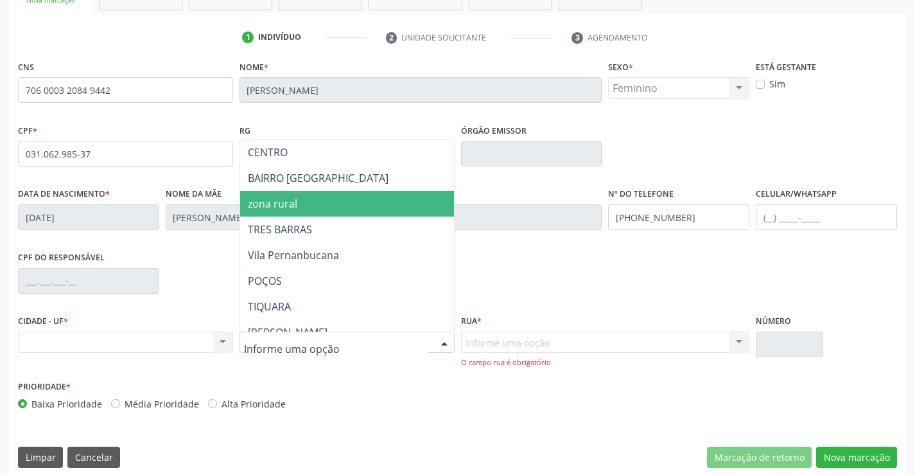
click at [279, 210] on span "zona rural" at bounding box center [272, 203] width 49 height 14
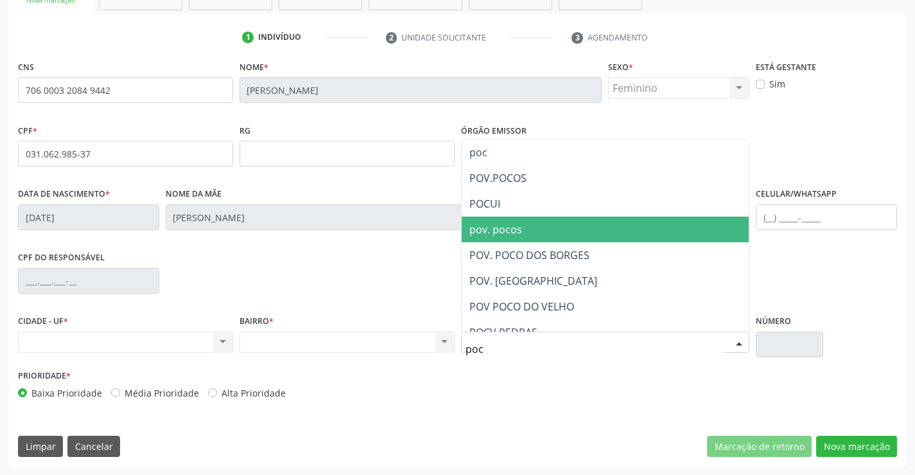
type input "poco"
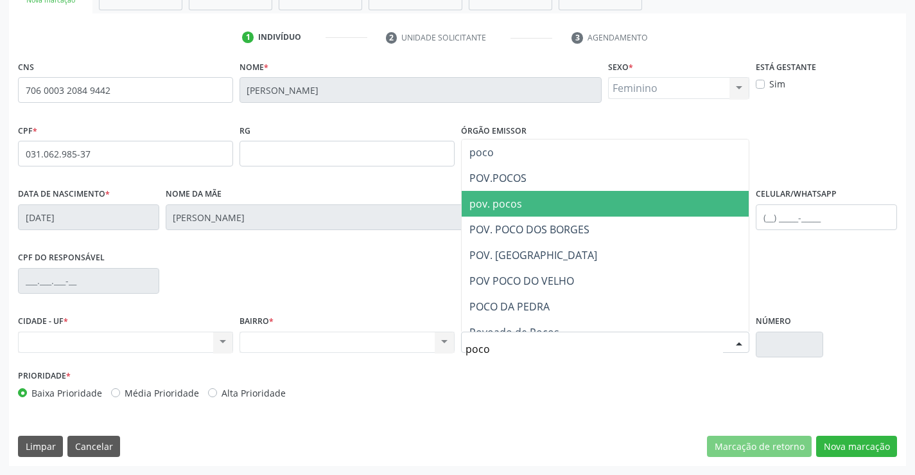
click at [517, 205] on span "pov. pocos" at bounding box center [495, 203] width 53 height 14
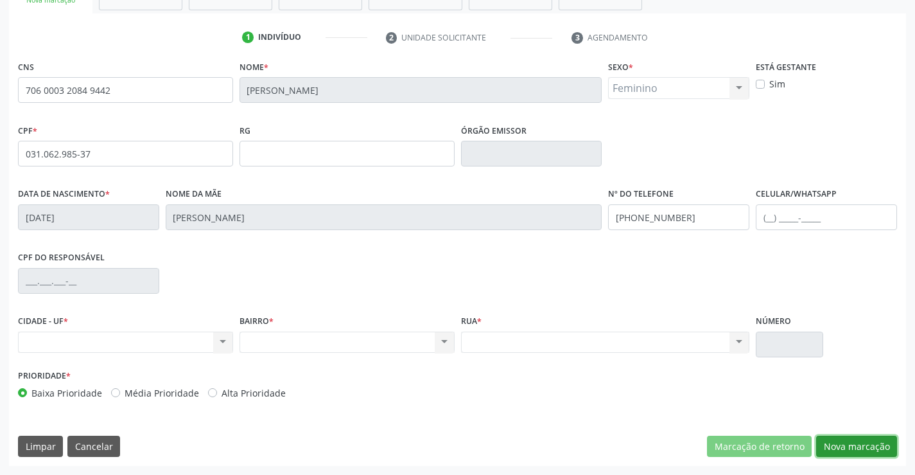
click at [841, 447] on button "Nova marcação" at bounding box center [856, 446] width 81 height 22
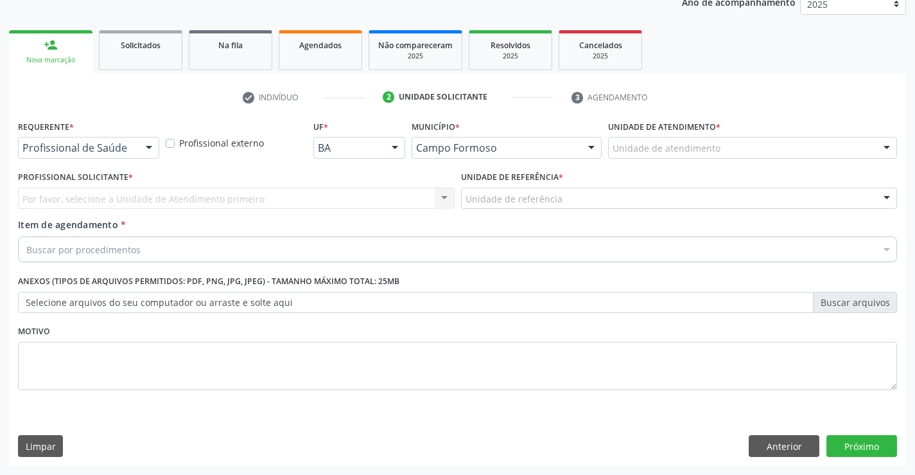
scroll to position [162, 0]
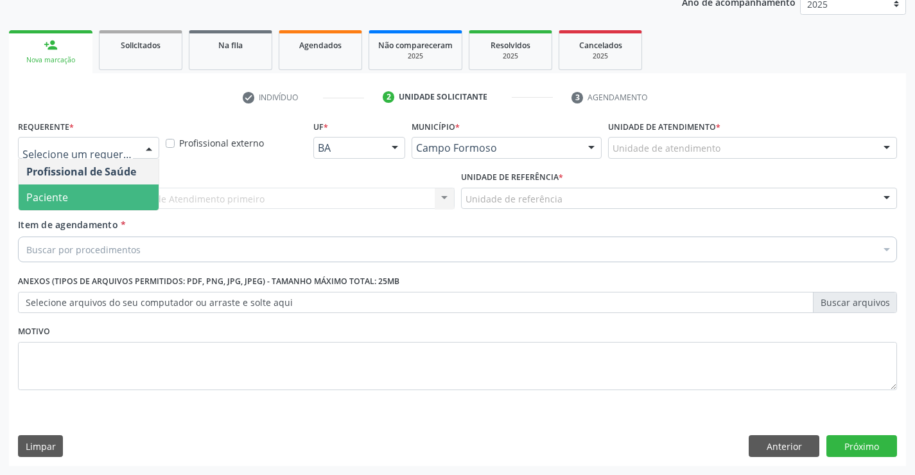
click at [67, 192] on span "Paciente" at bounding box center [89, 197] width 140 height 26
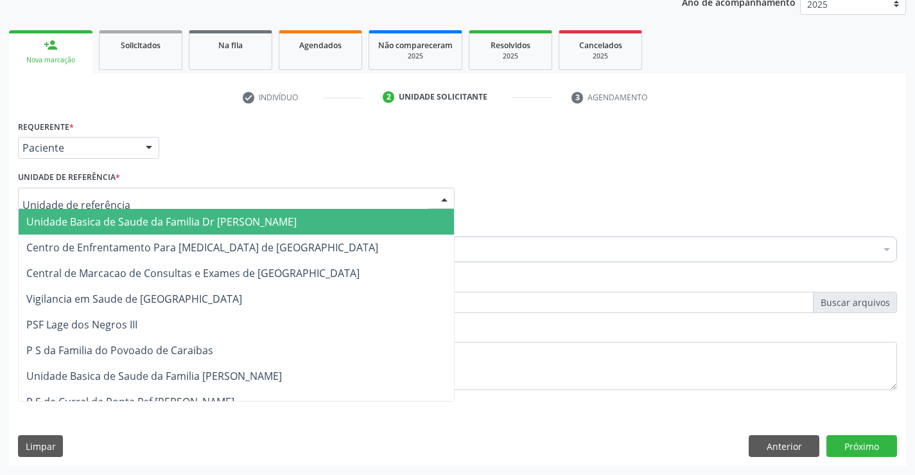
click at [81, 222] on span "Unidade Basica de Saude da Familia Dr [PERSON_NAME]" at bounding box center [161, 221] width 270 height 14
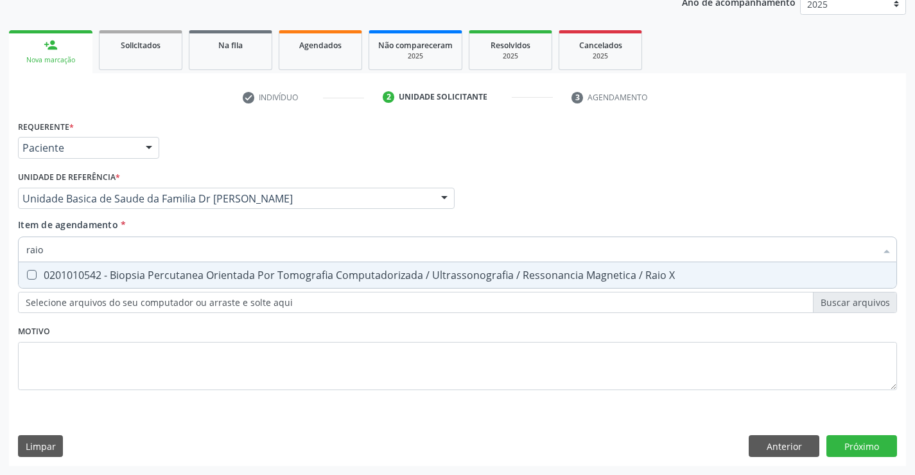
scroll to position [0, 0]
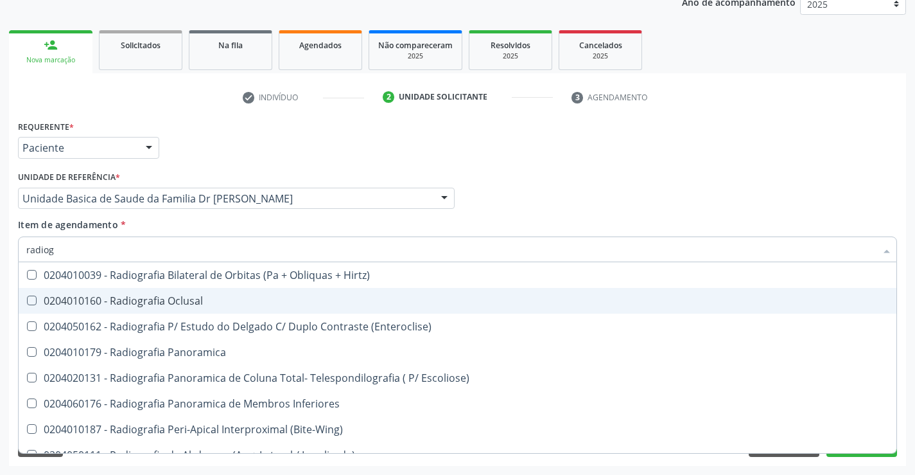
type input "radiogr"
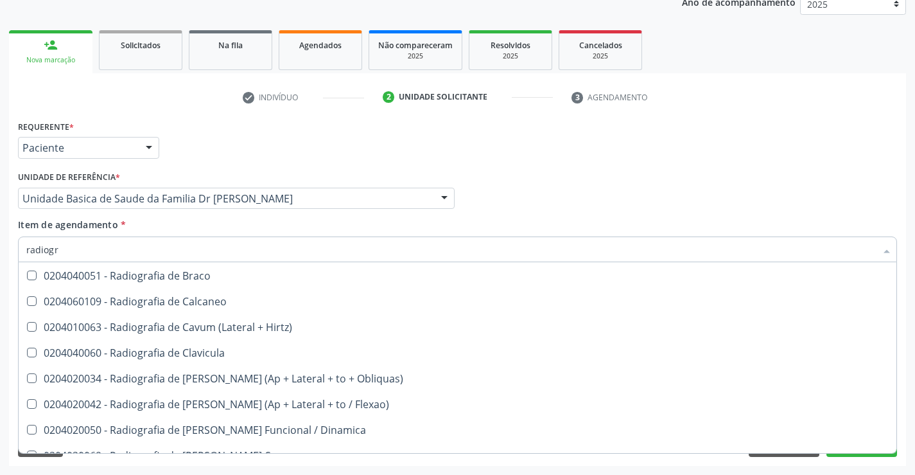
scroll to position [514, 0]
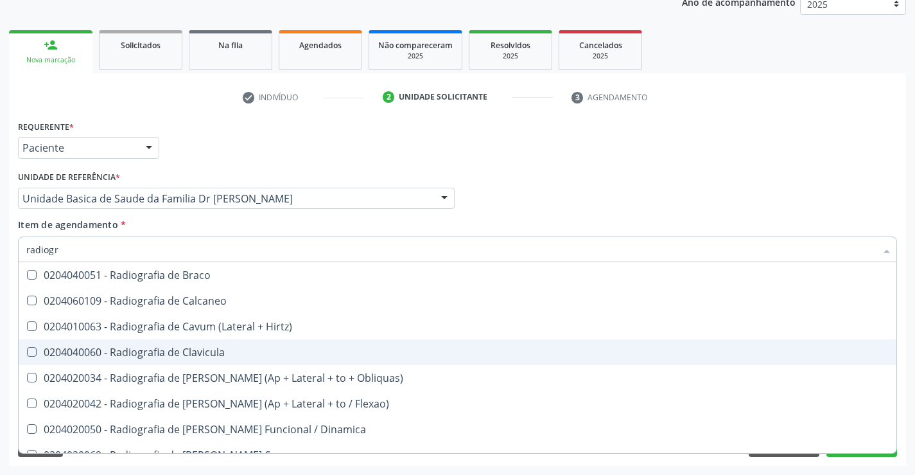
click at [155, 352] on div "0204040060 - Radiografia de Clavicula" at bounding box center [457, 352] width 862 height 10
checkbox Clavicula "true"
click at [853, 454] on button "Próximo" at bounding box center [861, 446] width 71 height 22
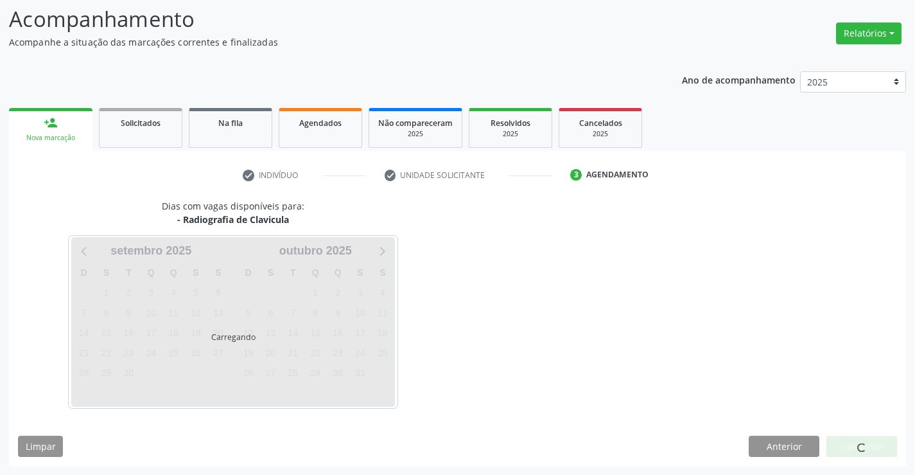
scroll to position [122, 0]
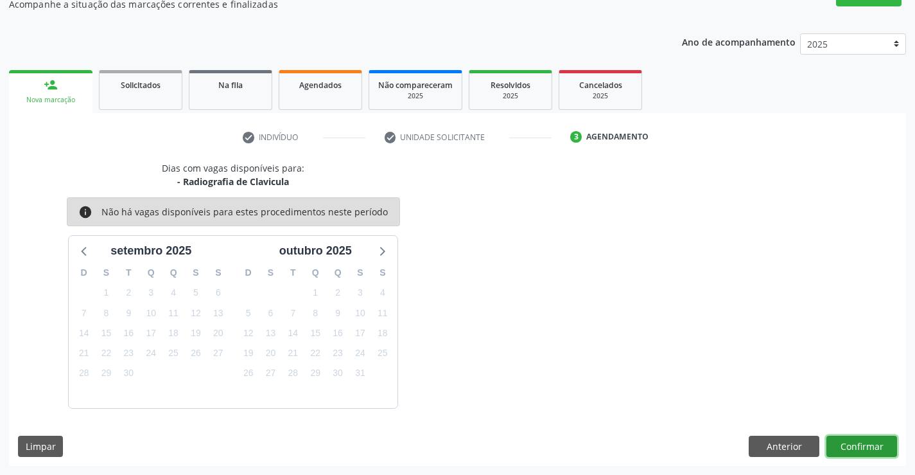
click at [857, 448] on button "Confirmar" at bounding box center [861, 446] width 71 height 22
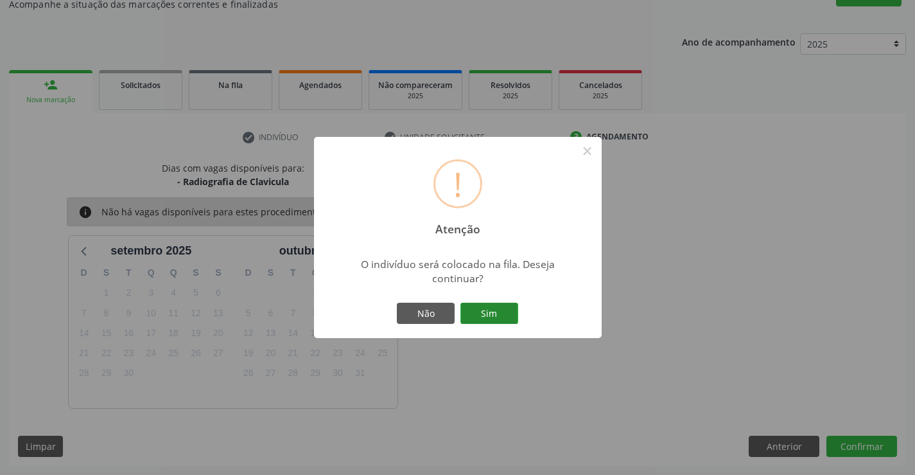
click at [494, 315] on button "Sim" at bounding box center [489, 313] width 58 height 22
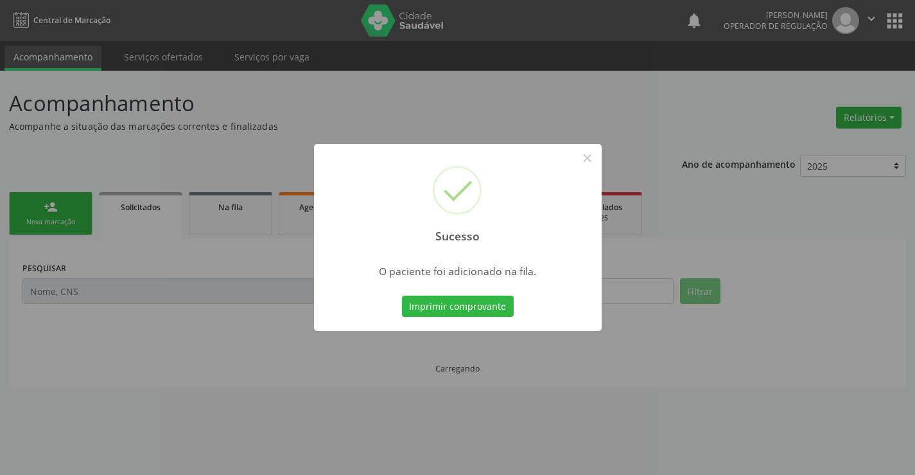
scroll to position [0, 0]
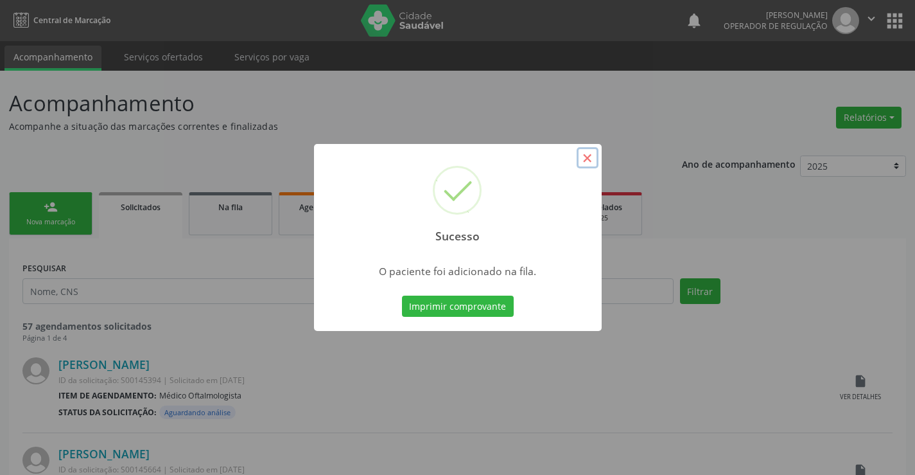
click at [589, 162] on button "×" at bounding box center [588, 158] width 22 height 22
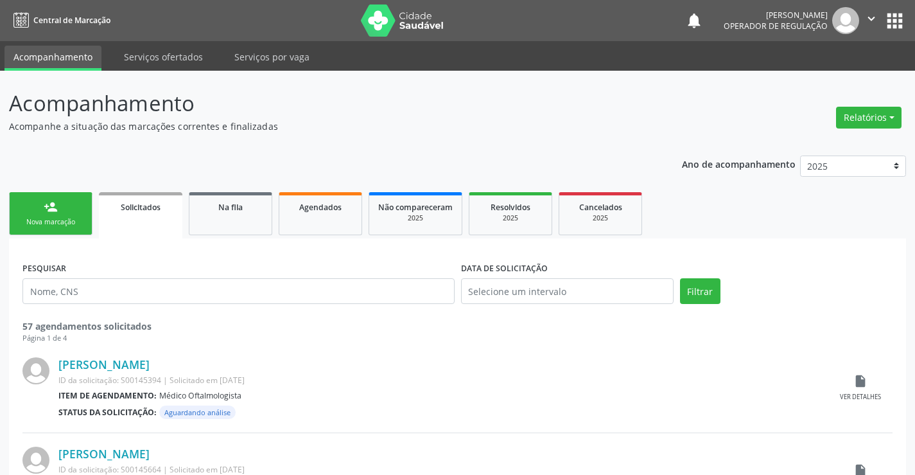
click at [69, 216] on link "person_add Nova marcação" at bounding box center [50, 213] width 83 height 43
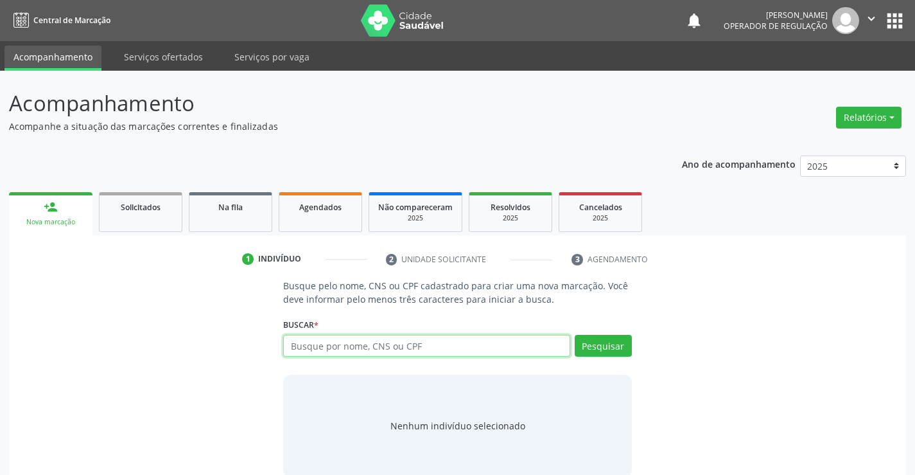
click at [354, 347] on input "text" at bounding box center [426, 346] width 286 height 22
type input "35993707534"
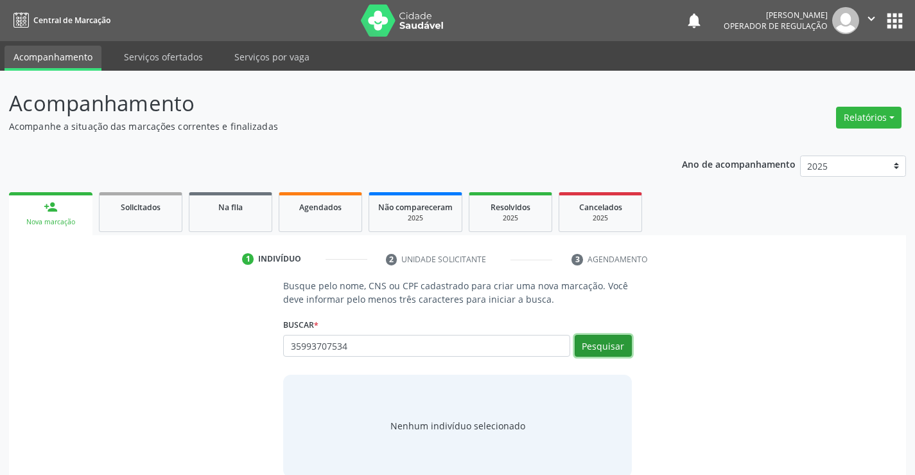
click at [593, 347] on button "Pesquisar" at bounding box center [603, 346] width 57 height 22
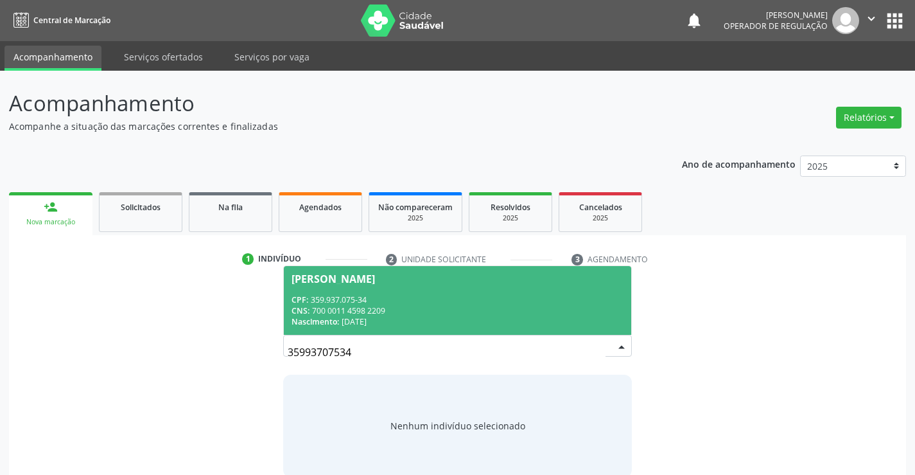
click at [518, 298] on div "CPF: 359.937.075-34" at bounding box center [457, 299] width 331 height 11
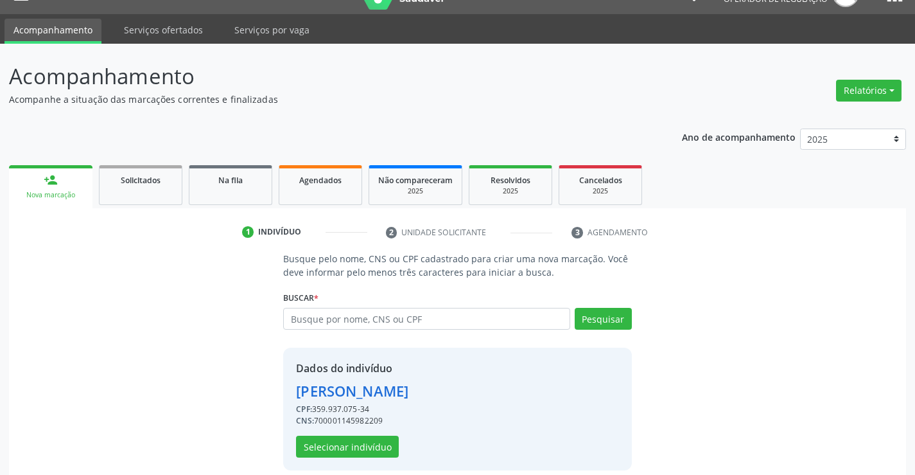
scroll to position [40, 0]
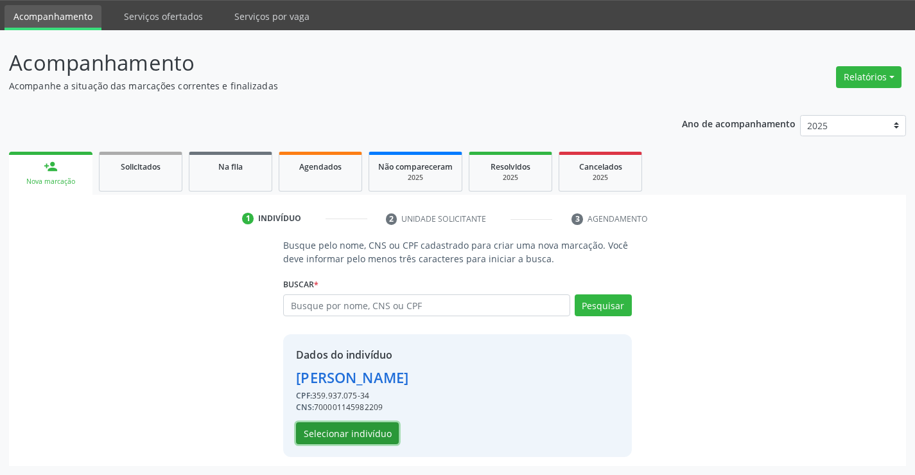
click at [380, 440] on button "Selecionar indivíduo" at bounding box center [347, 433] width 103 height 22
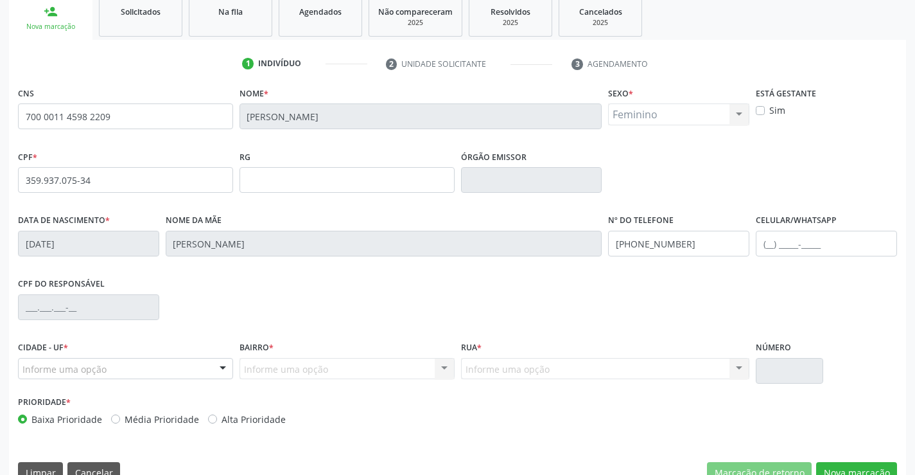
scroll to position [222, 0]
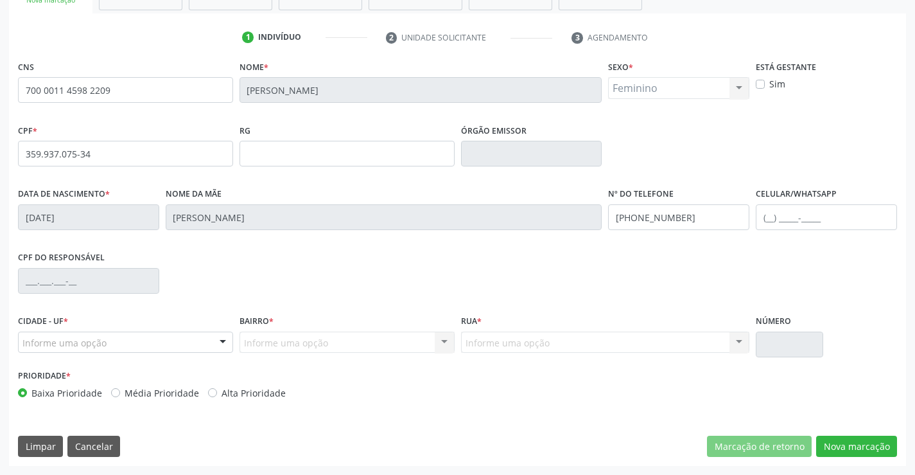
click at [111, 340] on div "Informe uma opção" at bounding box center [125, 342] width 215 height 22
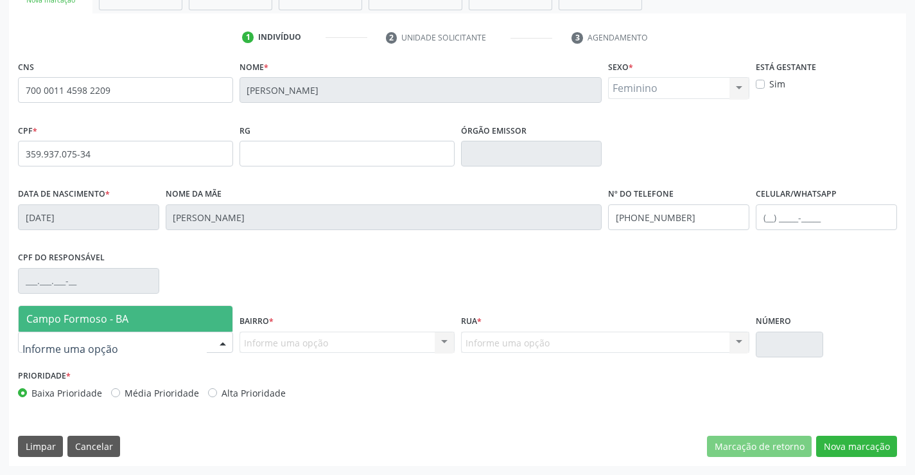
click at [148, 326] on span "Campo Formoso - BA" at bounding box center [126, 319] width 214 height 26
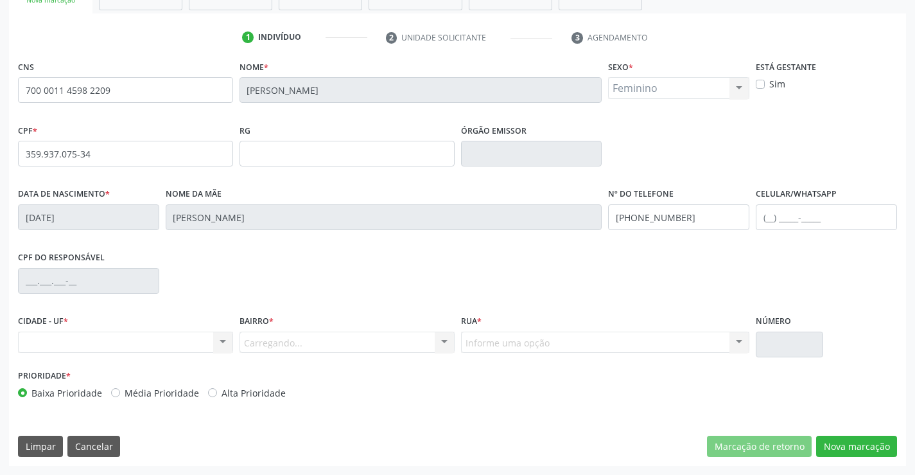
click at [265, 342] on div "Carregando... Nenhum resultado encontrado para: " " Nenhuma opção encontrada. D…" at bounding box center [347, 342] width 215 height 22
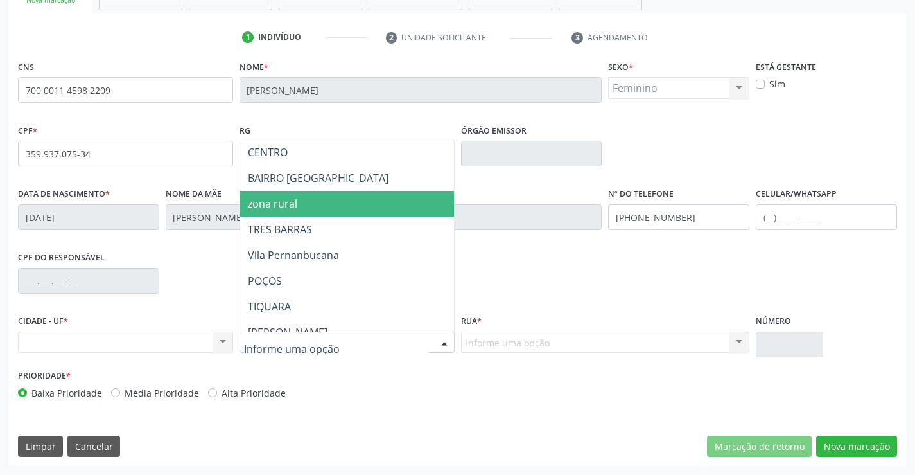
click at [307, 202] on span "zona rural" at bounding box center [378, 204] width 277 height 26
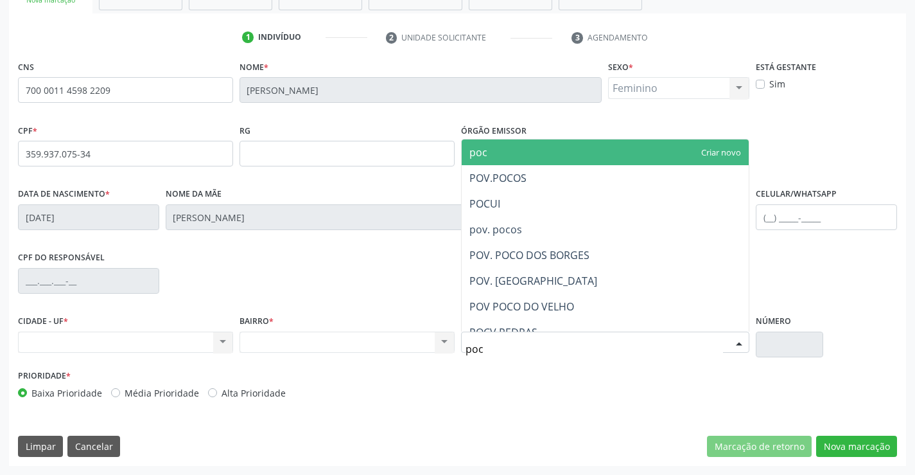
type input "poco"
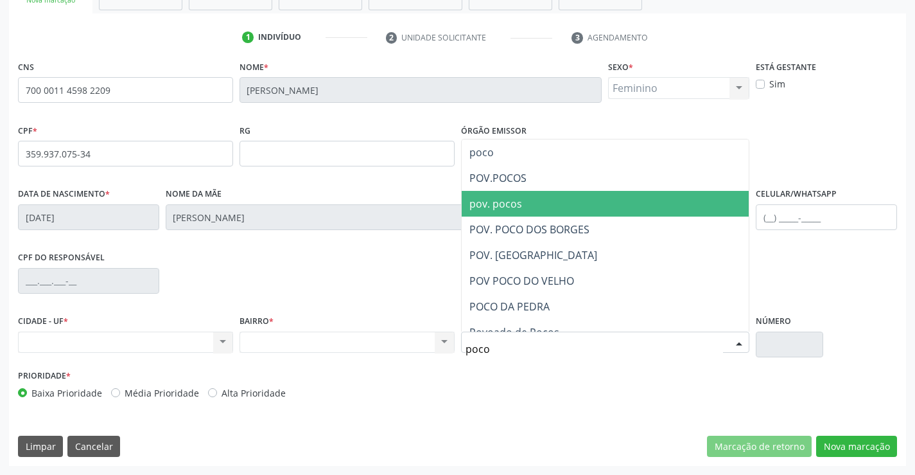
click at [509, 201] on span "pov. pocos" at bounding box center [495, 203] width 53 height 14
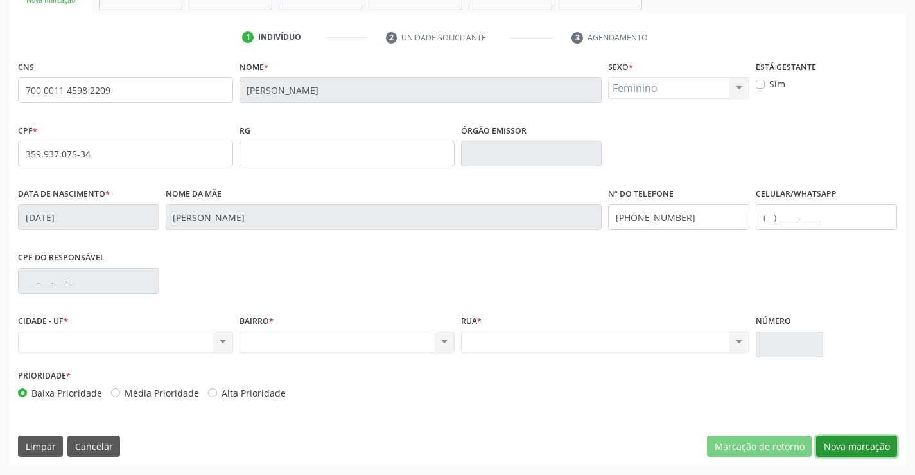
click at [868, 439] on button "Nova marcação" at bounding box center [856, 446] width 81 height 22
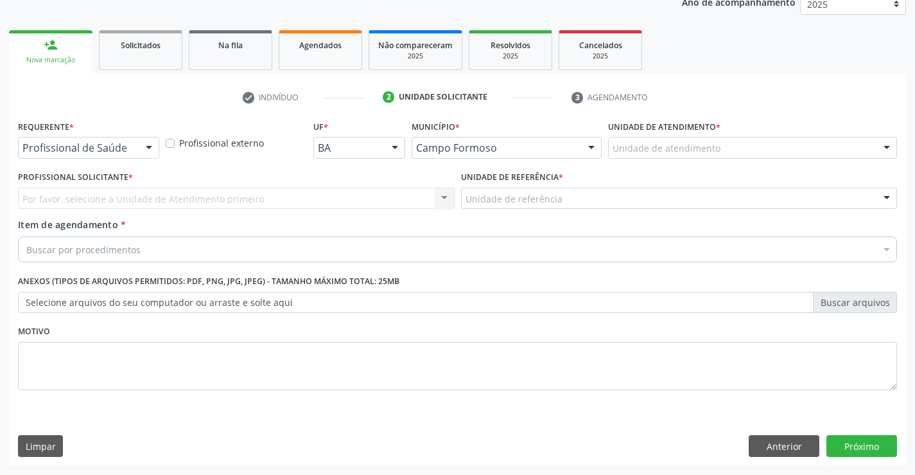
scroll to position [162, 0]
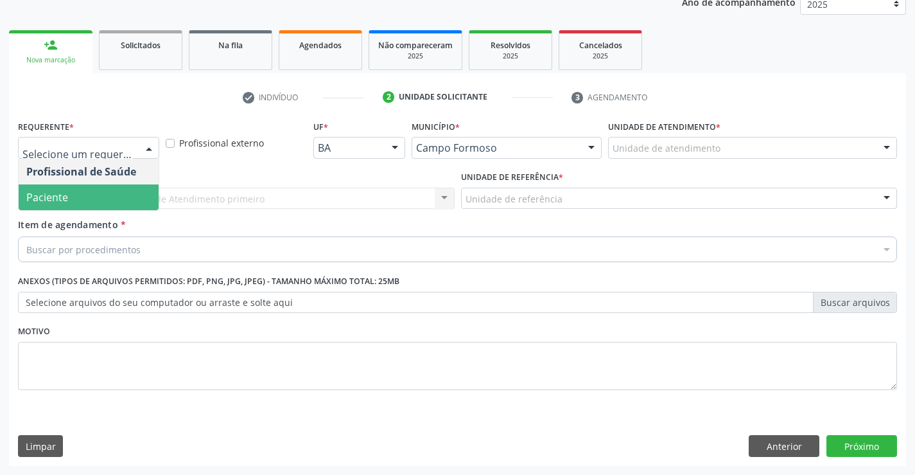
click at [44, 195] on span "Paciente" at bounding box center [47, 197] width 42 height 14
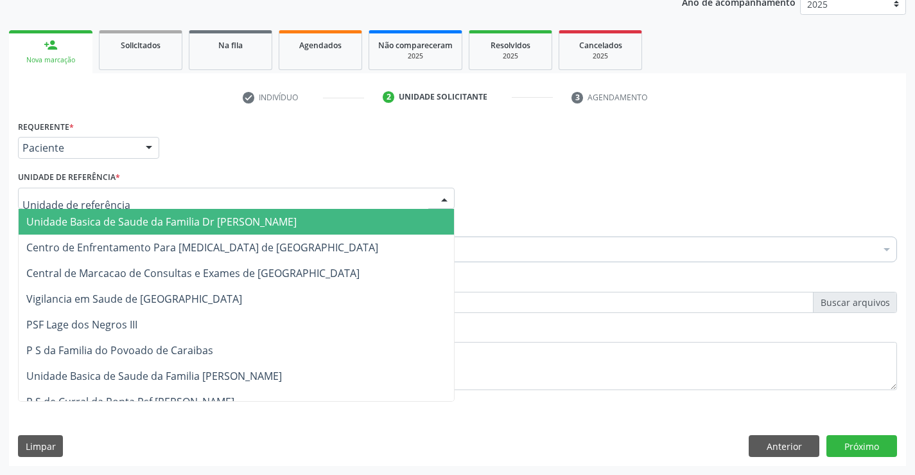
click at [74, 217] on span "Unidade Basica de Saude da Familia Dr [PERSON_NAME]" at bounding box center [161, 221] width 270 height 14
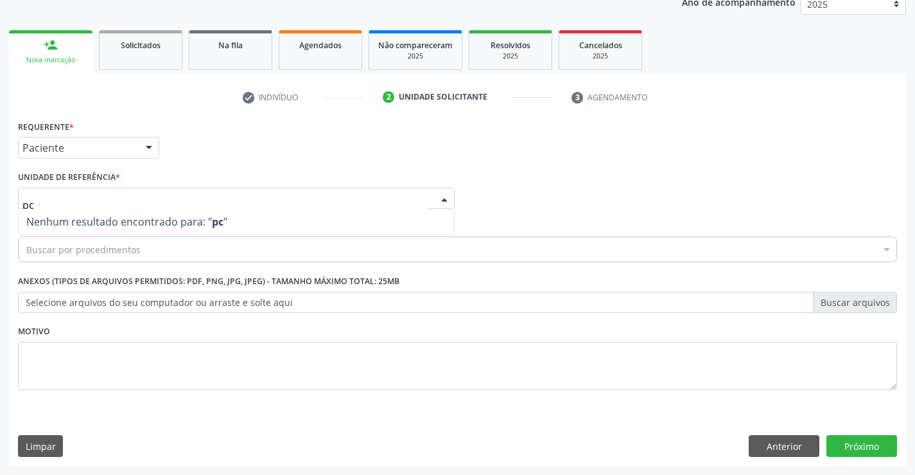
type input "p"
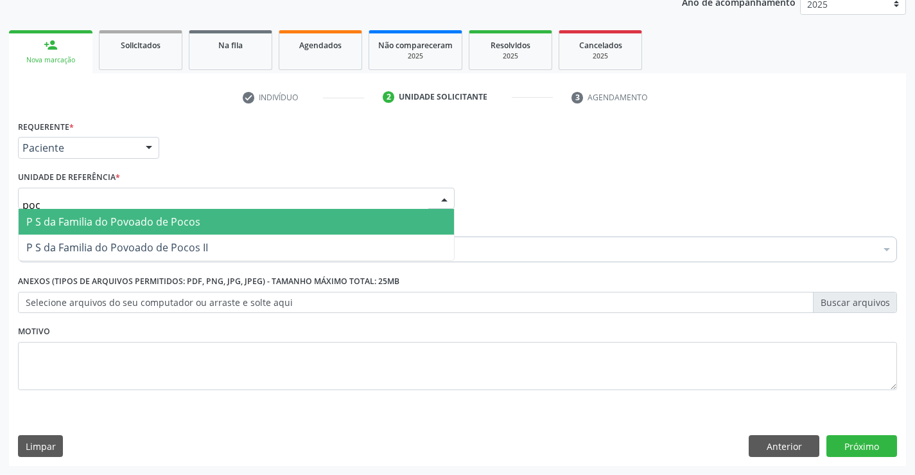
type input "poco"
click at [115, 223] on span "P S da Familia do Povoado de Pocos" at bounding box center [113, 221] width 174 height 14
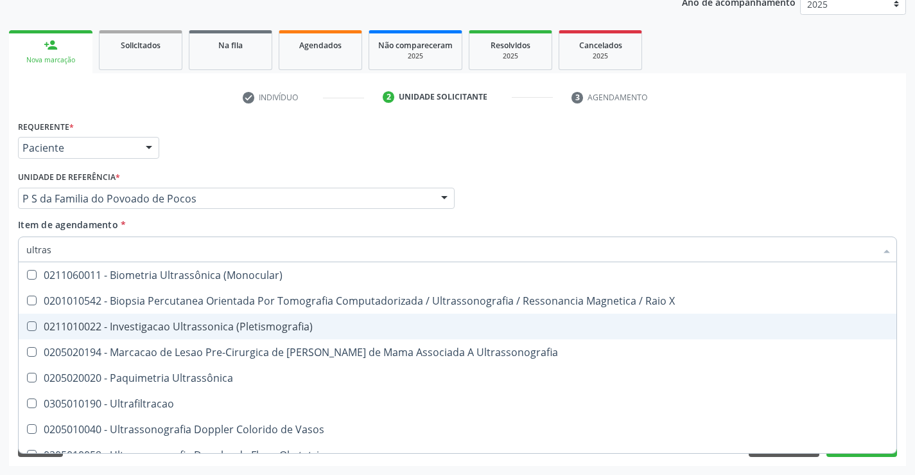
type input "ultrass"
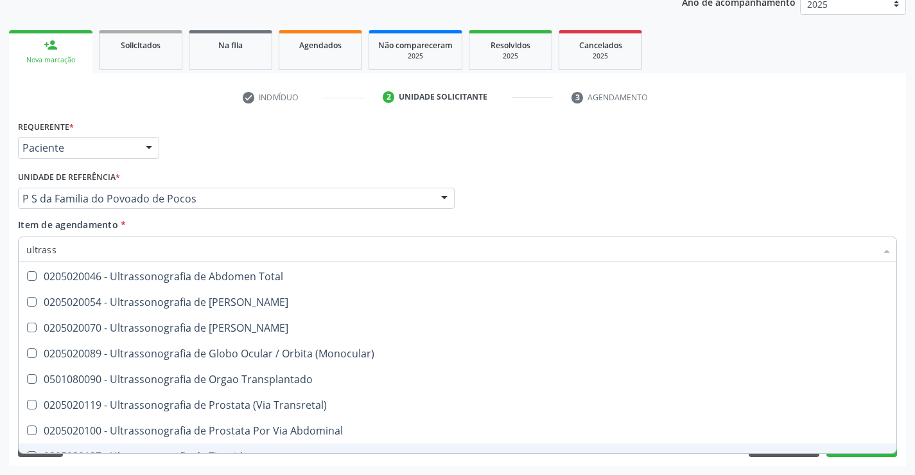
scroll to position [336, 0]
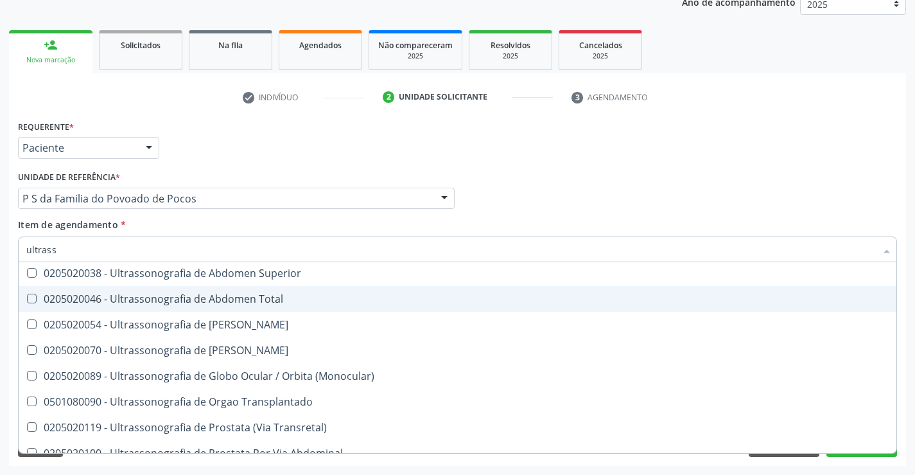
click at [257, 302] on div "0205020046 - Ultrassonografia de Abdomen Total" at bounding box center [457, 298] width 862 height 10
checkbox Total "true"
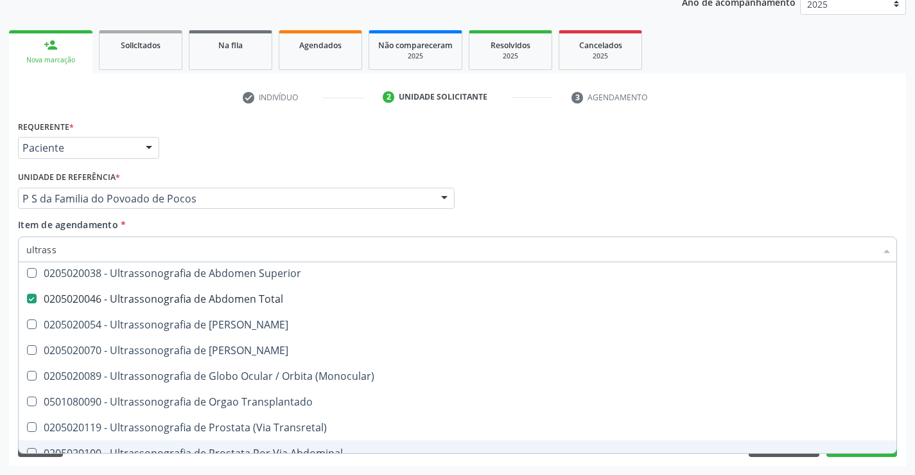
click at [841, 449] on div "0205020100 - Ultrassonografia de Prostata Por Via Abdominal" at bounding box center [457, 453] width 862 height 10
checkbox Abdominal "true"
click at [844, 457] on div "Requerente * Paciente Profissional de Saúde Paciente Nenhum resultado encontrad…" at bounding box center [457, 291] width 897 height 349
checkbox X "true"
checkbox \(Pletismografia\) "true"
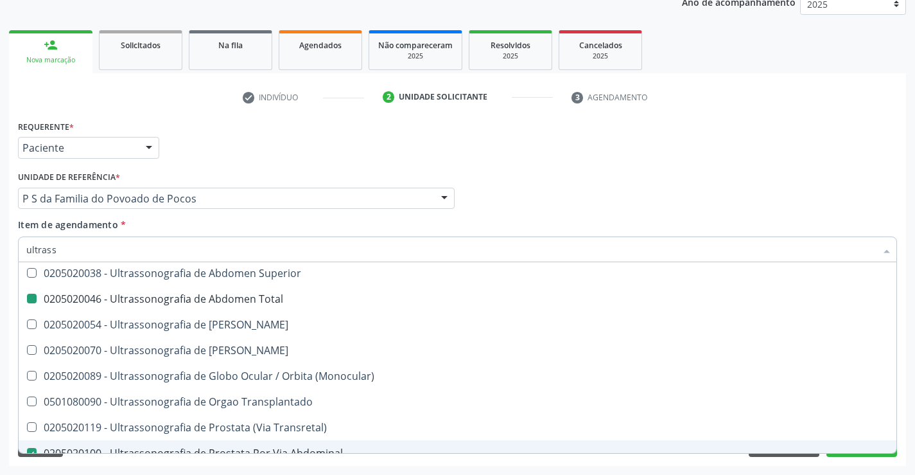
checkbox Total "false"
checkbox Abdominal "false"
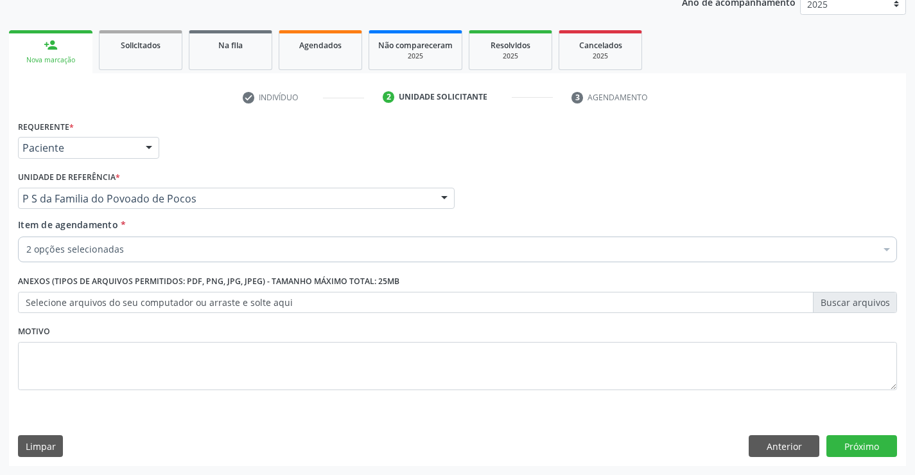
scroll to position [0, 0]
click at [844, 454] on button "Próximo" at bounding box center [861, 446] width 71 height 22
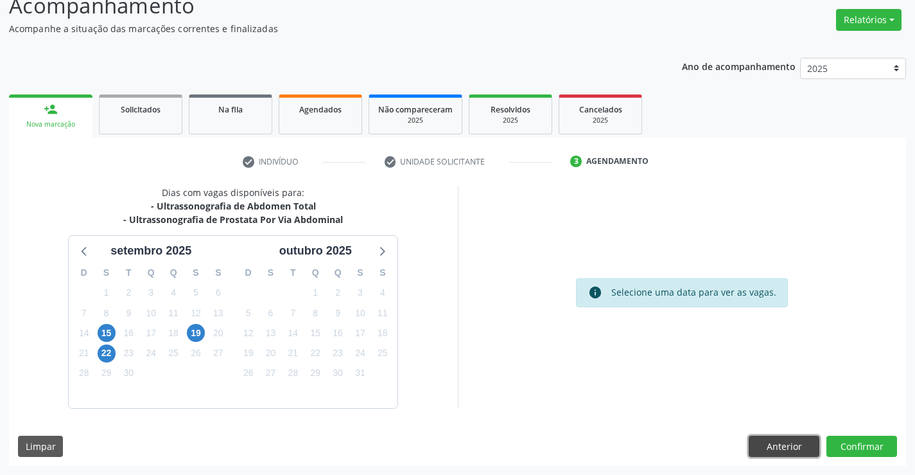
click at [799, 442] on button "Anterior" at bounding box center [784, 446] width 71 height 22
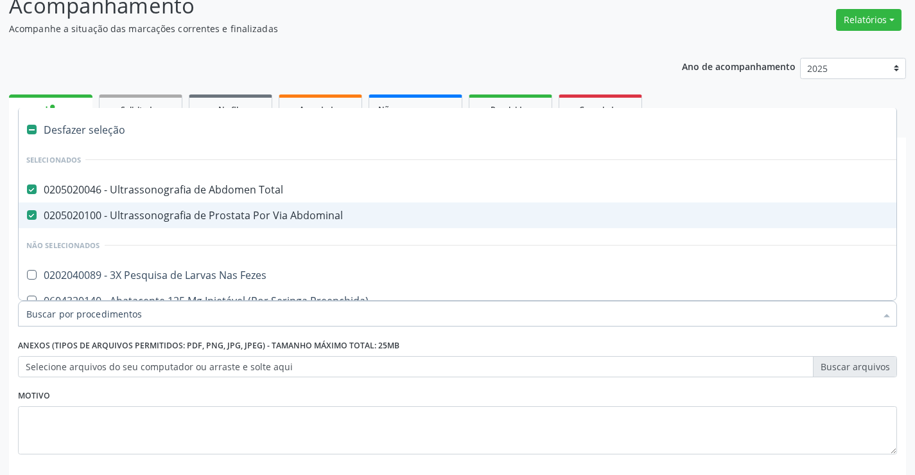
click at [218, 224] on span "0205020100 - Ultrassonografia de Prostata Por Via Abdominal" at bounding box center [526, 215] width 1015 height 26
checkbox Abdominal "false"
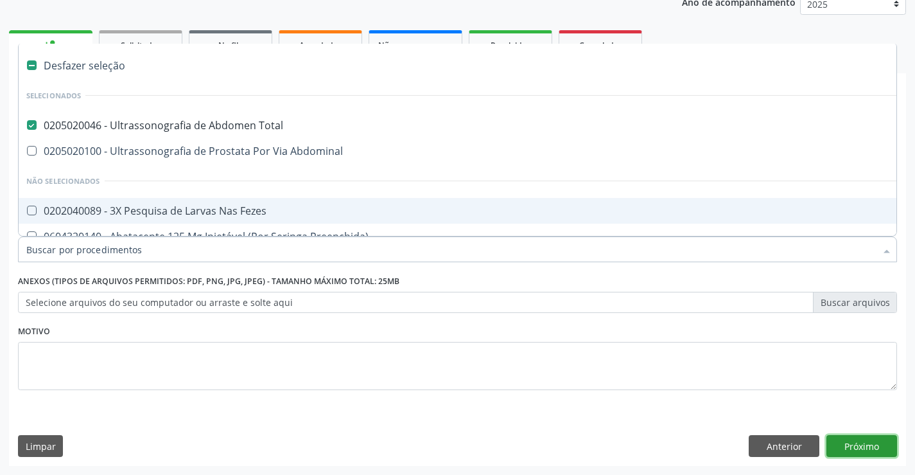
click at [870, 446] on button "Próximo" at bounding box center [861, 446] width 71 height 22
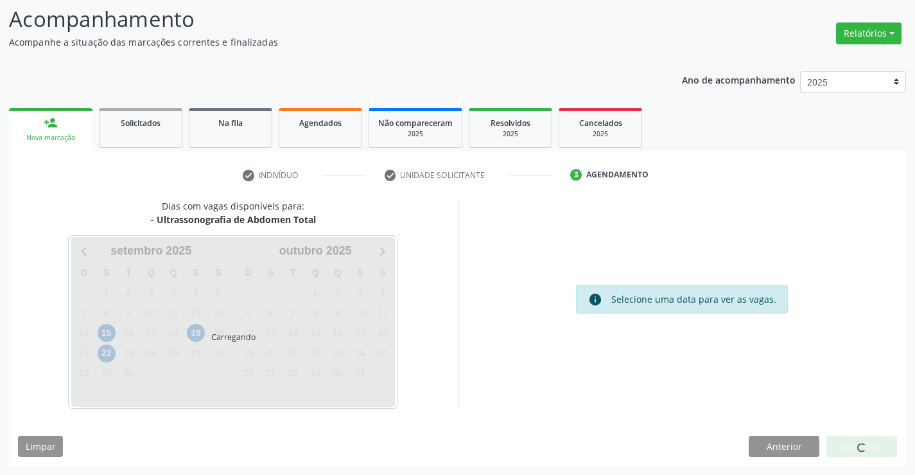
scroll to position [84, 0]
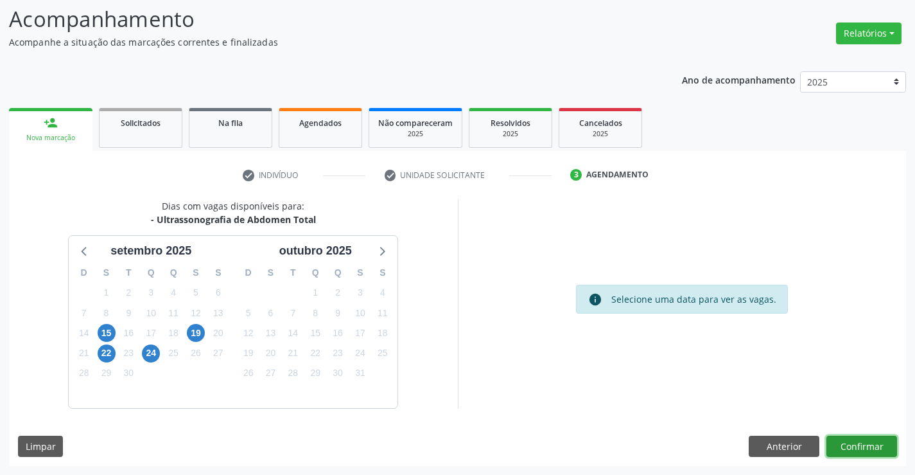
click at [866, 442] on button "Confirmar" at bounding box center [861, 446] width 71 height 22
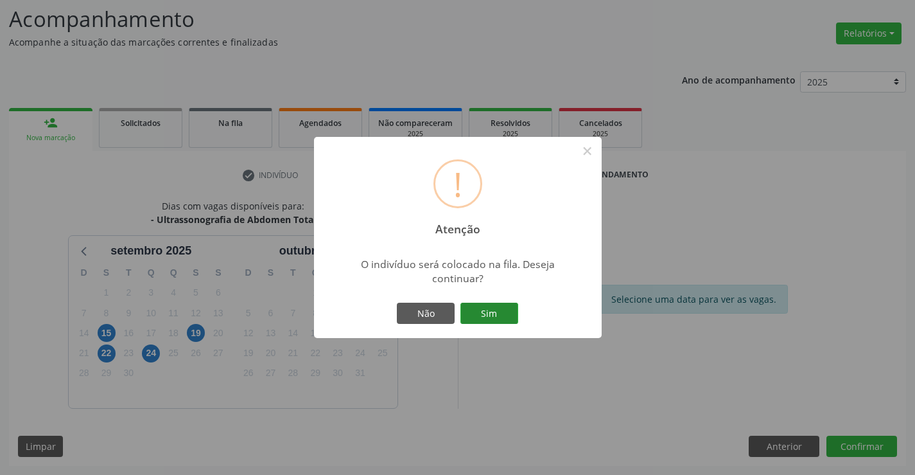
click at [475, 313] on button "Sim" at bounding box center [489, 313] width 58 height 22
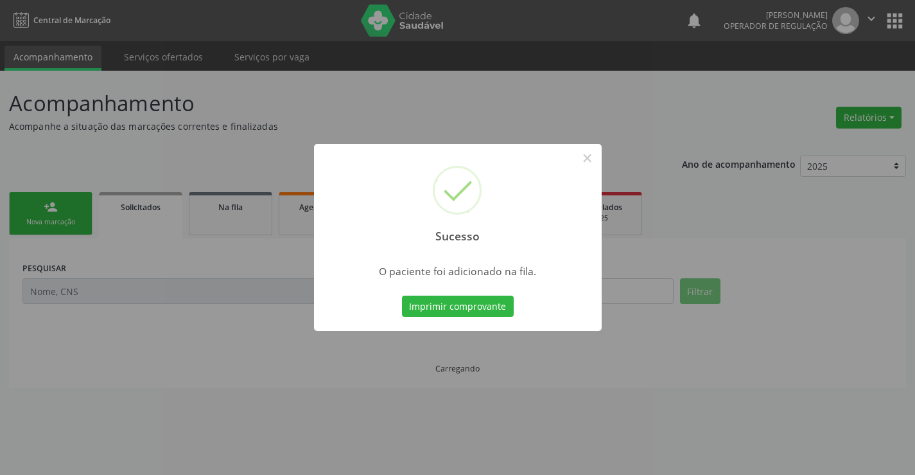
scroll to position [0, 0]
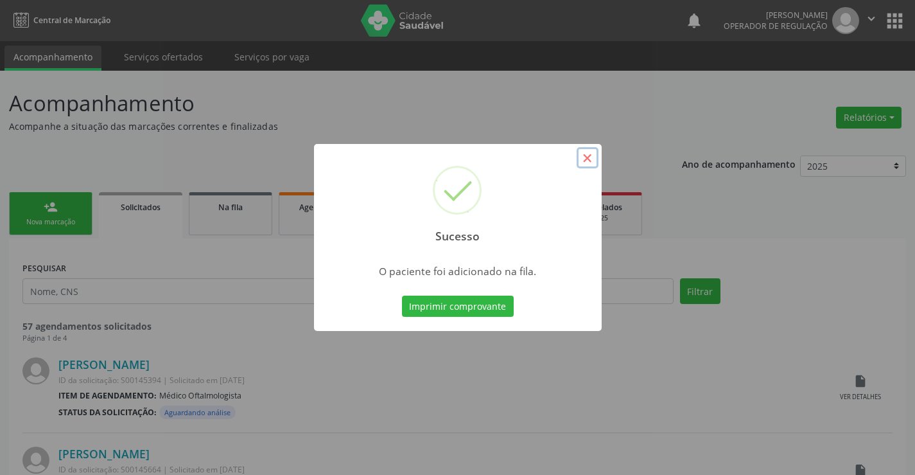
click at [591, 155] on button "×" at bounding box center [588, 158] width 22 height 22
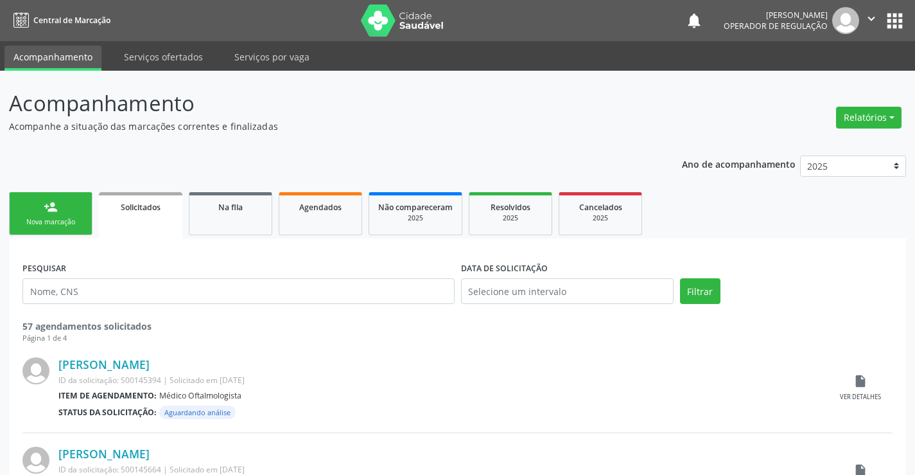
click at [56, 218] on div "Nova marcação" at bounding box center [51, 222] width 64 height 10
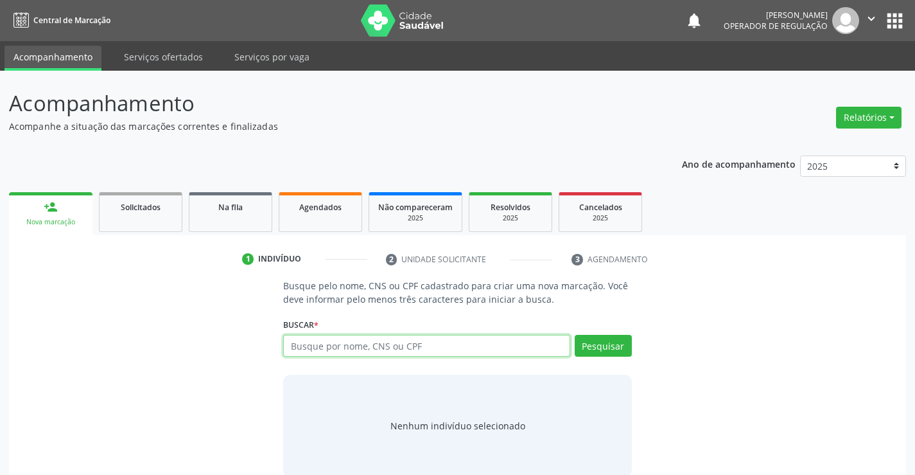
click at [408, 351] on input "text" at bounding box center [426, 346] width 286 height 22
type input "32735278549"
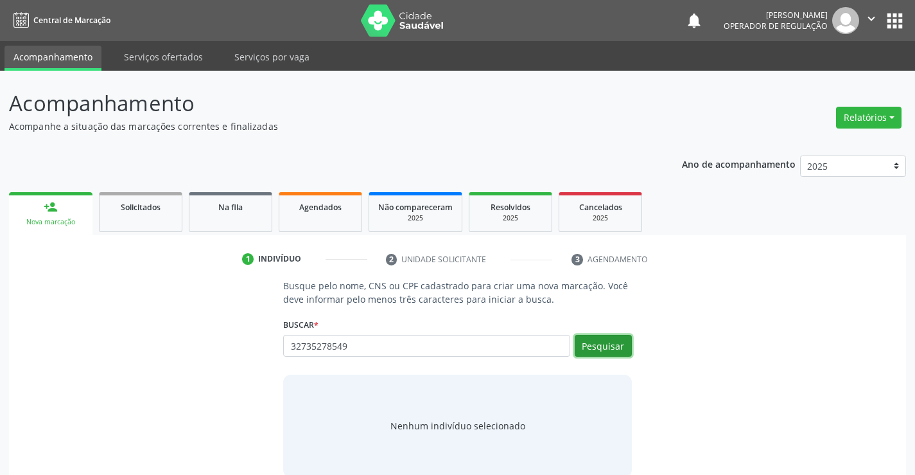
click at [583, 350] on button "Pesquisar" at bounding box center [603, 346] width 57 height 22
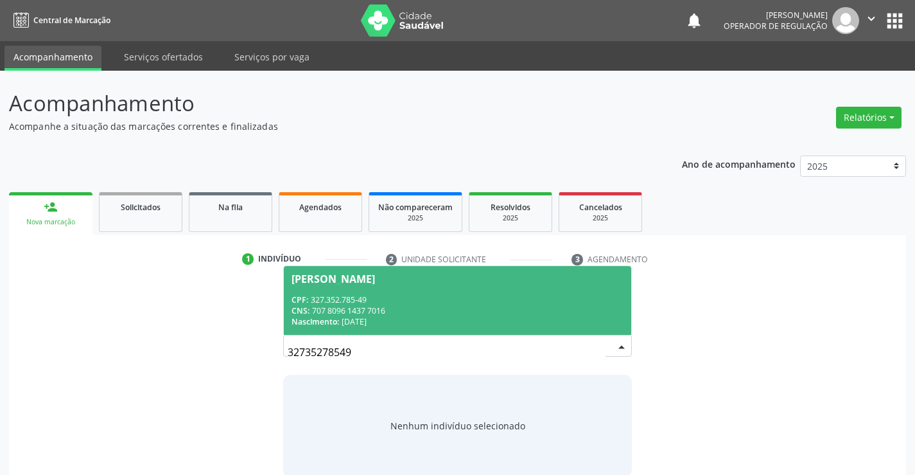
click at [387, 295] on div "CPF: 327.352.785-49" at bounding box center [457, 299] width 331 height 11
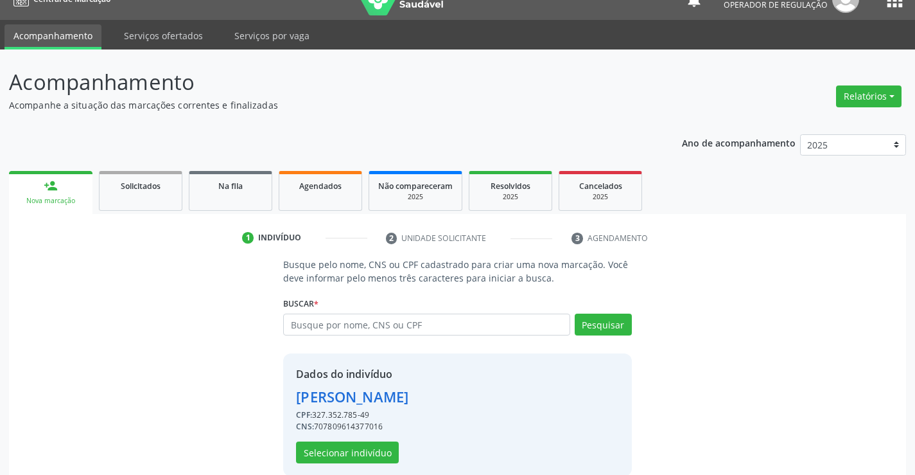
scroll to position [40, 0]
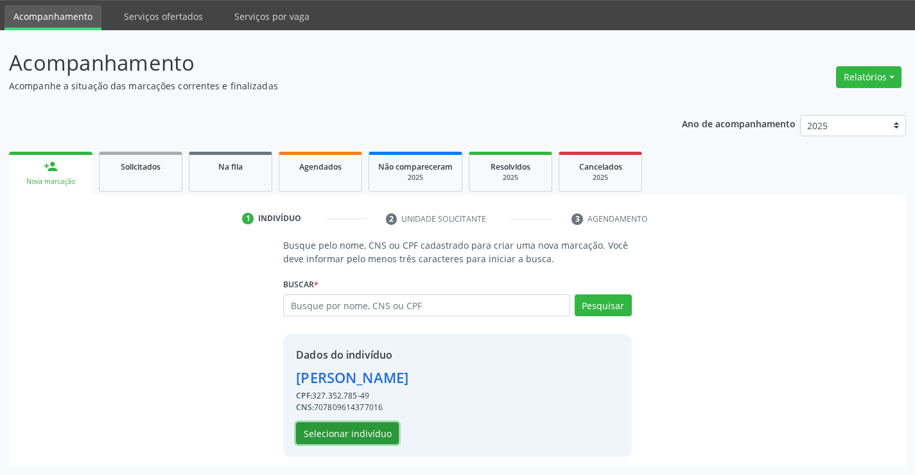
click at [374, 427] on button "Selecionar indivíduo" at bounding box center [347, 433] width 103 height 22
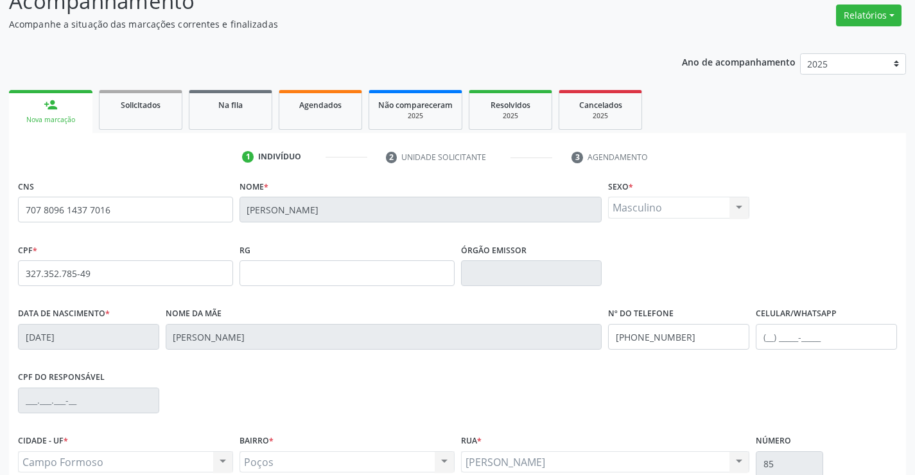
scroll to position [222, 0]
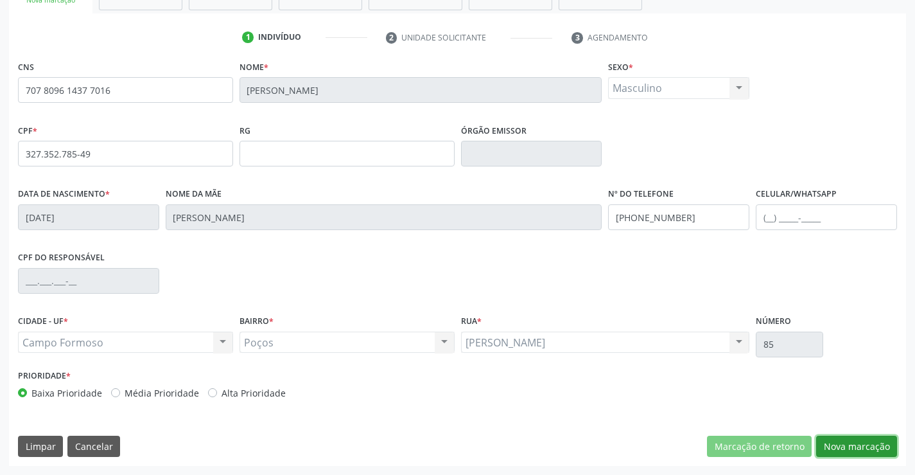
click at [839, 437] on button "Nova marcação" at bounding box center [856, 446] width 81 height 22
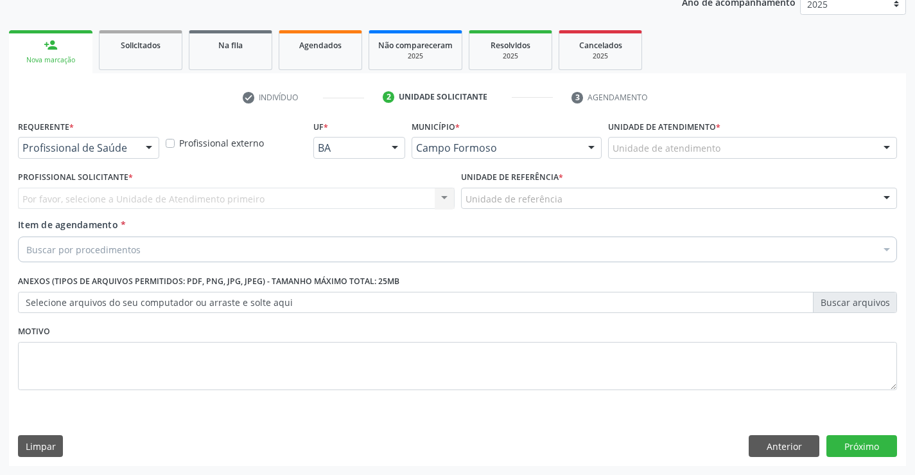
scroll to position [162, 0]
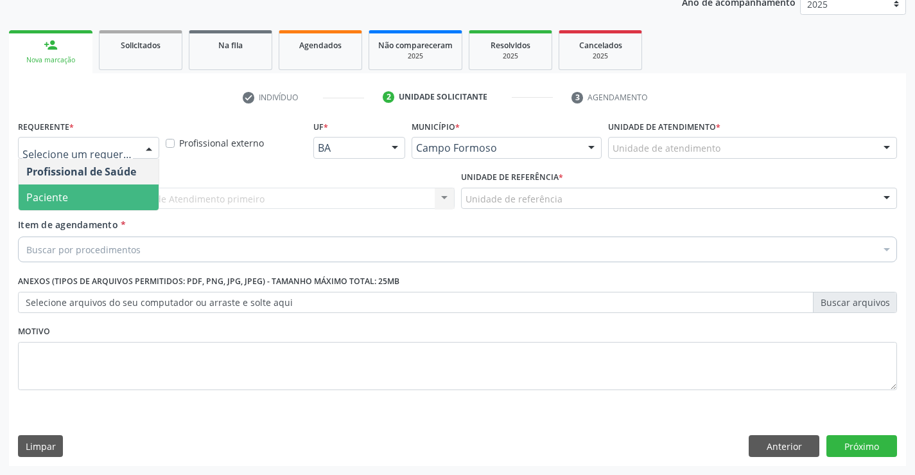
click at [85, 186] on span "Paciente" at bounding box center [89, 197] width 140 height 26
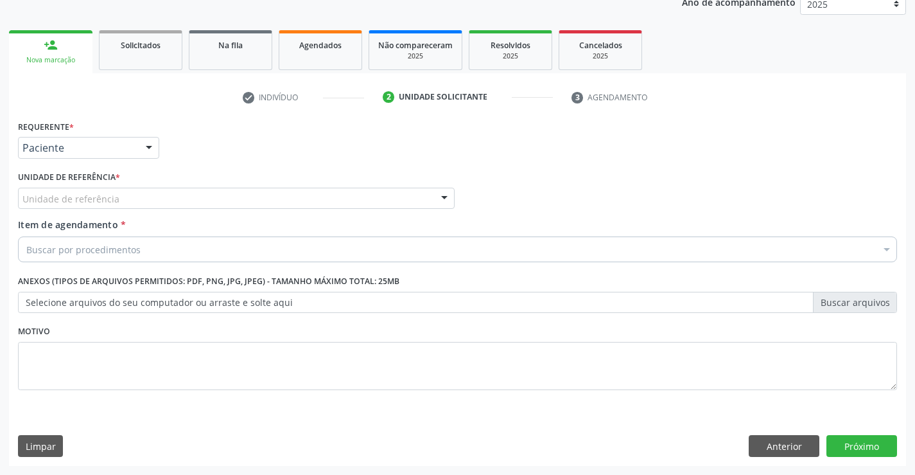
click at [87, 188] on div "Unidade de referência" at bounding box center [236, 198] width 437 height 22
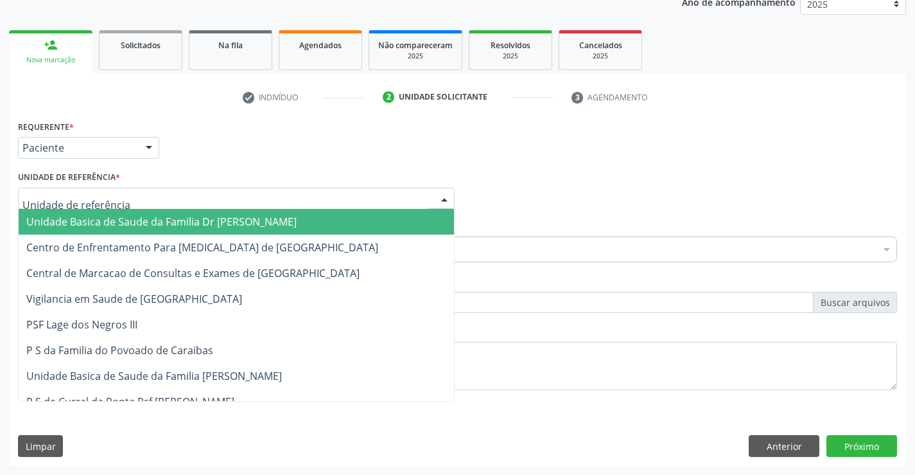
click at [101, 213] on span "Unidade Basica de Saude da Familia Dr [PERSON_NAME]" at bounding box center [236, 222] width 435 height 26
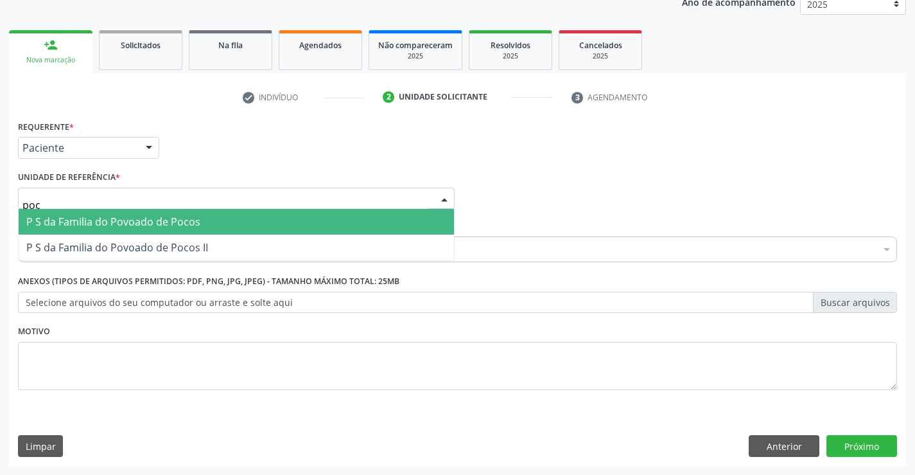
type input "poco"
click at [97, 225] on span "P S da Familia do Povoado de Pocos" at bounding box center [113, 221] width 174 height 14
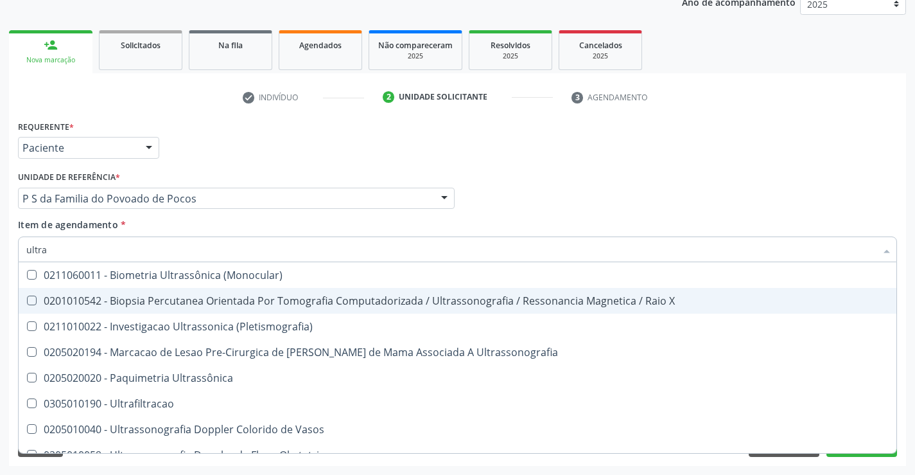
type input "ultras"
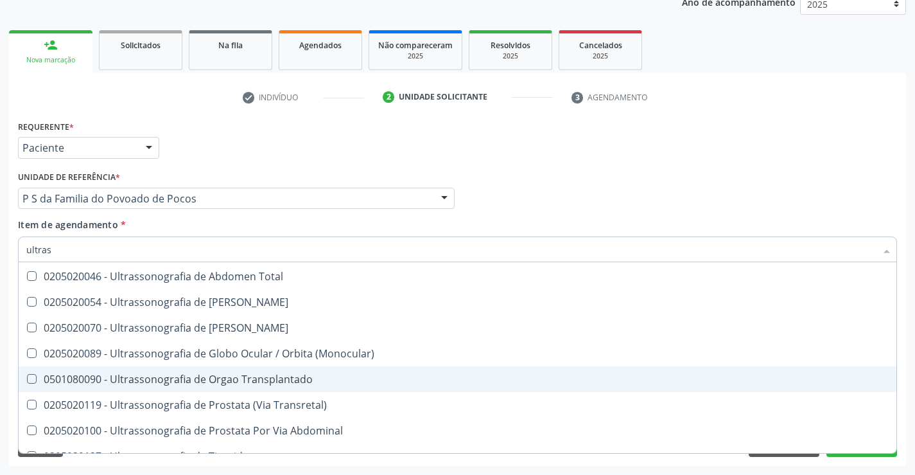
scroll to position [336, 0]
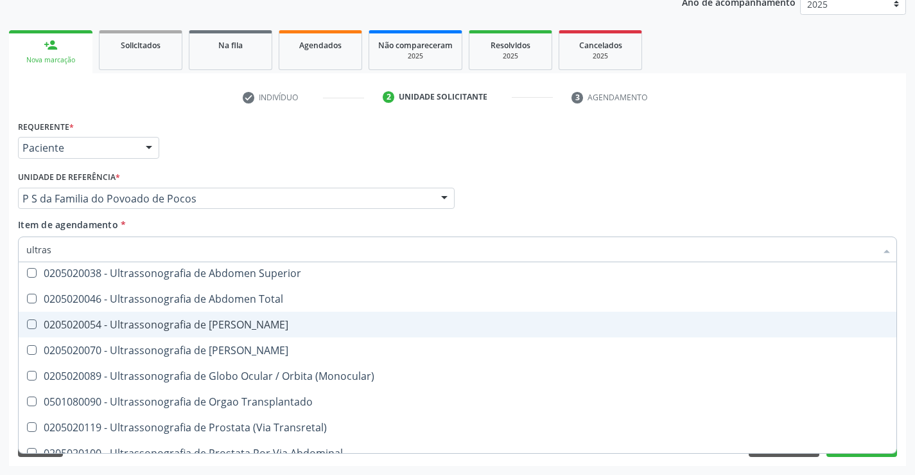
click at [286, 334] on span "0205020054 - Ultrassonografia de Aparelho Urinario" at bounding box center [458, 324] width 878 height 26
checkbox Urinario "true"
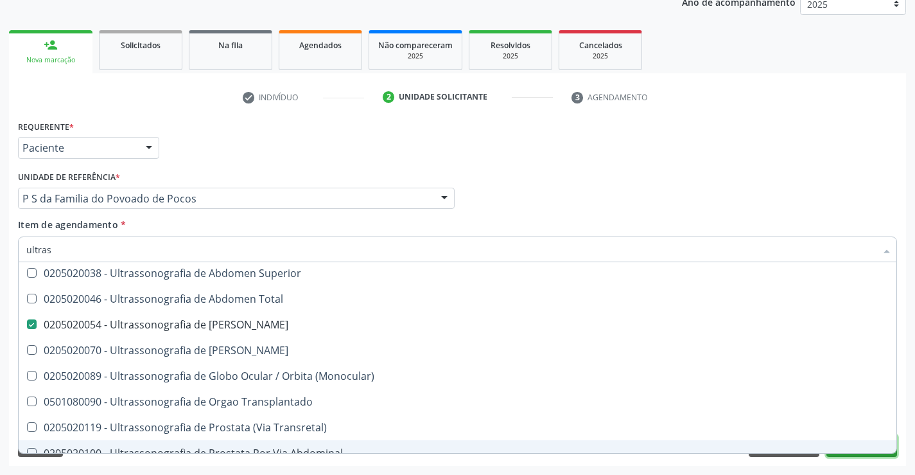
click at [854, 455] on button "Próximo" at bounding box center [861, 446] width 71 height 22
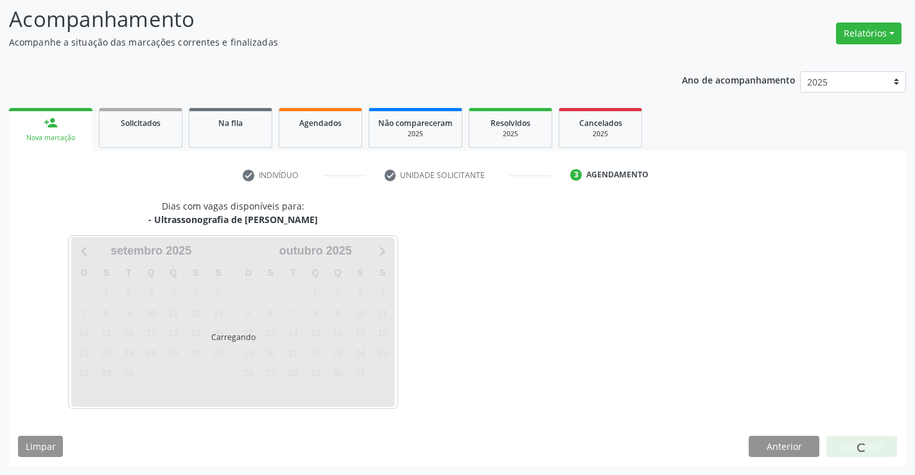
scroll to position [84, 0]
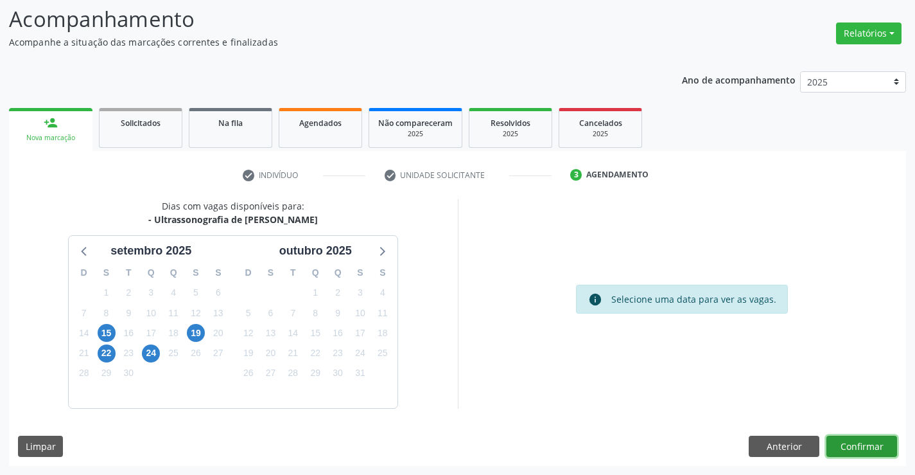
click at [855, 446] on button "Confirmar" at bounding box center [861, 446] width 71 height 22
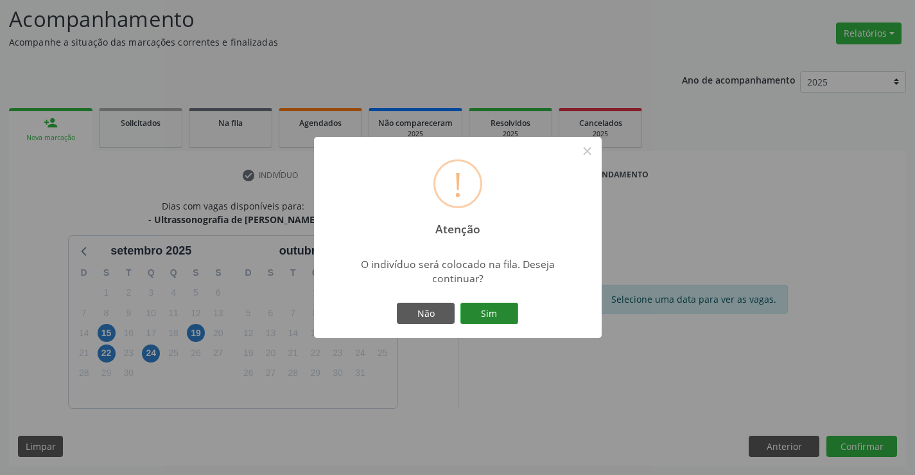
click at [509, 316] on button "Sim" at bounding box center [489, 313] width 58 height 22
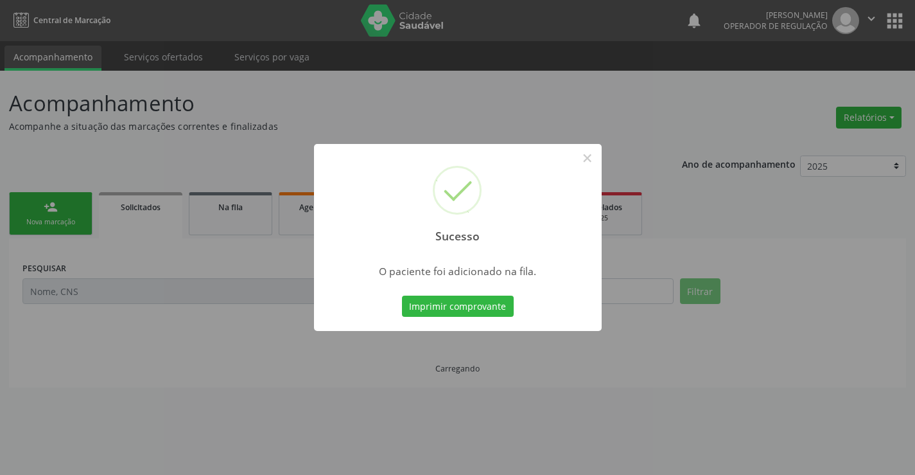
scroll to position [0, 0]
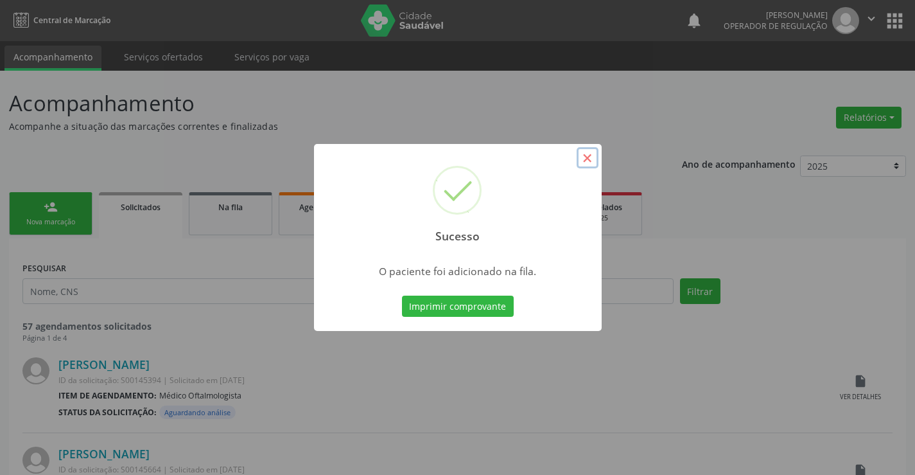
click at [586, 162] on button "×" at bounding box center [588, 158] width 22 height 22
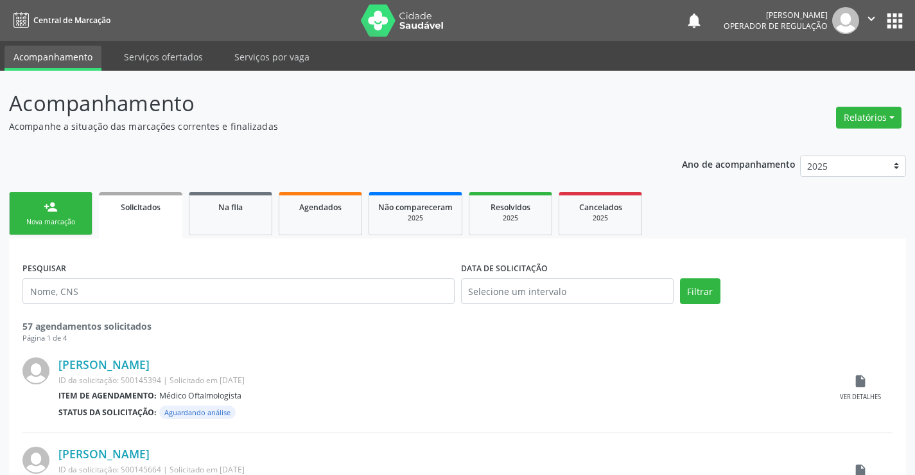
click at [79, 224] on div "Nova marcação" at bounding box center [51, 222] width 64 height 10
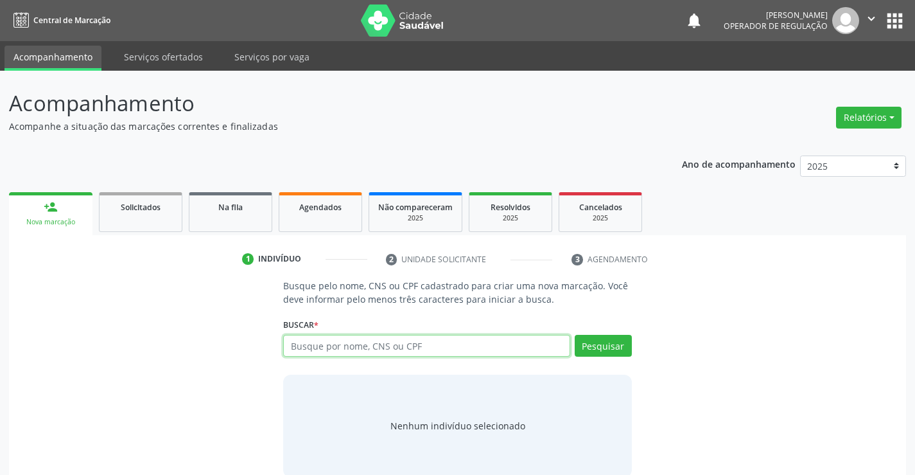
click at [398, 350] on input "text" at bounding box center [426, 346] width 286 height 22
type input "705004843171250"
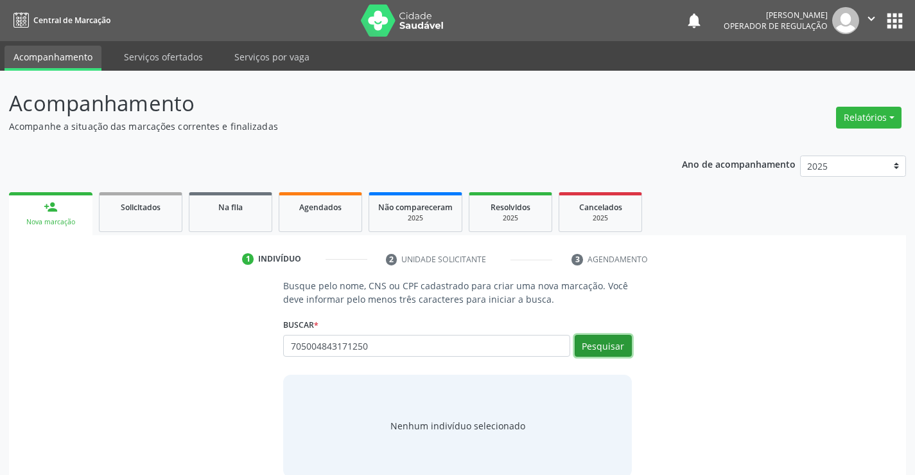
click at [593, 342] on button "Pesquisar" at bounding box center [603, 346] width 57 height 22
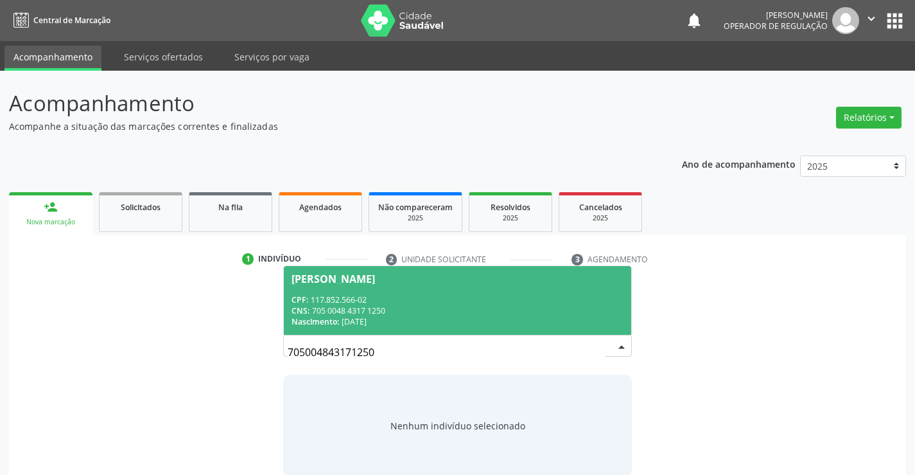
click at [394, 297] on div "CPF: 117.852.566-02" at bounding box center [457, 299] width 331 height 11
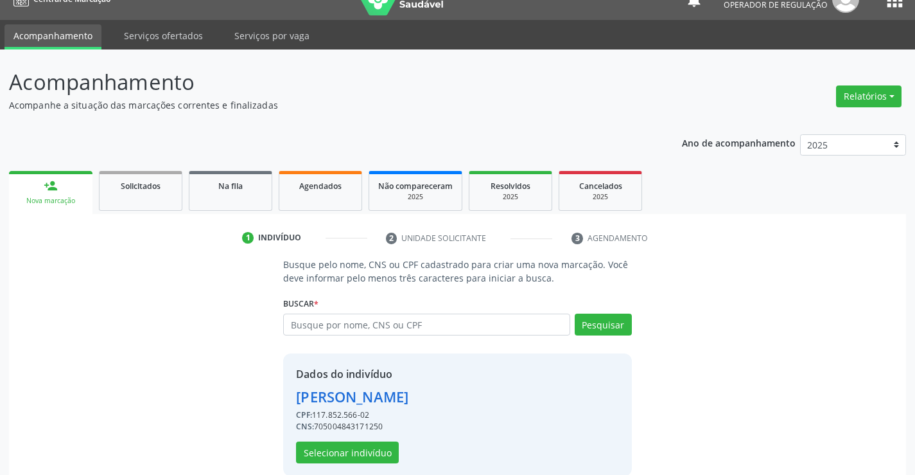
scroll to position [40, 0]
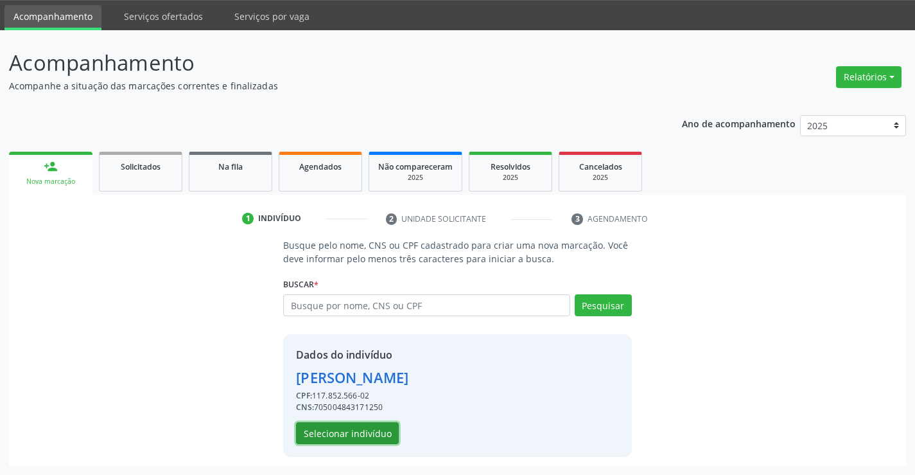
click at [342, 431] on button "Selecionar indivíduo" at bounding box center [347, 433] width 103 height 22
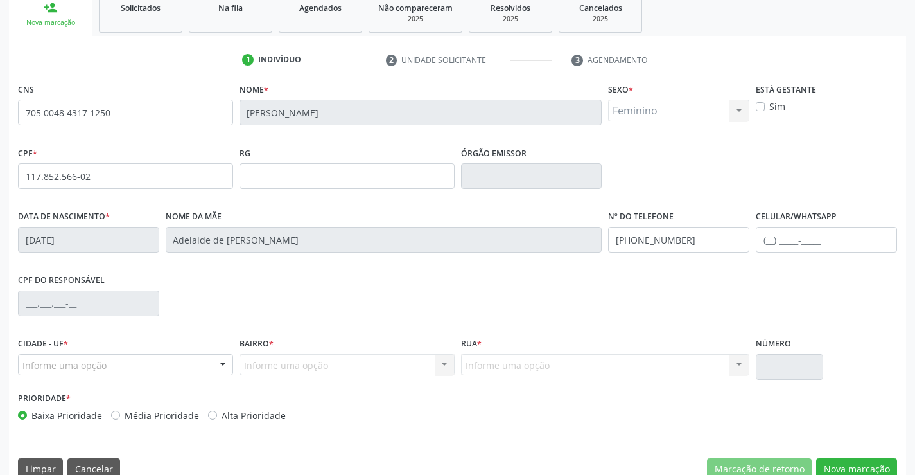
scroll to position [222, 0]
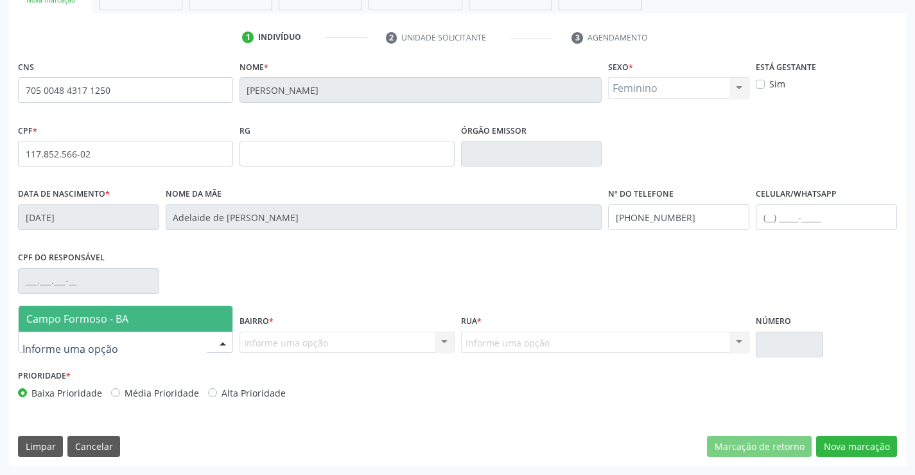
click at [132, 341] on div at bounding box center [125, 342] width 215 height 22
click at [146, 317] on span "Campo Formoso - BA" at bounding box center [126, 319] width 214 height 26
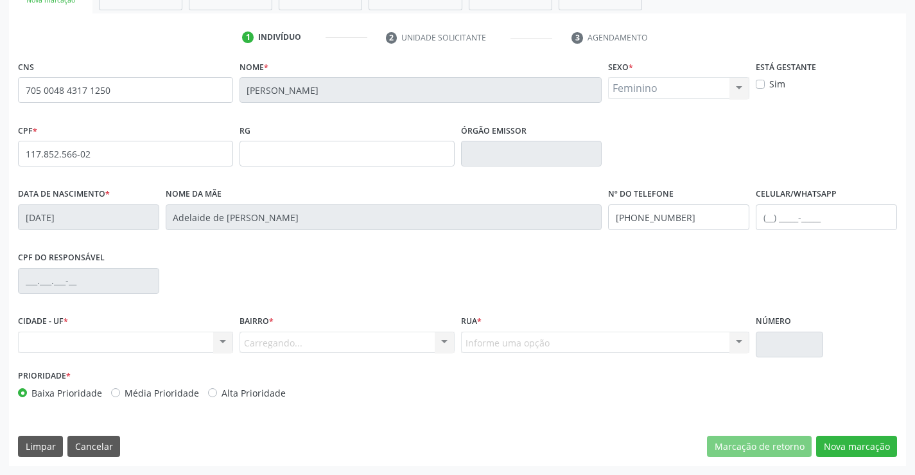
click at [283, 341] on div "Carregando... Nenhum resultado encontrado para: " " Nenhuma opção encontrada. D…" at bounding box center [347, 342] width 215 height 22
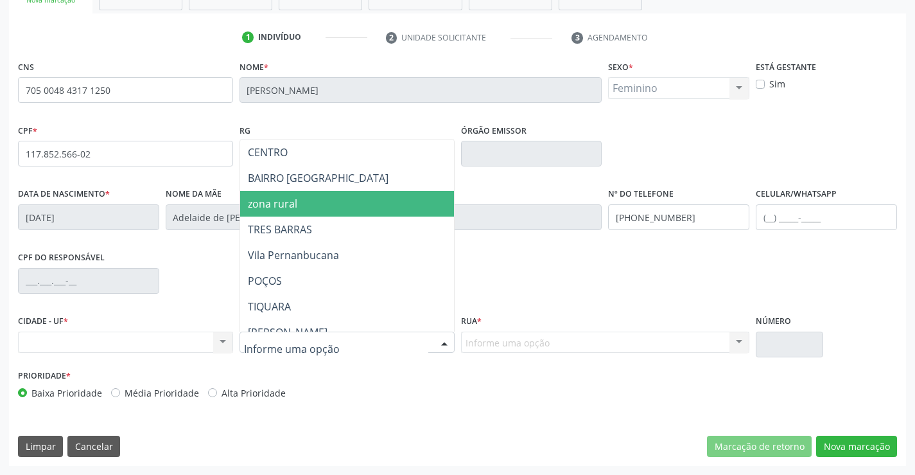
click at [303, 212] on span "zona rural" at bounding box center [378, 204] width 277 height 26
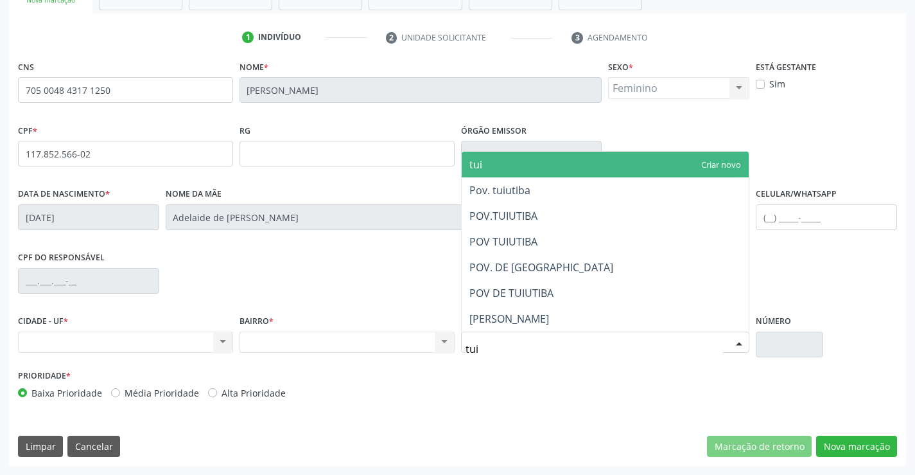
type input "tuiu"
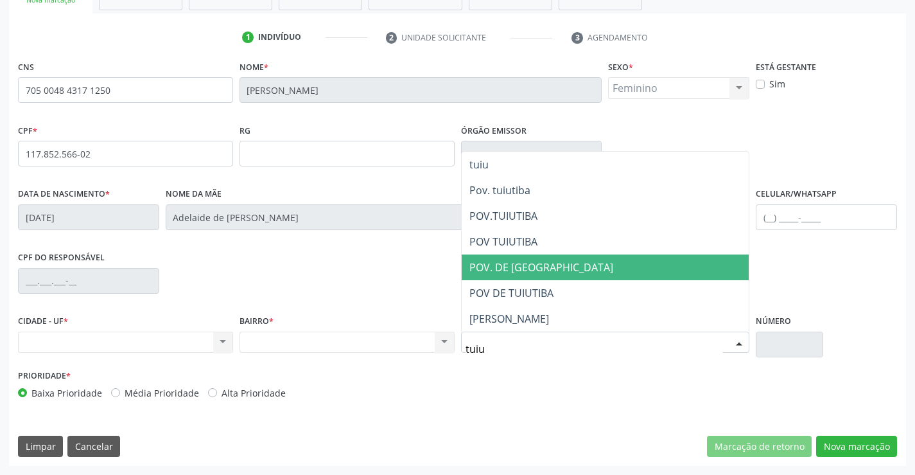
click at [534, 260] on span "POV. DE TUIUTIBA" at bounding box center [541, 267] width 144 height 14
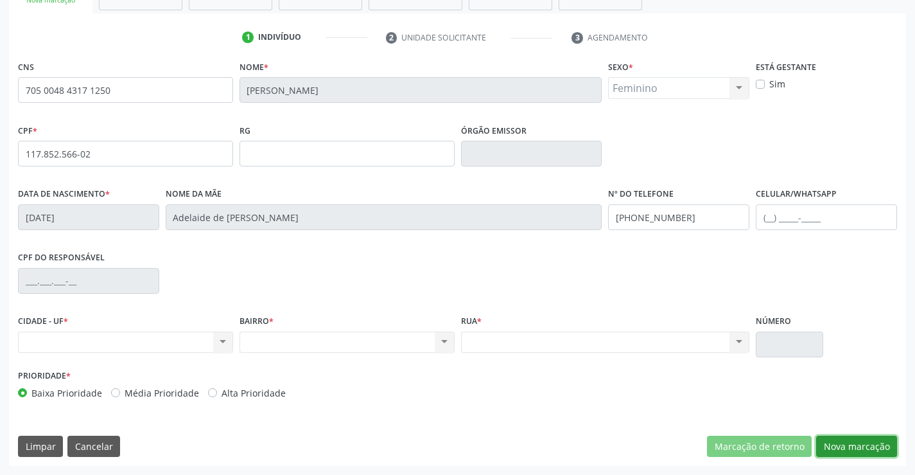
click at [840, 448] on button "Nova marcação" at bounding box center [856, 446] width 81 height 22
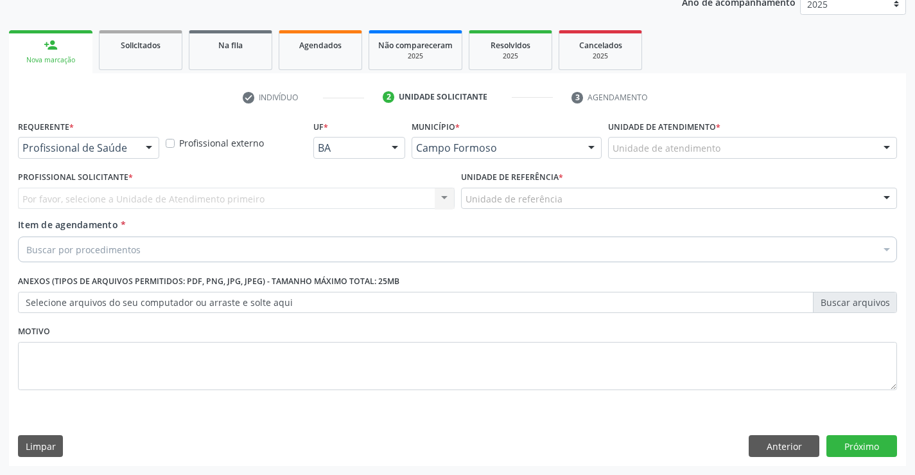
scroll to position [162, 0]
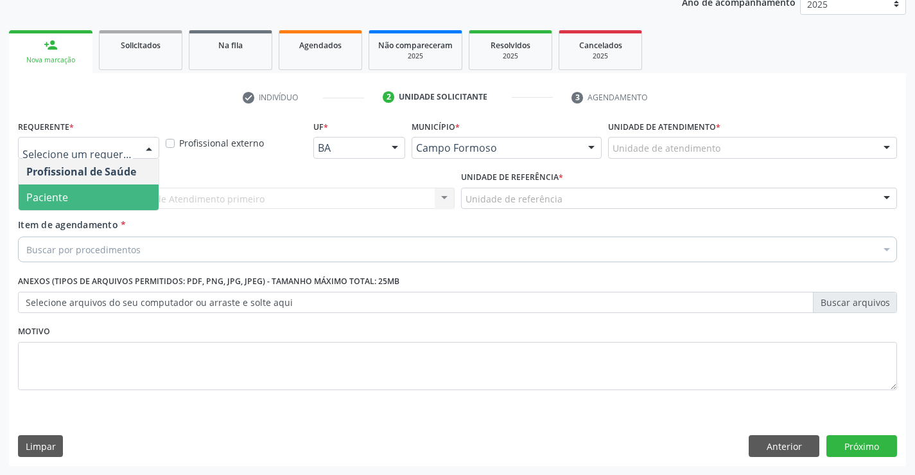
click at [61, 194] on span "Paciente" at bounding box center [47, 197] width 42 height 14
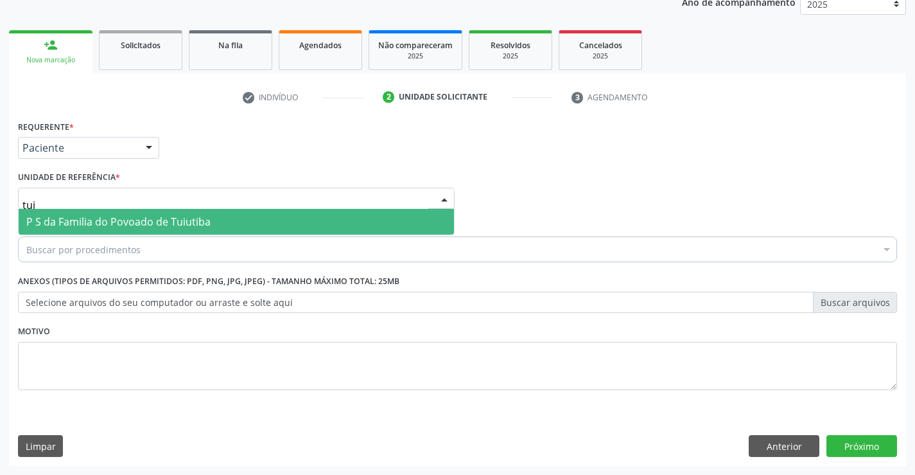
type input "tuiu"
click at [94, 225] on span "P S da Familia do Povoado de Tuiutiba" at bounding box center [118, 221] width 184 height 14
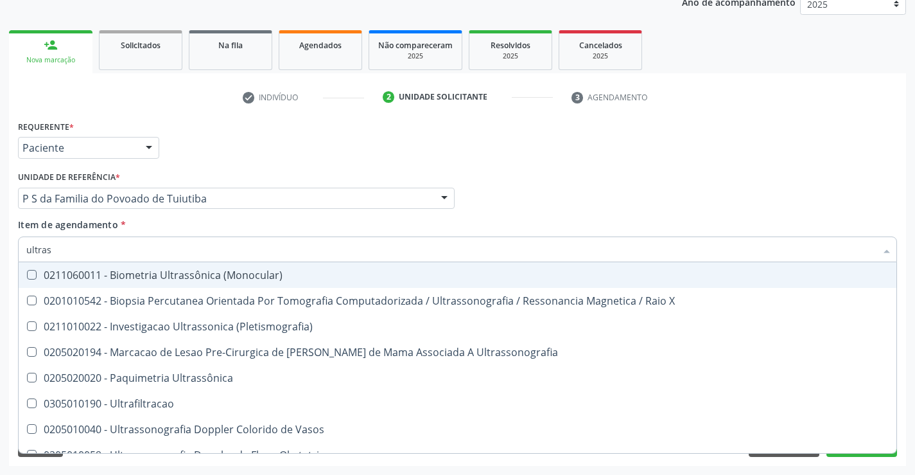
type input "ultrass"
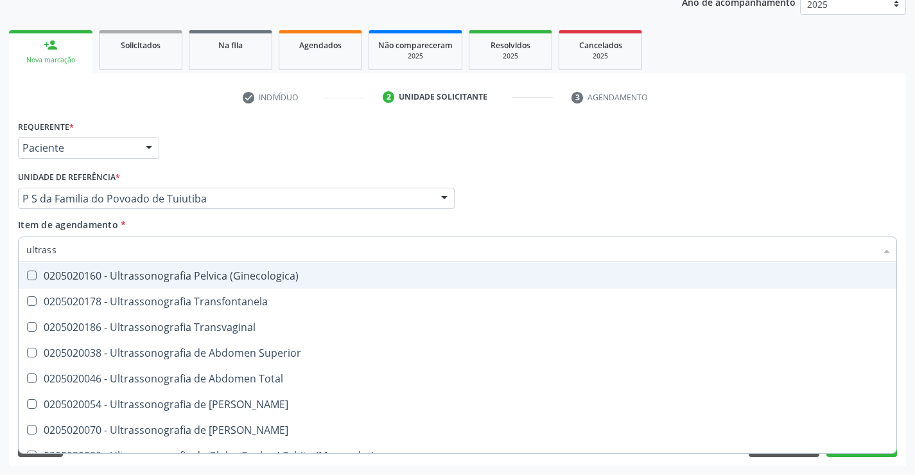
scroll to position [257, 0]
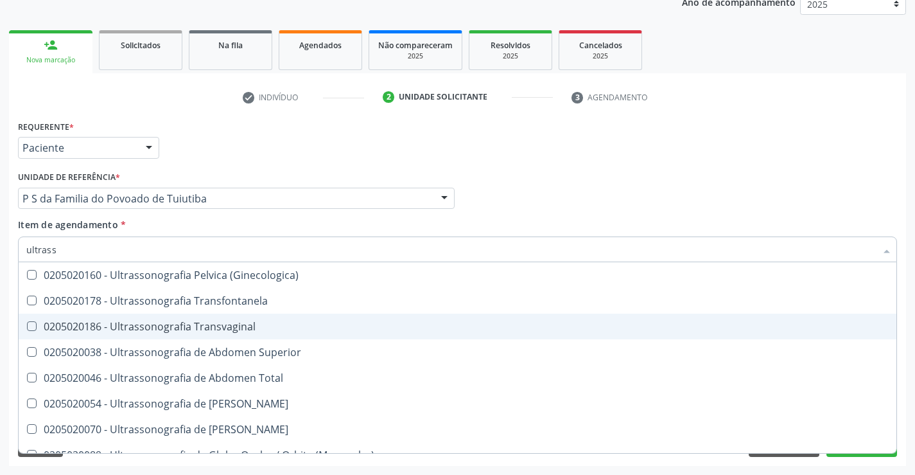
click at [245, 331] on div "0205020186 - Ultrassonografia Transvaginal" at bounding box center [457, 326] width 862 height 10
checkbox Transvaginal "true"
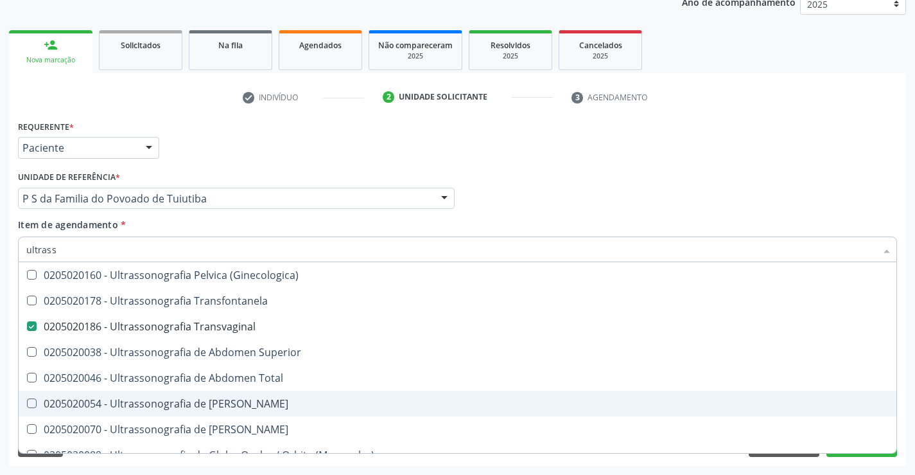
type input "ultrass"
click at [867, 461] on div "Requerente * Paciente Profissional de Saúde Paciente Nenhum resultado encontrad…" at bounding box center [457, 291] width 897 height 349
checkbox X "true"
checkbox Transvaginal "false"
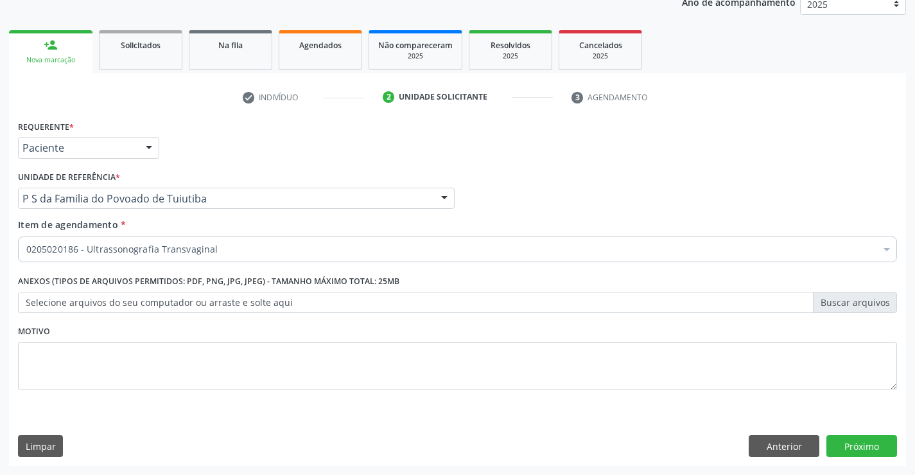
scroll to position [0, 0]
click at [869, 451] on button "Próximo" at bounding box center [861, 446] width 71 height 22
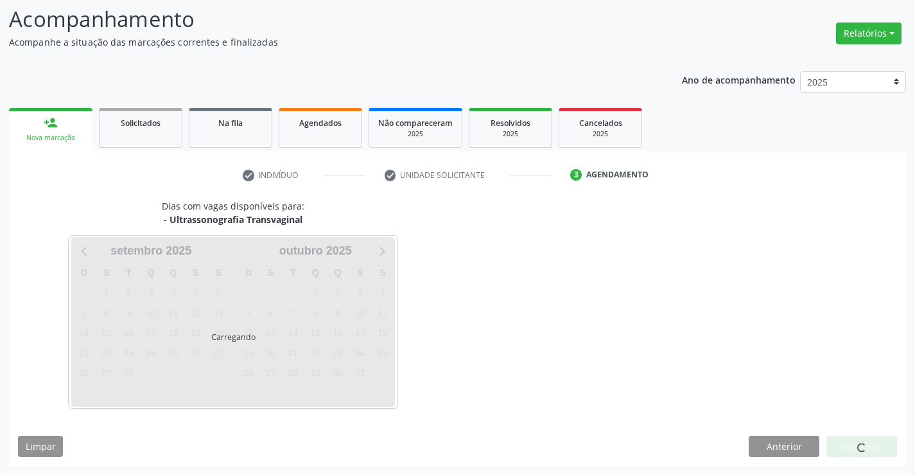
scroll to position [84, 0]
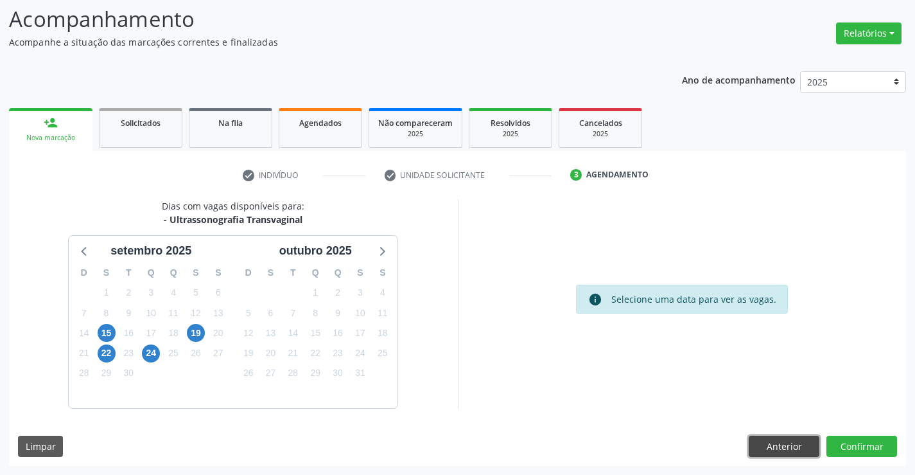
click at [759, 437] on button "Anterior" at bounding box center [784, 446] width 71 height 22
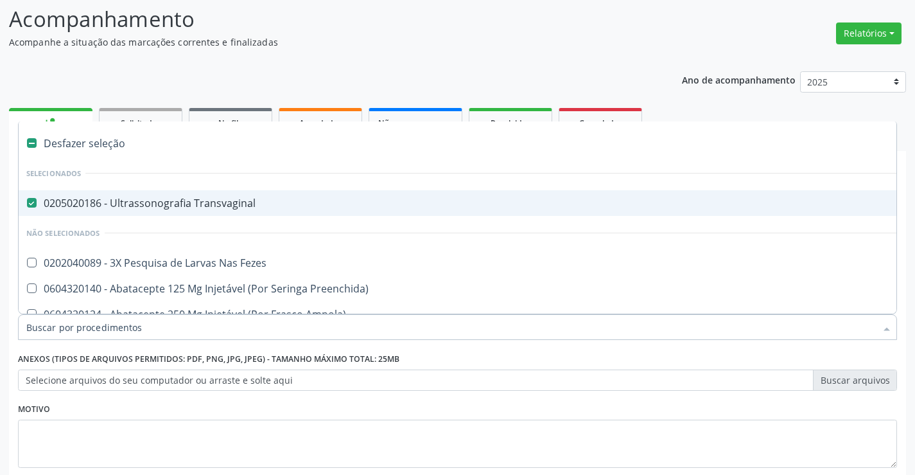
click at [207, 203] on div "0205020186 - Ultrassonografia Transvaginal" at bounding box center [526, 203] width 1000 height 10
checkbox Transvaginal "false"
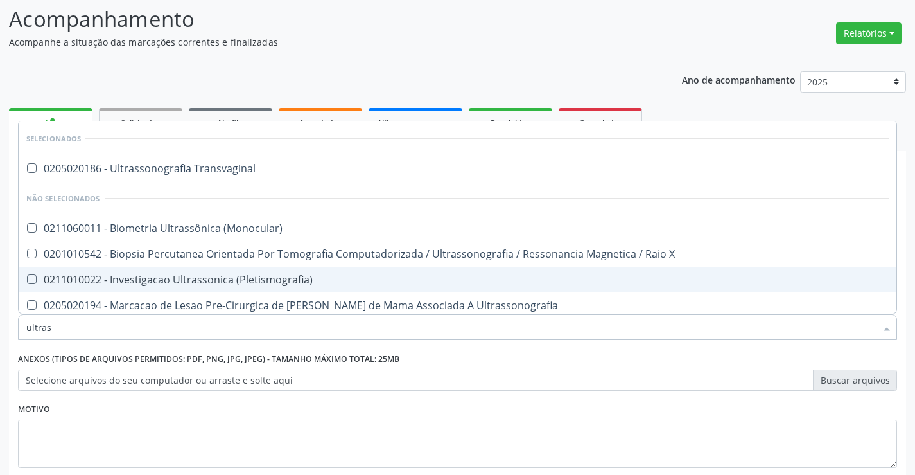
type input "ultrass"
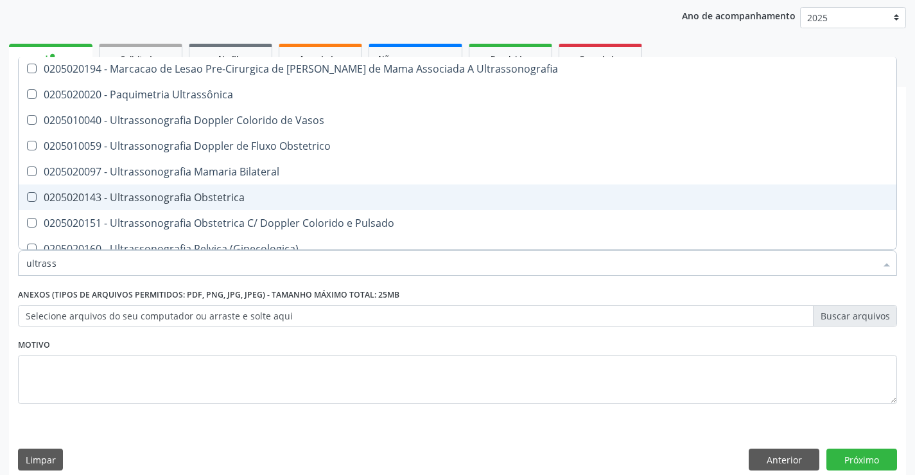
scroll to position [193, 0]
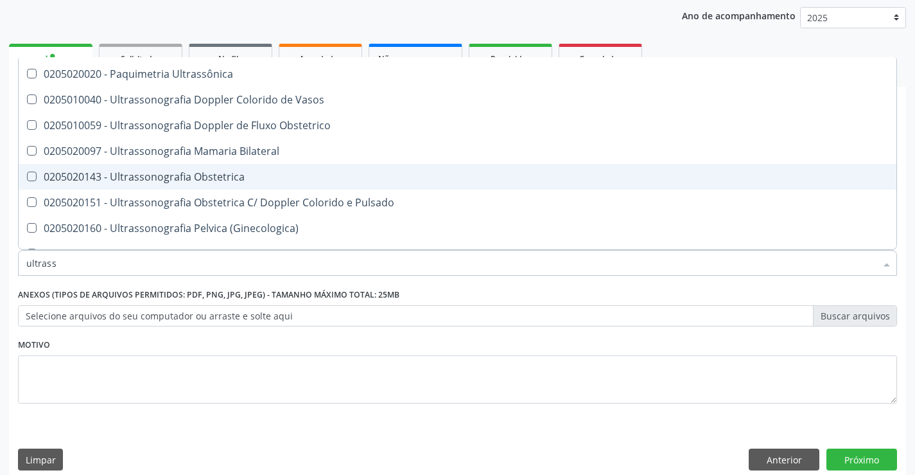
click at [214, 179] on div "0205020143 - Ultrassonografia Obstetrica" at bounding box center [457, 176] width 862 height 10
checkbox Obstetrica "true"
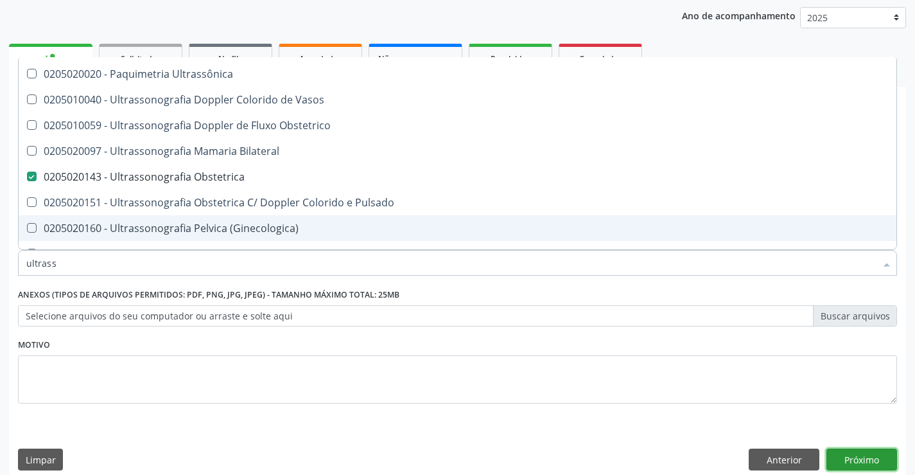
click at [844, 454] on button "Próximo" at bounding box center [861, 459] width 71 height 22
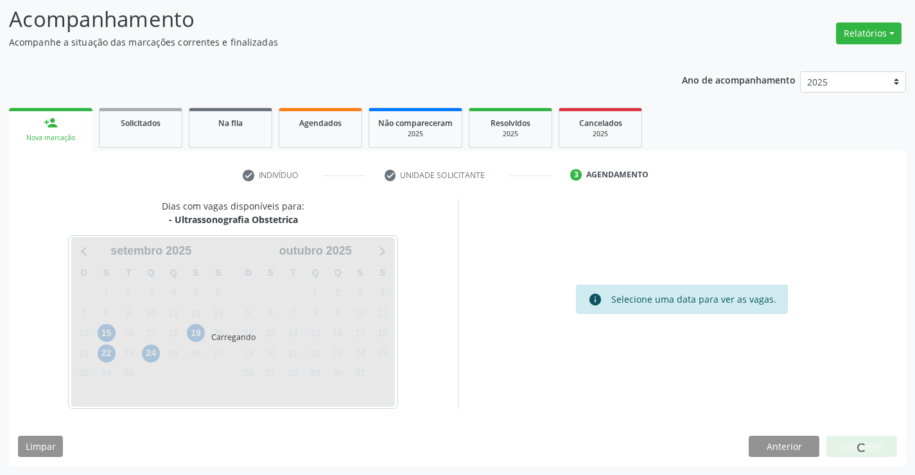
scroll to position [0, 0]
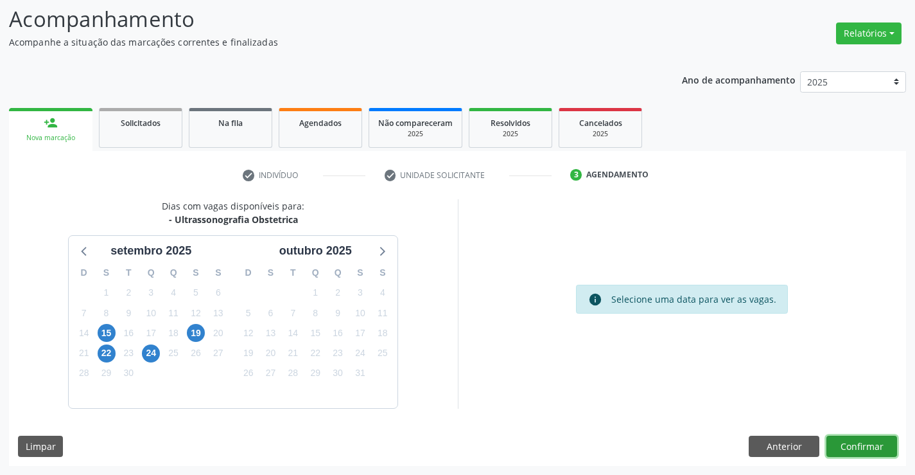
click at [853, 446] on button "Confirmar" at bounding box center [861, 446] width 71 height 22
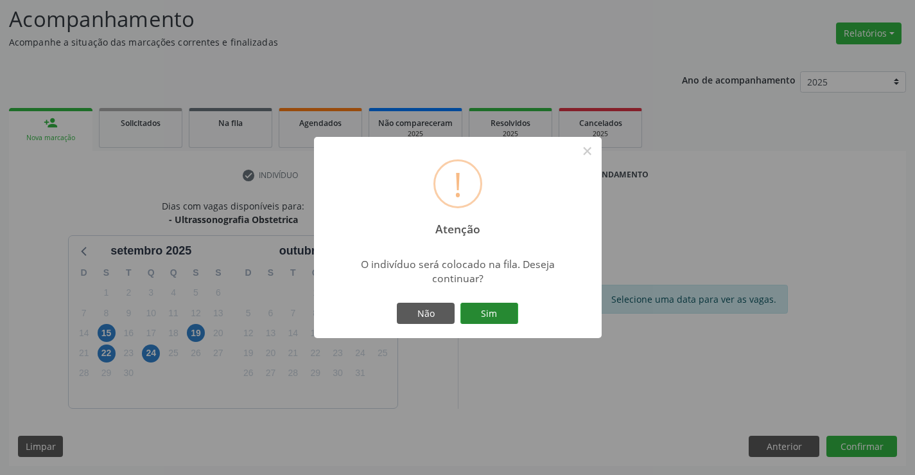
click at [500, 318] on button "Sim" at bounding box center [489, 313] width 58 height 22
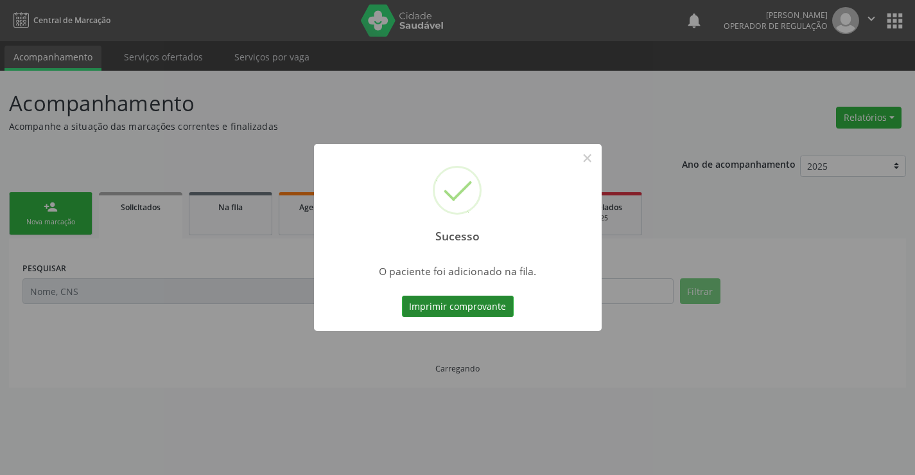
click at [479, 309] on button "Imprimir comprovante" at bounding box center [458, 306] width 112 height 22
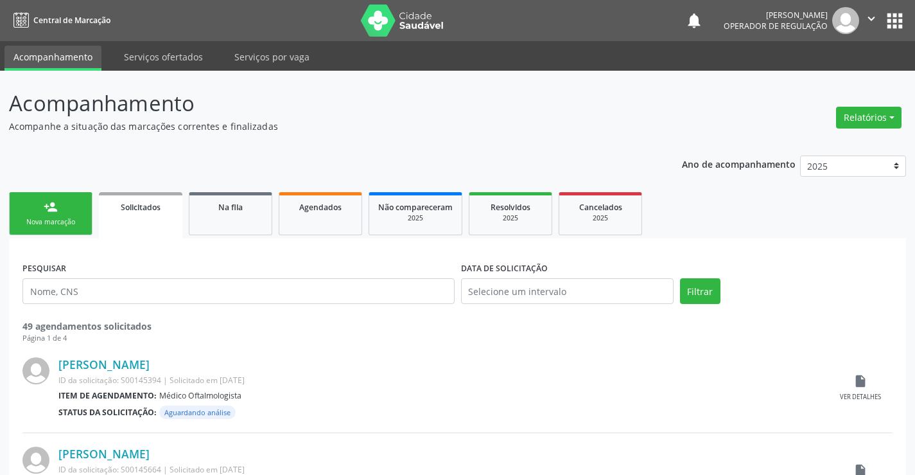
click at [67, 213] on link "person_add Nova marcação" at bounding box center [50, 213] width 83 height 43
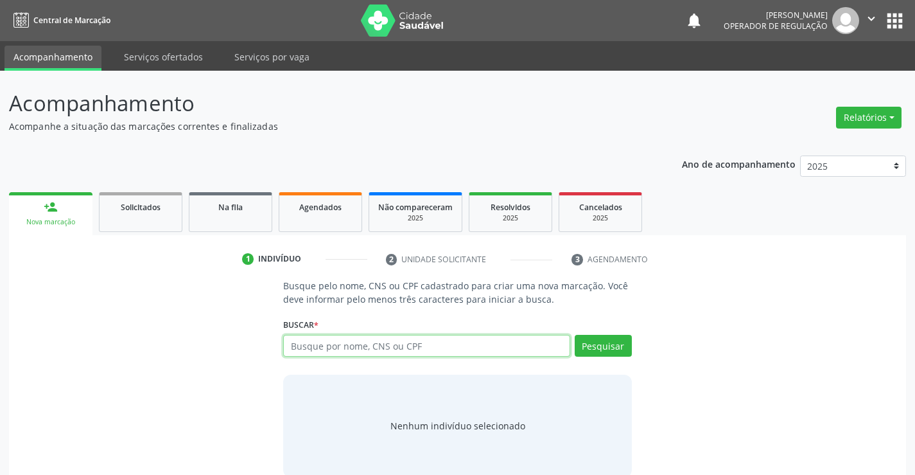
click at [417, 352] on input "text" at bounding box center [426, 346] width 286 height 22
type input "707600298049895"
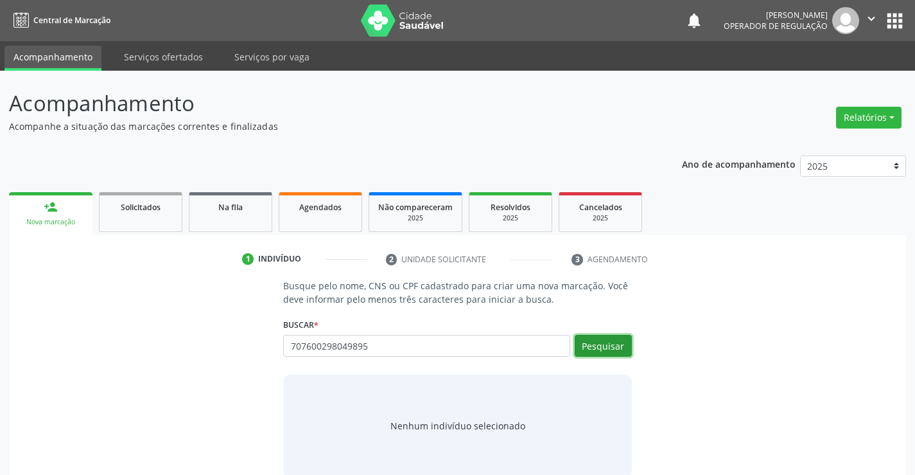
click at [598, 346] on button "Pesquisar" at bounding box center [603, 346] width 57 height 22
type input "707600298049895"
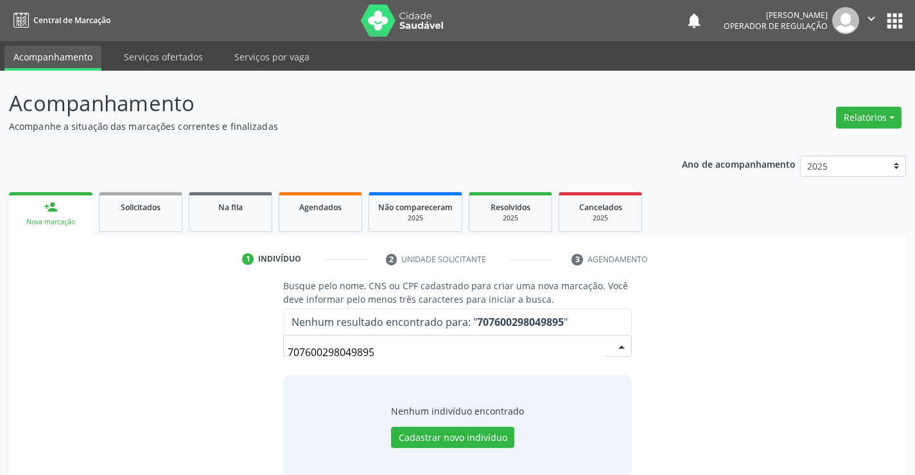
drag, startPoint x: 387, startPoint y: 353, endPoint x: 231, endPoint y: 354, distance: 156.7
click at [232, 354] on div "Busque pelo nome, CNS ou CPF cadastrado para criar uma nova marcação. Você deve…" at bounding box center [457, 378] width 879 height 198
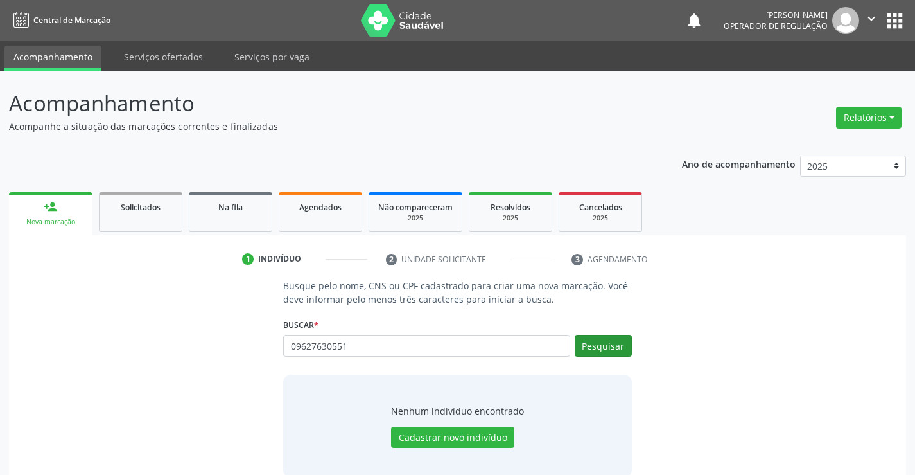
type input "09627630551"
click at [605, 346] on button "Pesquisar" at bounding box center [603, 346] width 57 height 22
type input "09627630551"
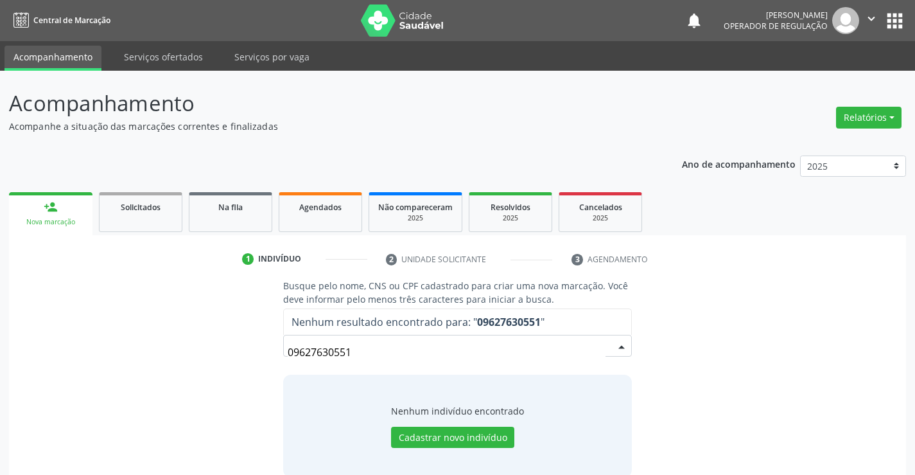
drag, startPoint x: 374, startPoint y: 354, endPoint x: 227, endPoint y: 338, distance: 147.9
click at [227, 338] on div "Busque pelo nome, CNS ou CPF cadastrado para criar uma nova marcação. Você deve…" at bounding box center [457, 378] width 879 height 198
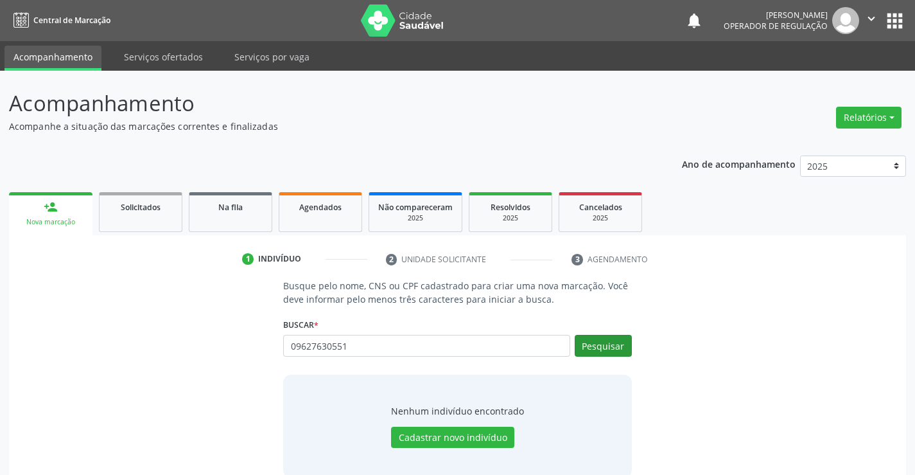
type input "09627630551"
click at [594, 344] on button "Pesquisar" at bounding box center [603, 346] width 57 height 22
type input "09627630551"
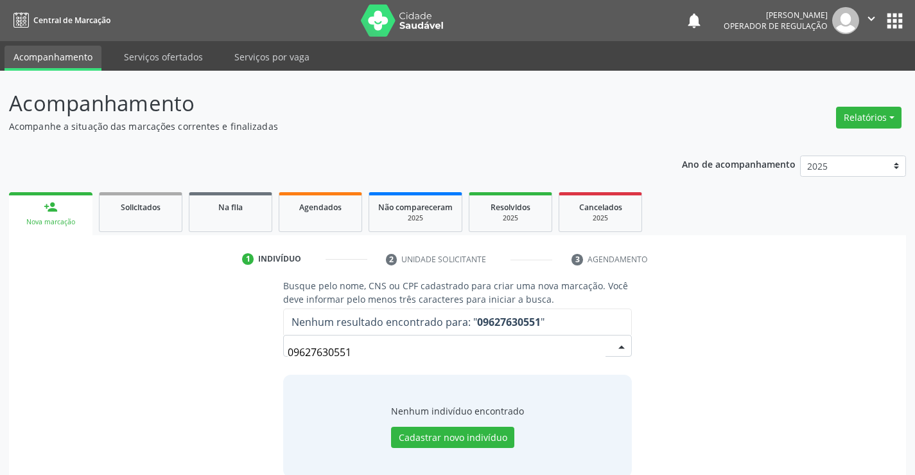
click at [594, 344] on input "09627630551" at bounding box center [446, 352] width 317 height 26
click at [603, 350] on input "09627630551" at bounding box center [446, 352] width 317 height 26
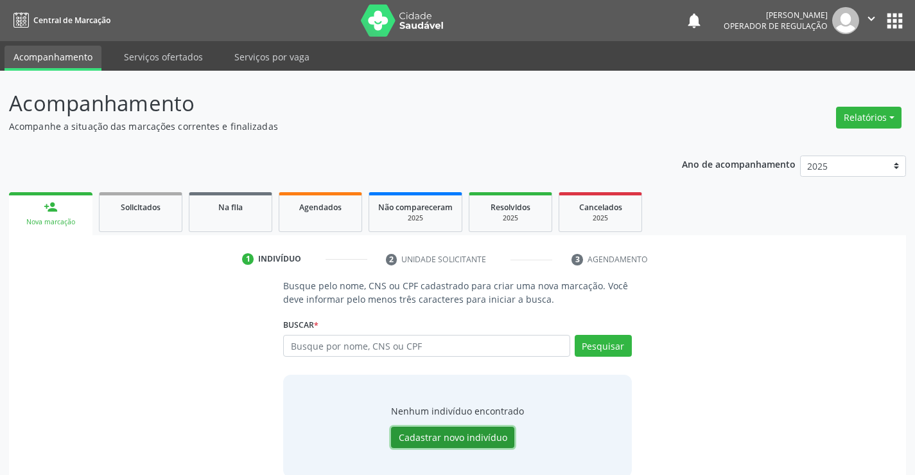
click at [463, 442] on button "Cadastrar novo indivíduo" at bounding box center [452, 437] width 123 height 22
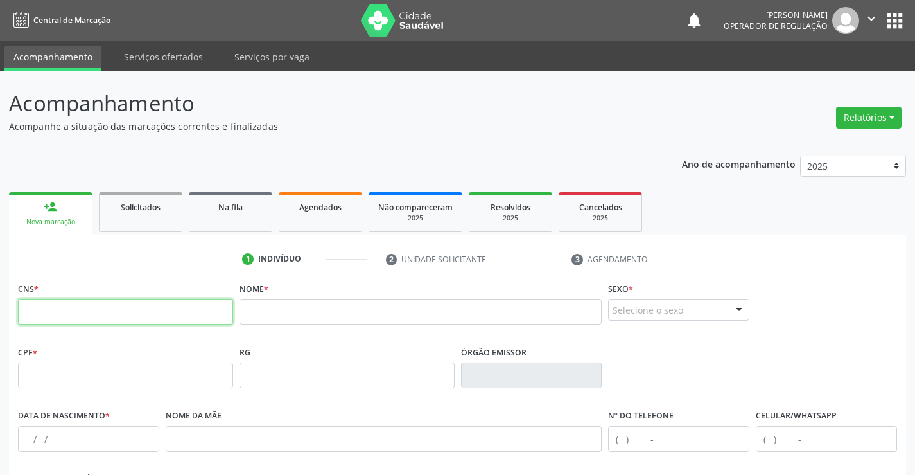
click at [158, 311] on input "text" at bounding box center [125, 312] width 215 height 26
type input "707 6002 9804 9895"
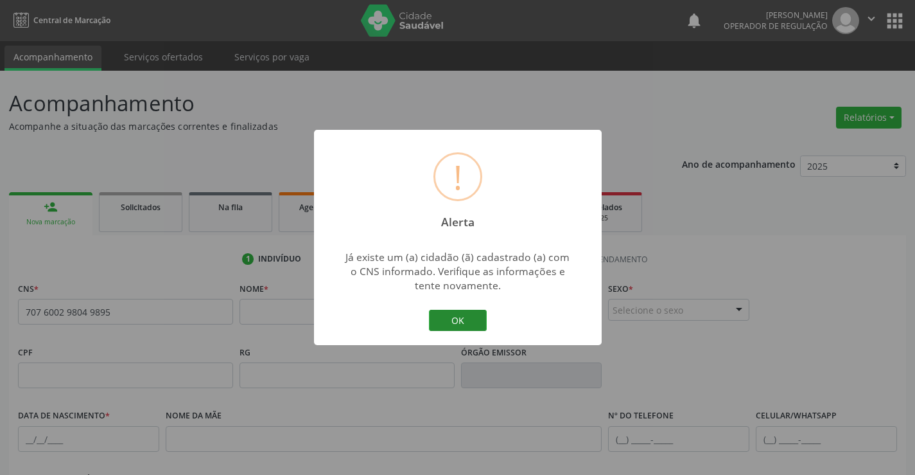
click at [471, 318] on button "OK" at bounding box center [458, 320] width 58 height 22
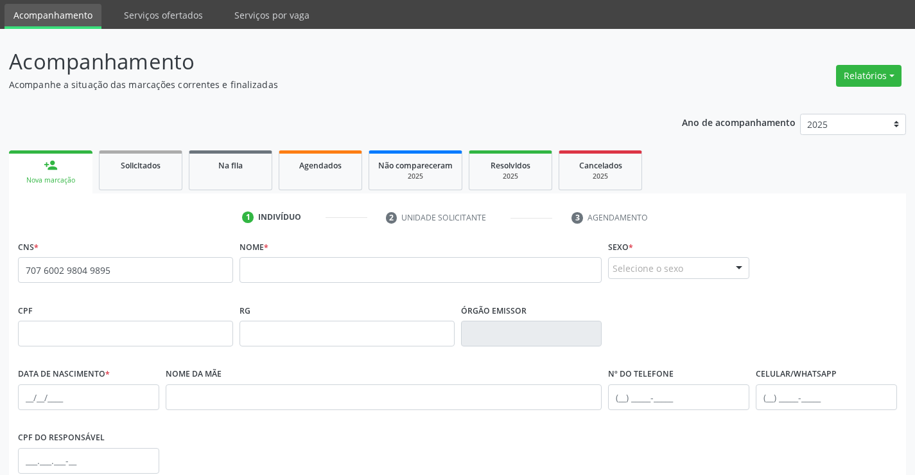
scroll to position [64, 0]
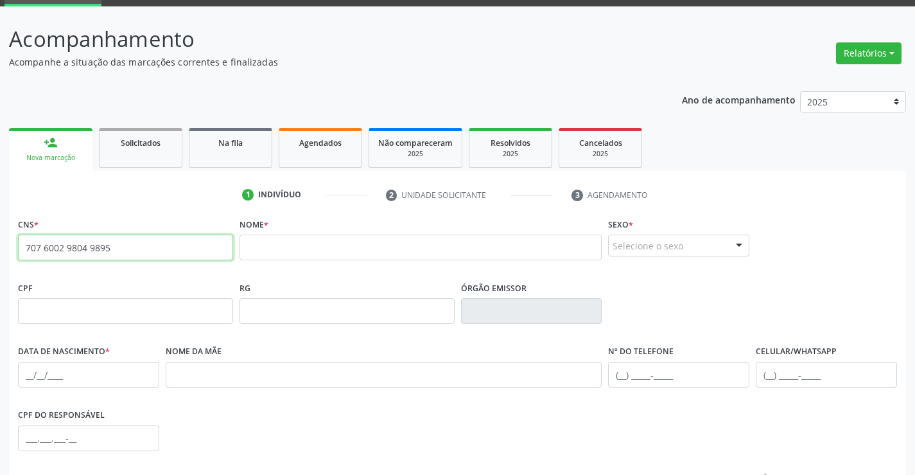
drag, startPoint x: 116, startPoint y: 250, endPoint x: 0, endPoint y: 268, distance: 117.1
click at [0, 268] on div "Acompanhamento Acompanhe a situação das marcações correntes e finalizadas Relat…" at bounding box center [457, 318] width 915 height 625
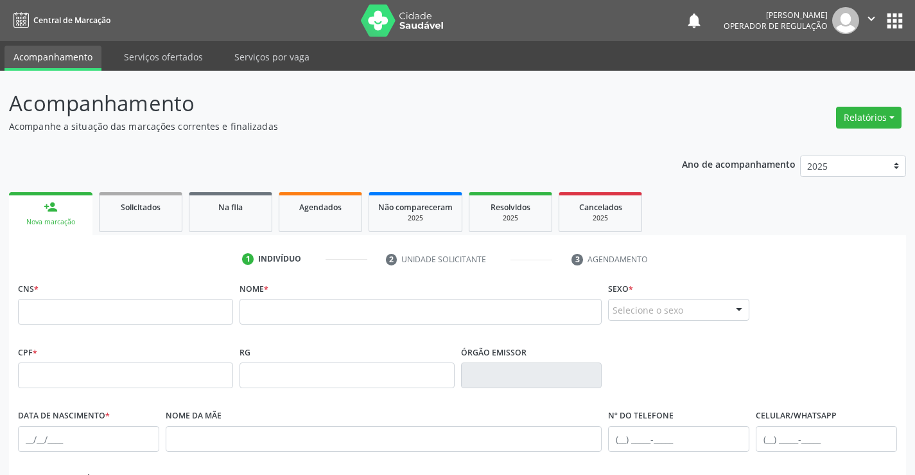
click at [899, 19] on button "apps" at bounding box center [895, 21] width 22 height 22
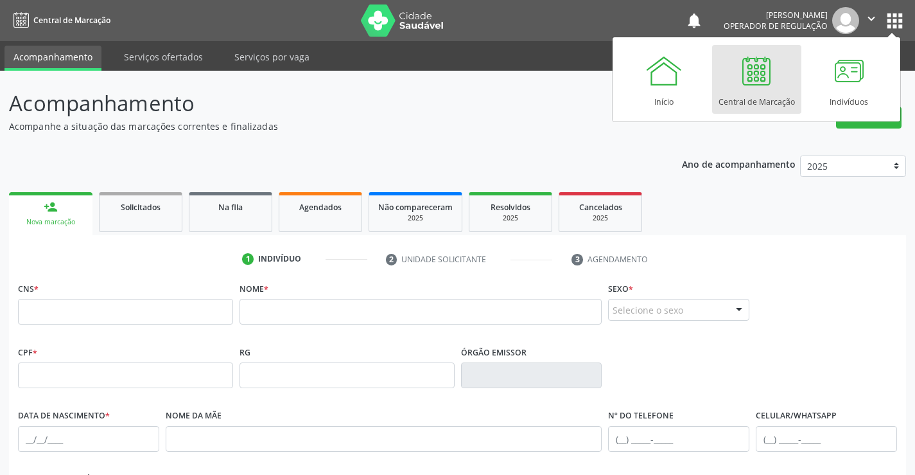
click at [757, 101] on div "Central de Marcação" at bounding box center [757, 98] width 76 height 17
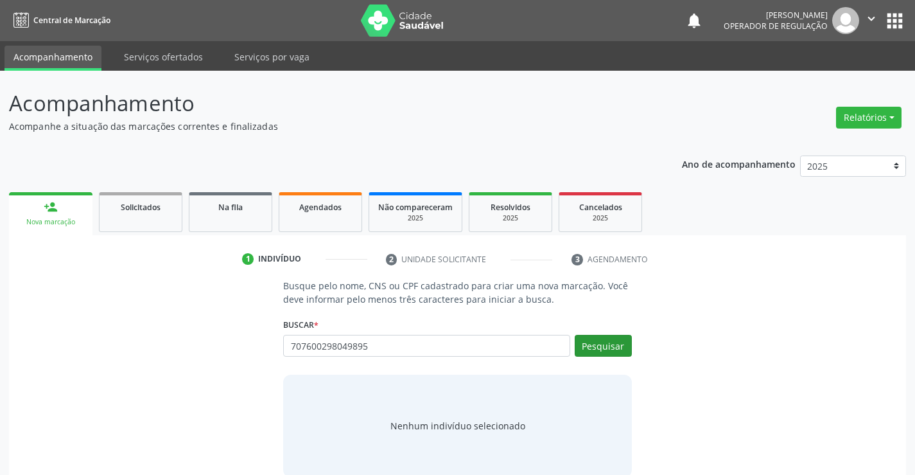
type input "707600298049895"
click at [598, 347] on button "Pesquisar" at bounding box center [603, 346] width 57 height 22
type input "707600298049895"
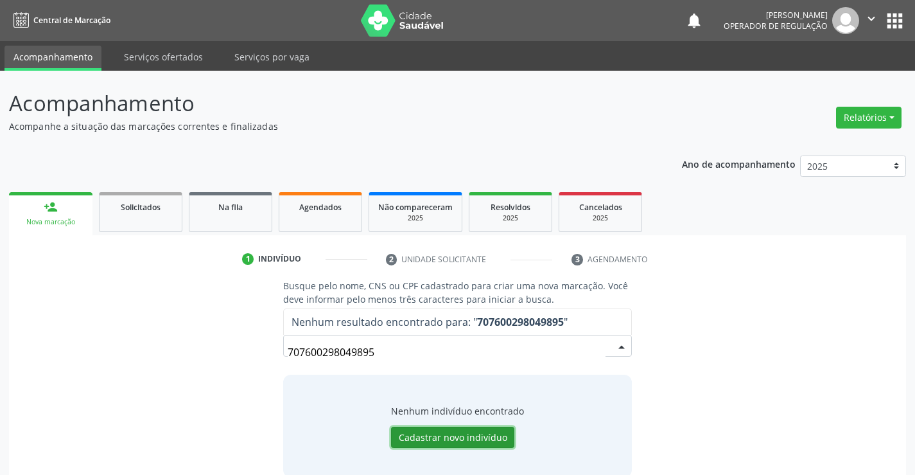
click at [466, 435] on button "Cadastrar novo indivíduo" at bounding box center [452, 437] width 123 height 22
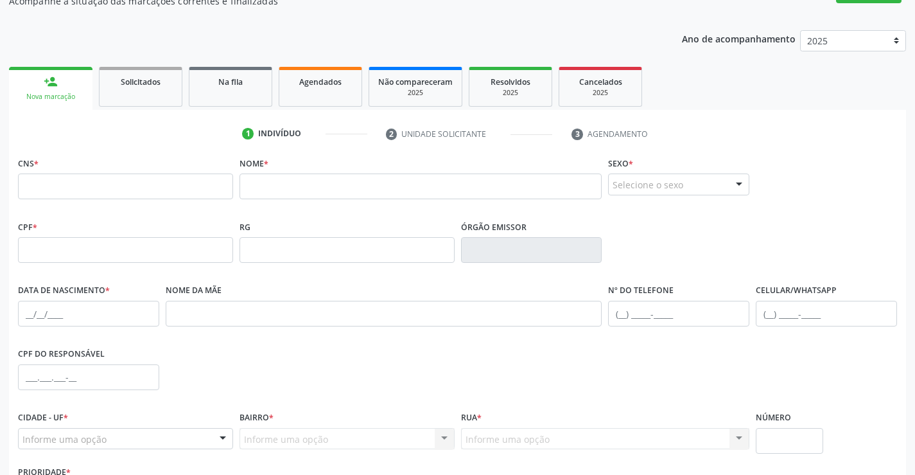
scroll to position [128, 0]
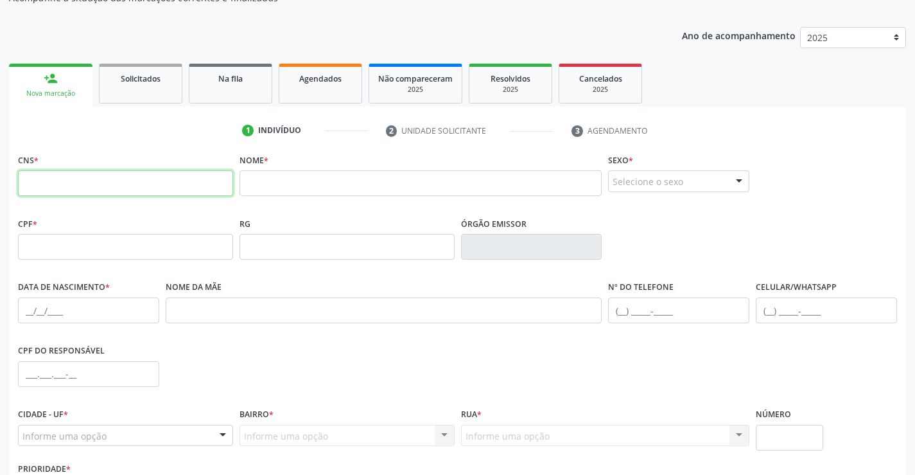
click at [106, 189] on input "text" at bounding box center [125, 183] width 215 height 26
type input "707 6002 9804 9895"
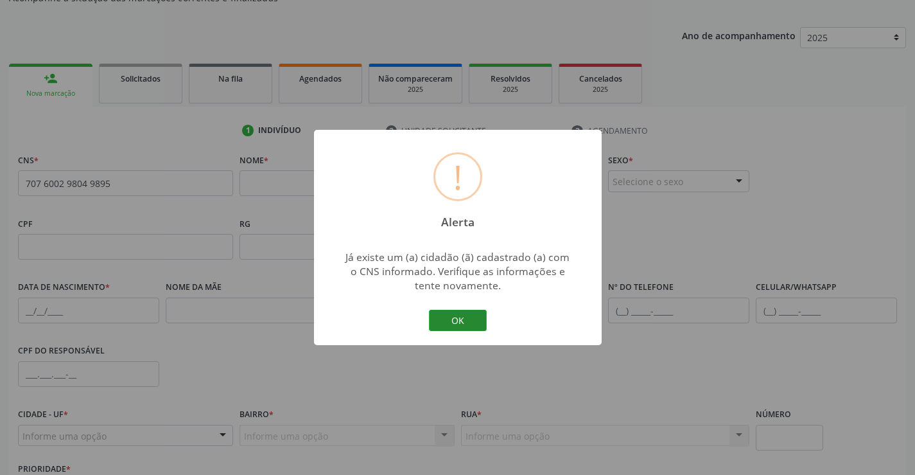
click at [462, 320] on button "OK" at bounding box center [458, 320] width 58 height 22
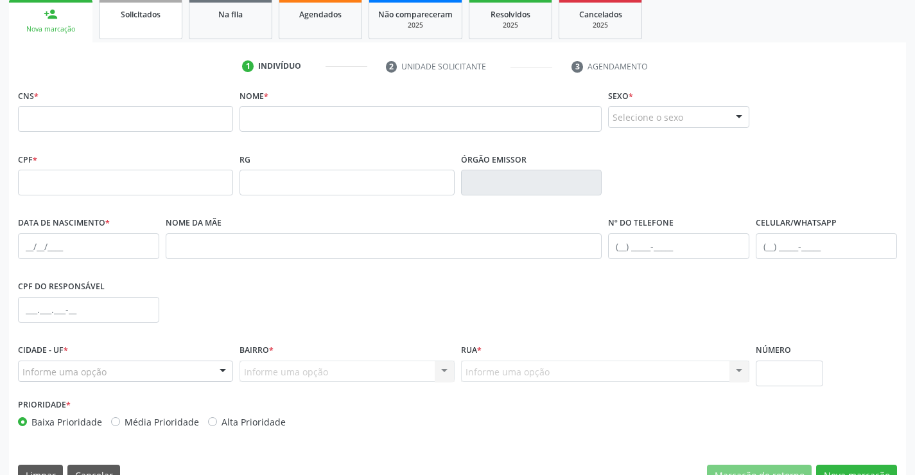
scroll to position [0, 0]
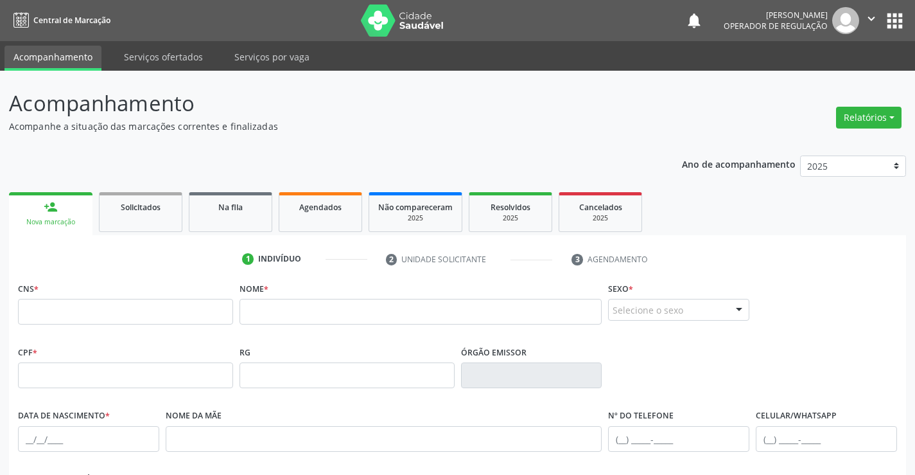
click at [888, 18] on button "apps" at bounding box center [895, 21] width 22 height 22
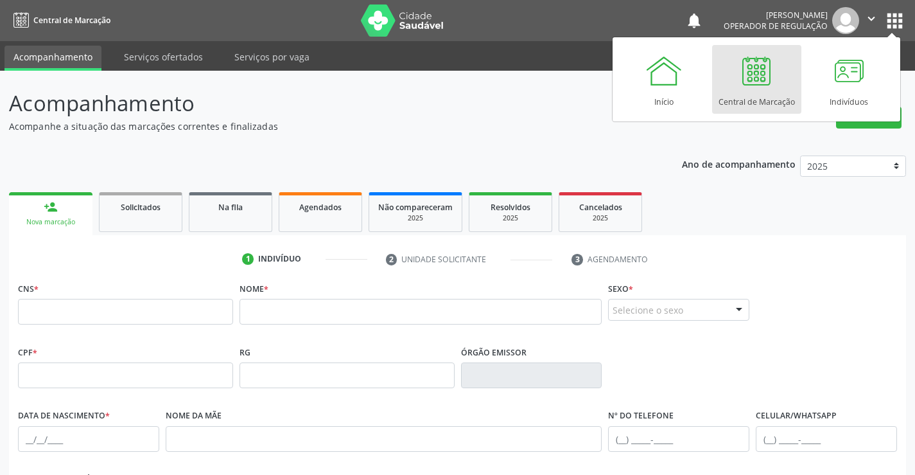
click at [781, 95] on div "Central de Marcação" at bounding box center [757, 98] width 76 height 17
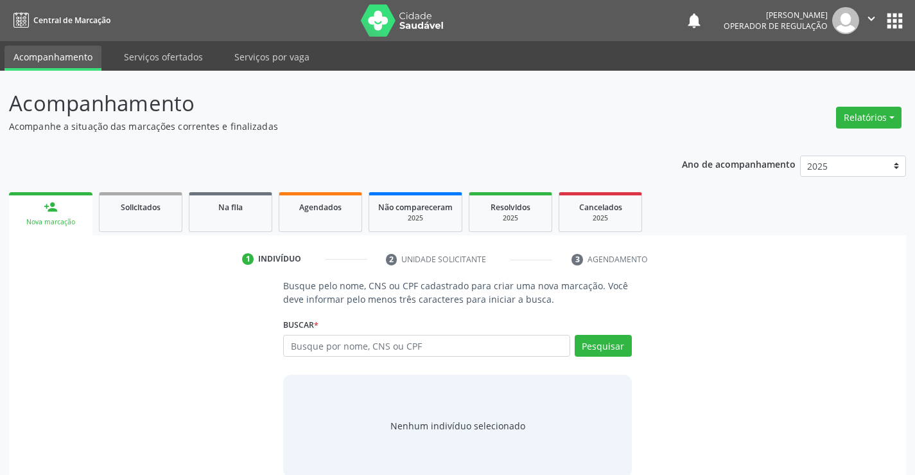
click at [427, 347] on input "text" at bounding box center [426, 346] width 286 height 22
type input "09627630551"
click at [587, 343] on button "Pesquisar" at bounding box center [603, 346] width 57 height 22
type input "09627630551"
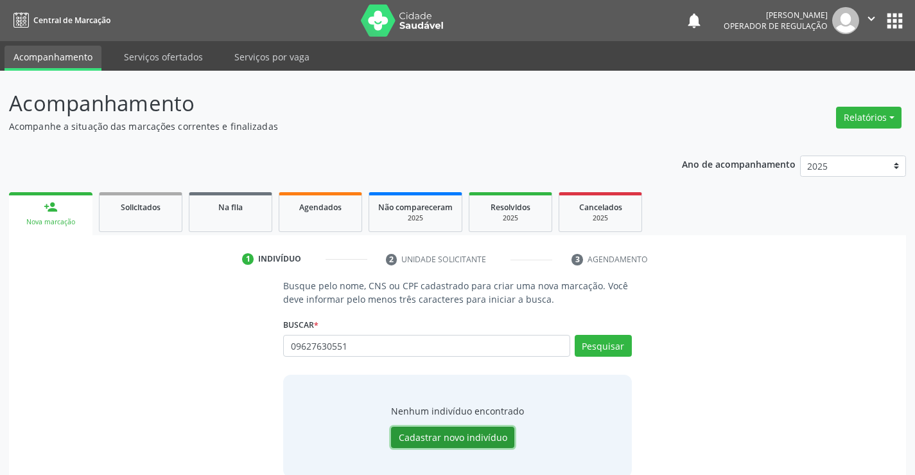
click at [458, 443] on button "Cadastrar novo indivíduo" at bounding box center [452, 437] width 123 height 22
